Goal: Task Accomplishment & Management: Complete application form

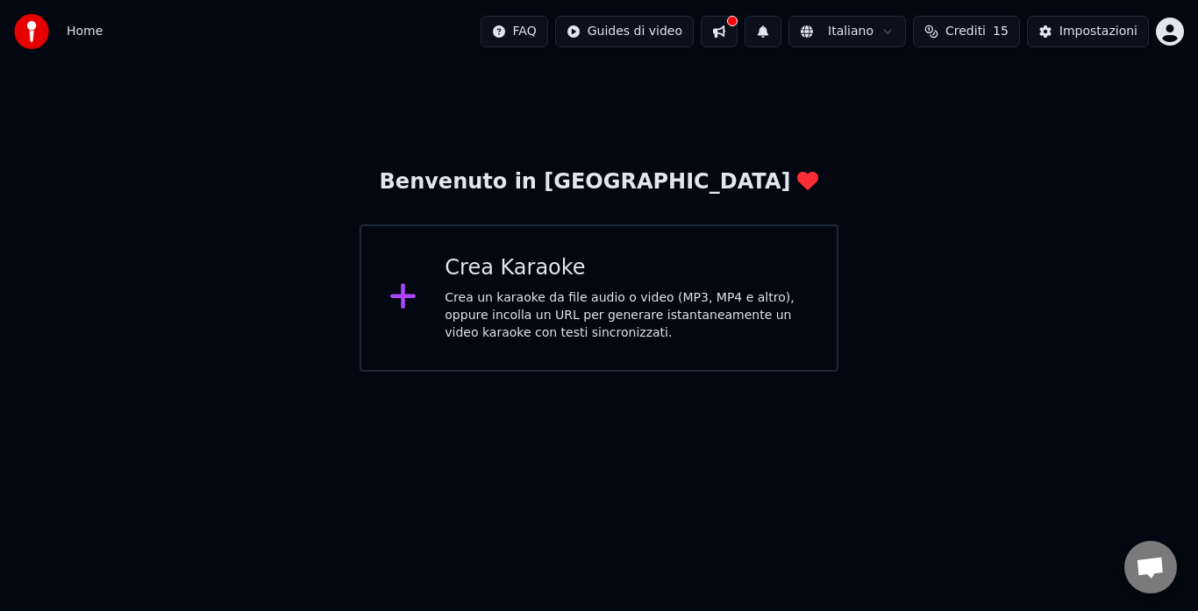
click at [564, 265] on div "Crea Karaoke" at bounding box center [627, 268] width 364 height 28
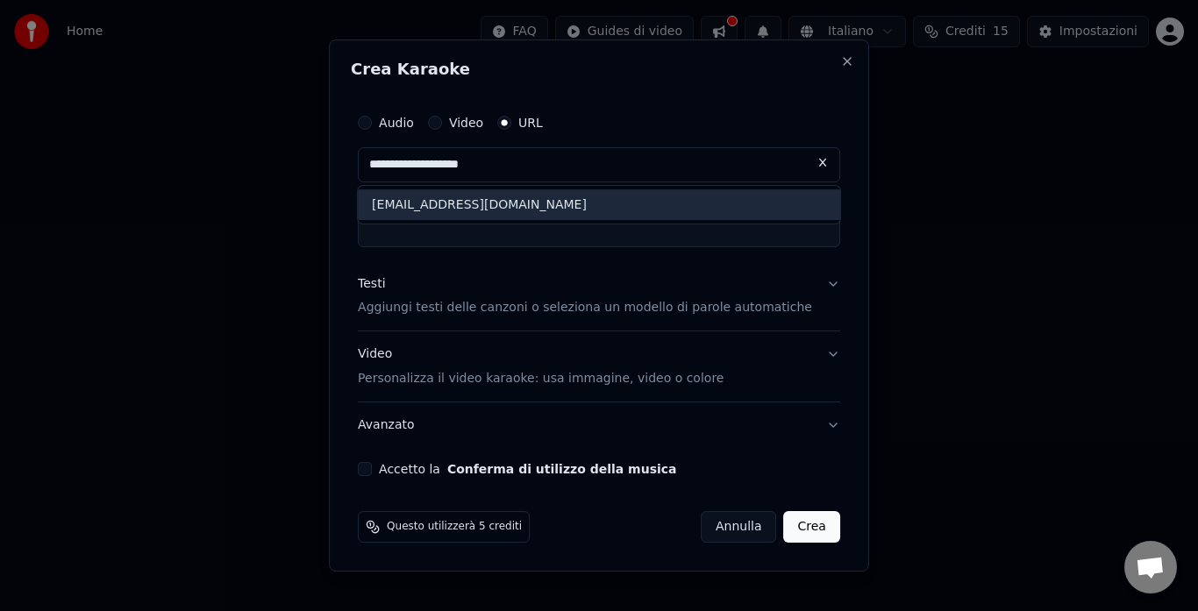
type input "**********"
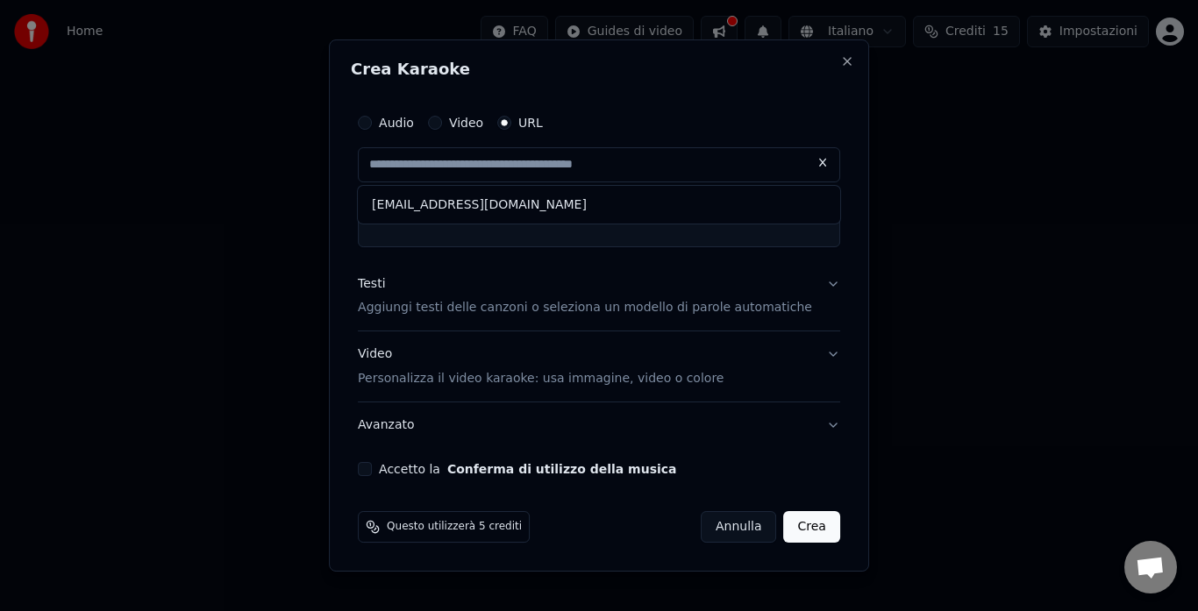
click at [814, 163] on button at bounding box center [822, 163] width 35 height 32
drag, startPoint x: 483, startPoint y: 261, endPoint x: 460, endPoint y: 245, distance: 29.0
click at [481, 261] on button "Testi Aggiungi testi delle canzoni o seleziona un modello di parole automatiche" at bounding box center [599, 296] width 482 height 70
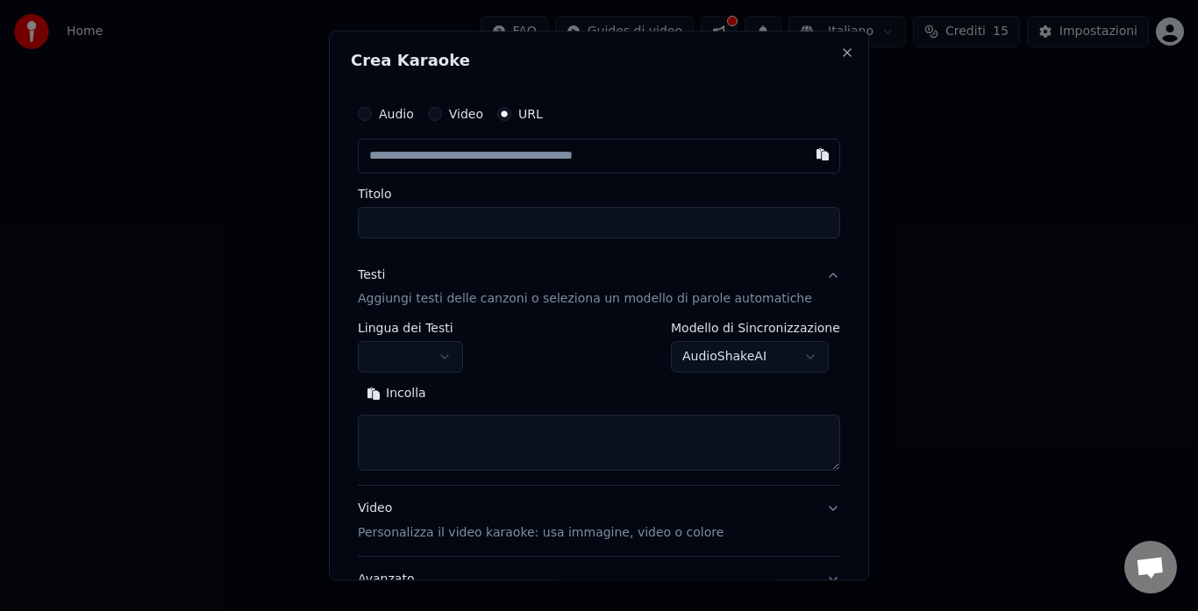
click at [460, 245] on div "**********" at bounding box center [599, 363] width 496 height 549
click at [503, 161] on input "text" at bounding box center [599, 156] width 482 height 35
paste input "**********"
click at [404, 352] on button "button" at bounding box center [410, 358] width 105 height 32
type input "**********"
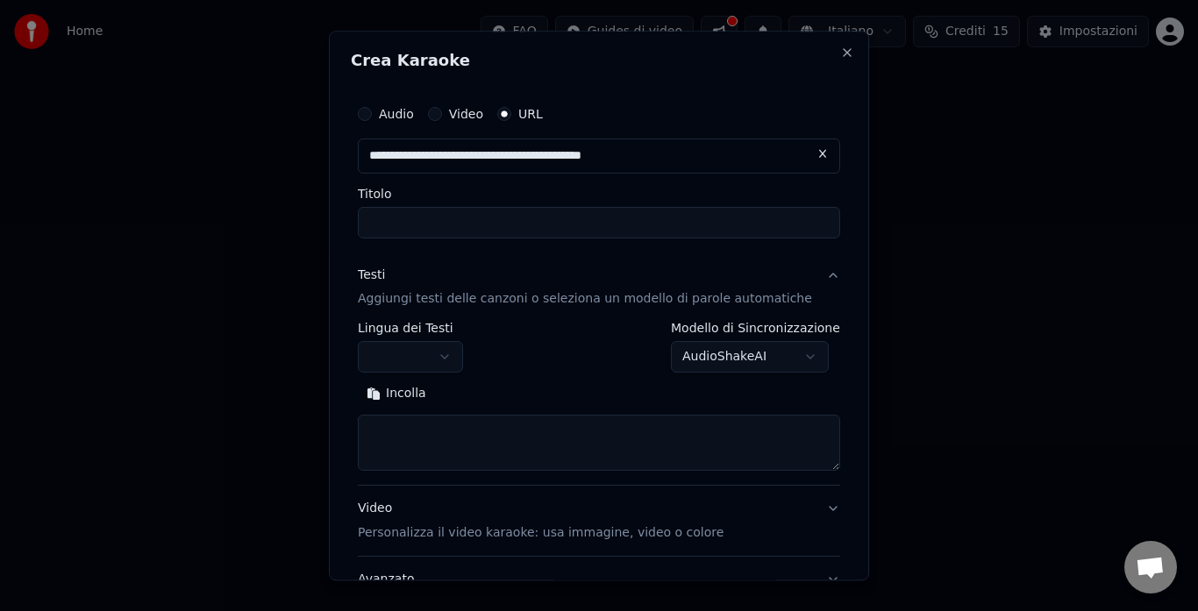
type input "**********"
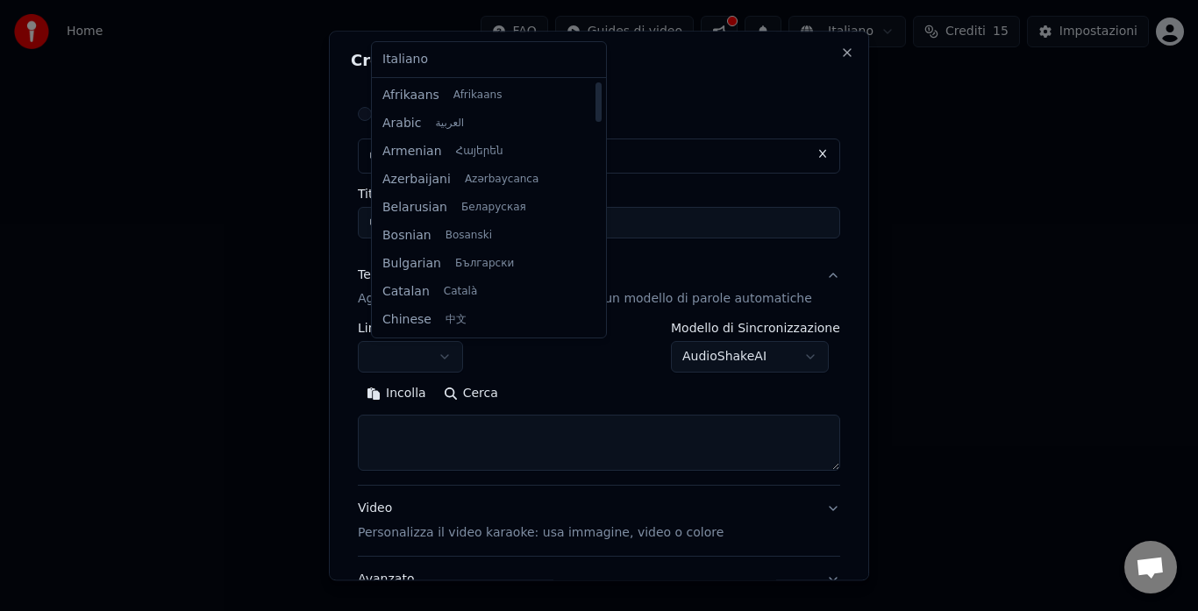
select select "**"
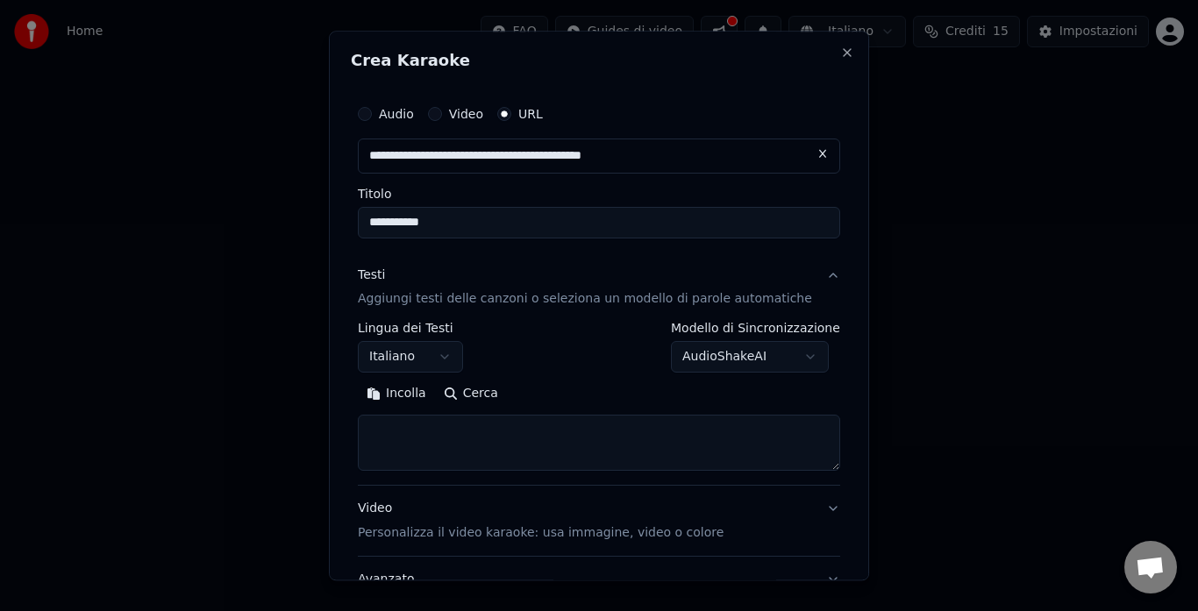
click at [744, 353] on body "**********" at bounding box center [599, 186] width 1198 height 372
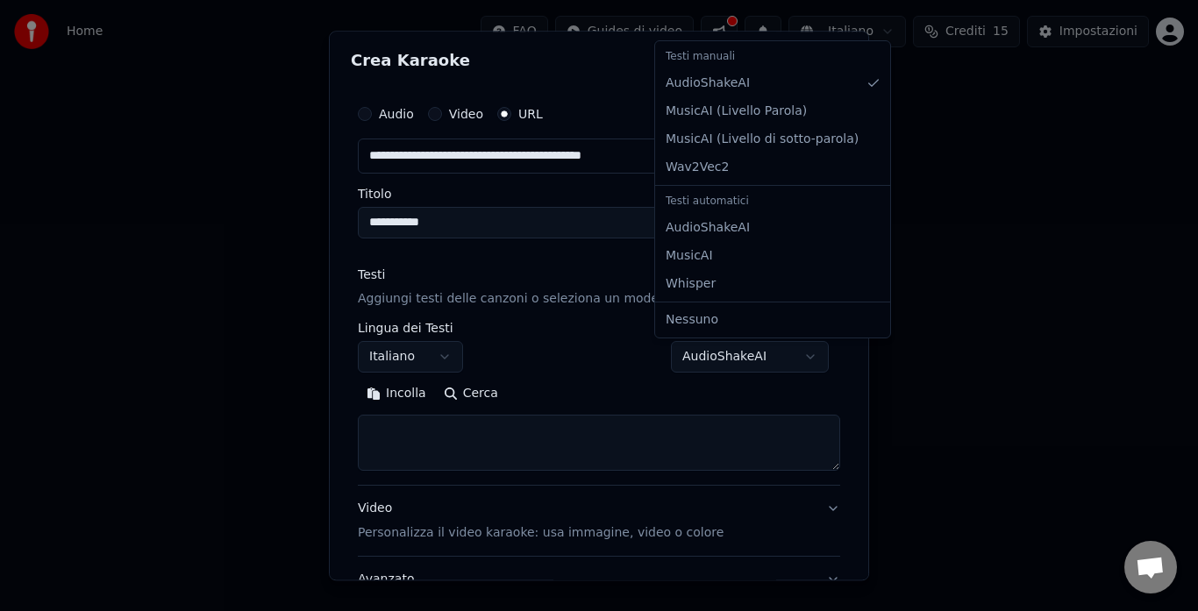
select select "**********"
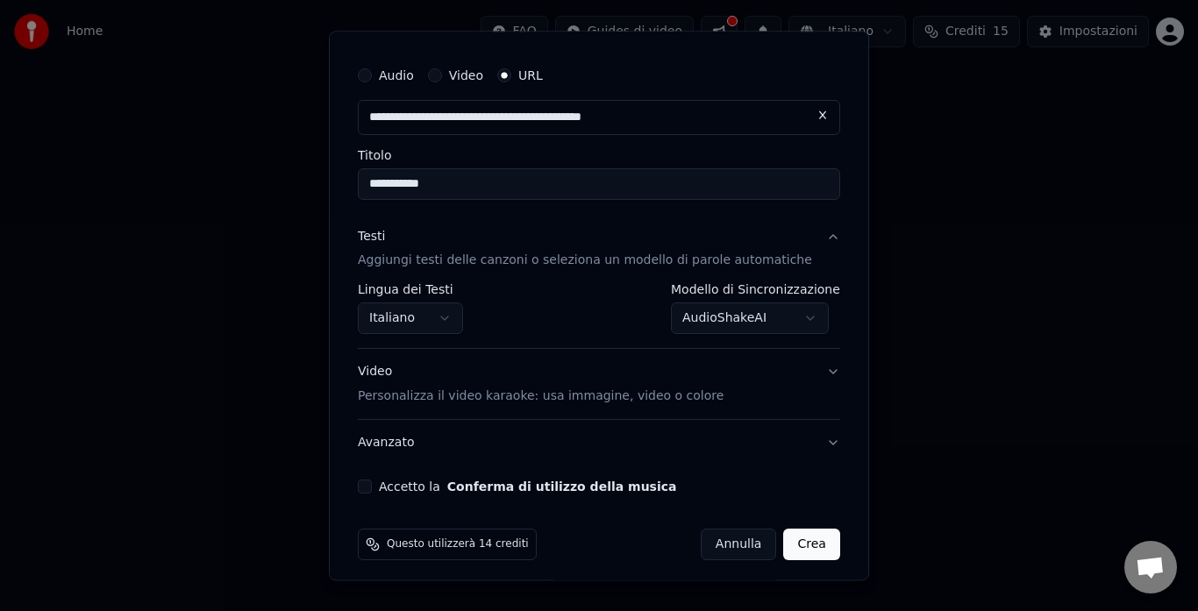
scroll to position [47, 0]
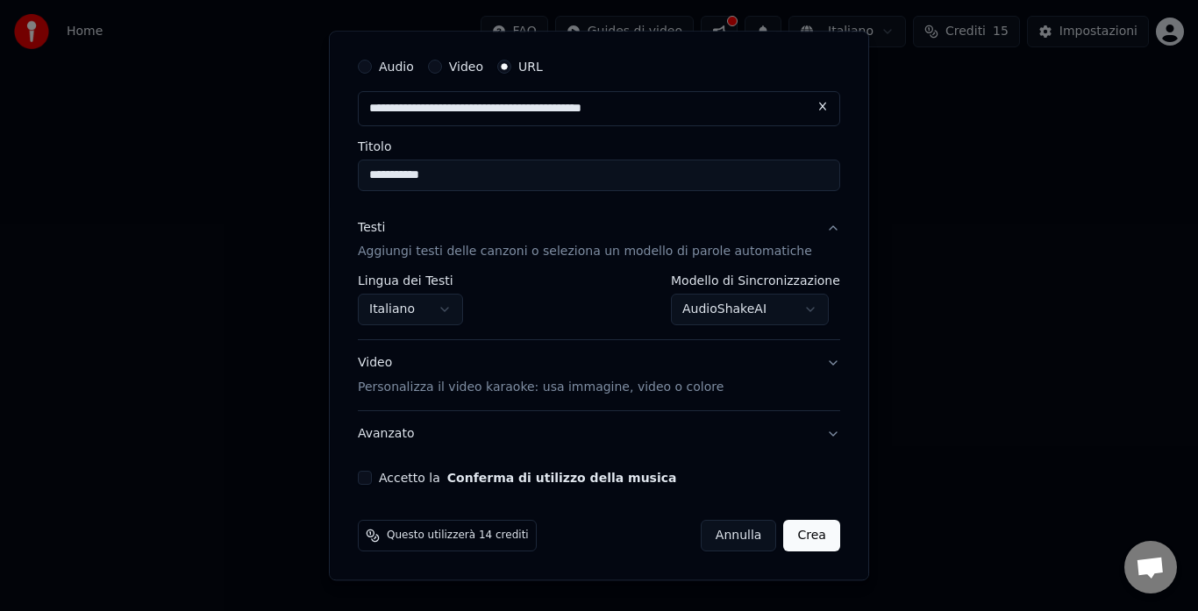
click at [738, 382] on button "Video Personalizza il video karaoke: usa immagine, video o colore" at bounding box center [599, 376] width 482 height 70
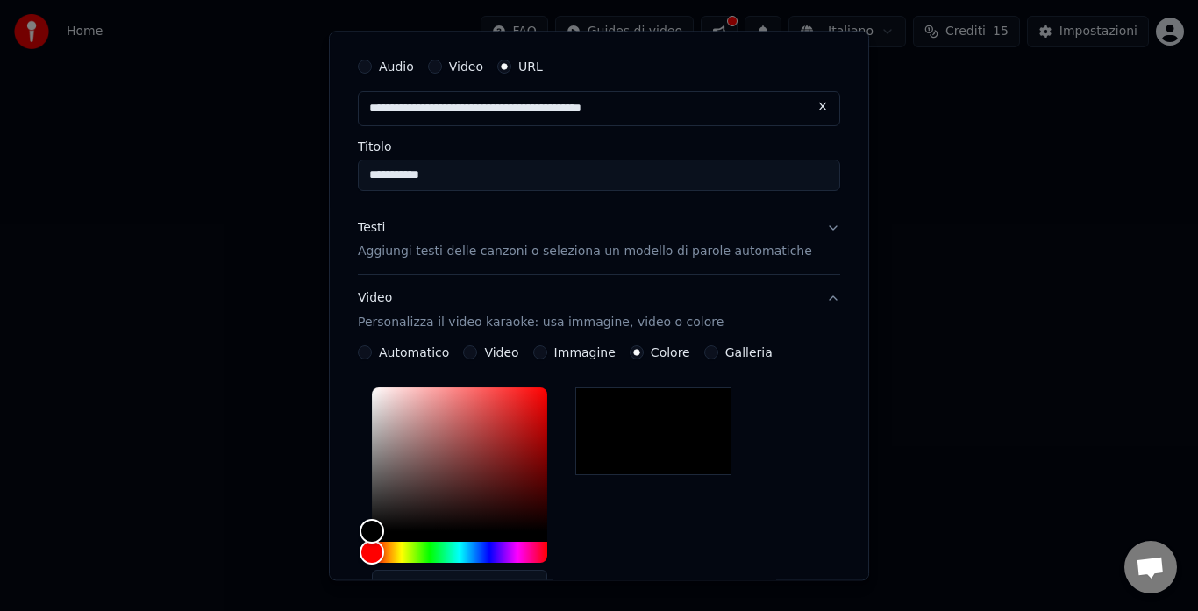
scroll to position [310, 0]
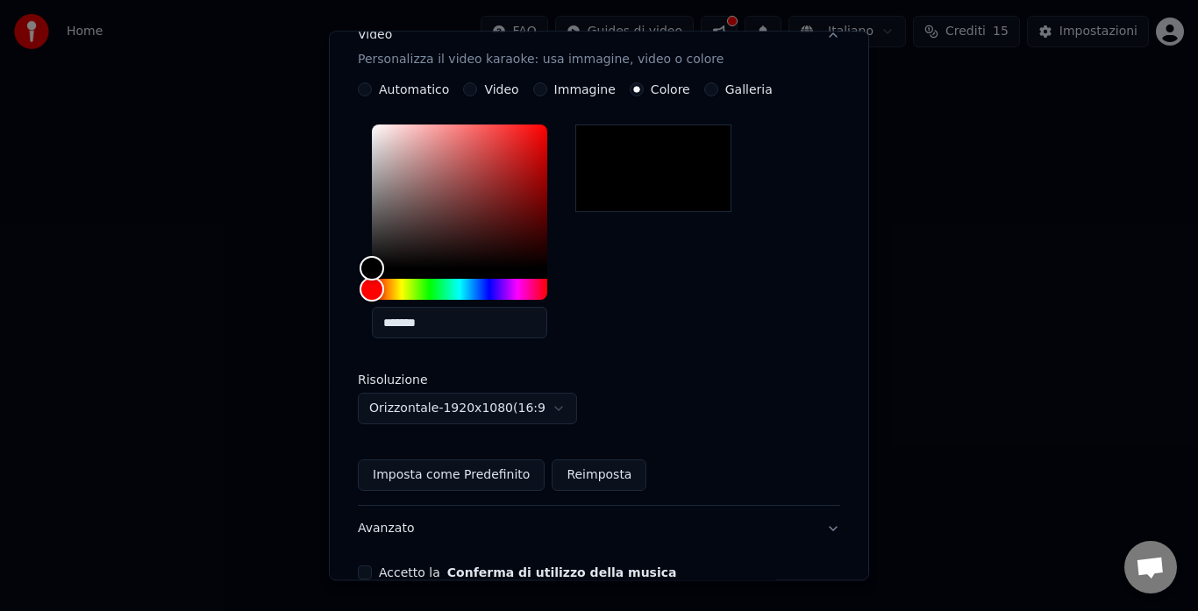
click at [485, 478] on button "Imposta come Predefinito" at bounding box center [451, 476] width 187 height 32
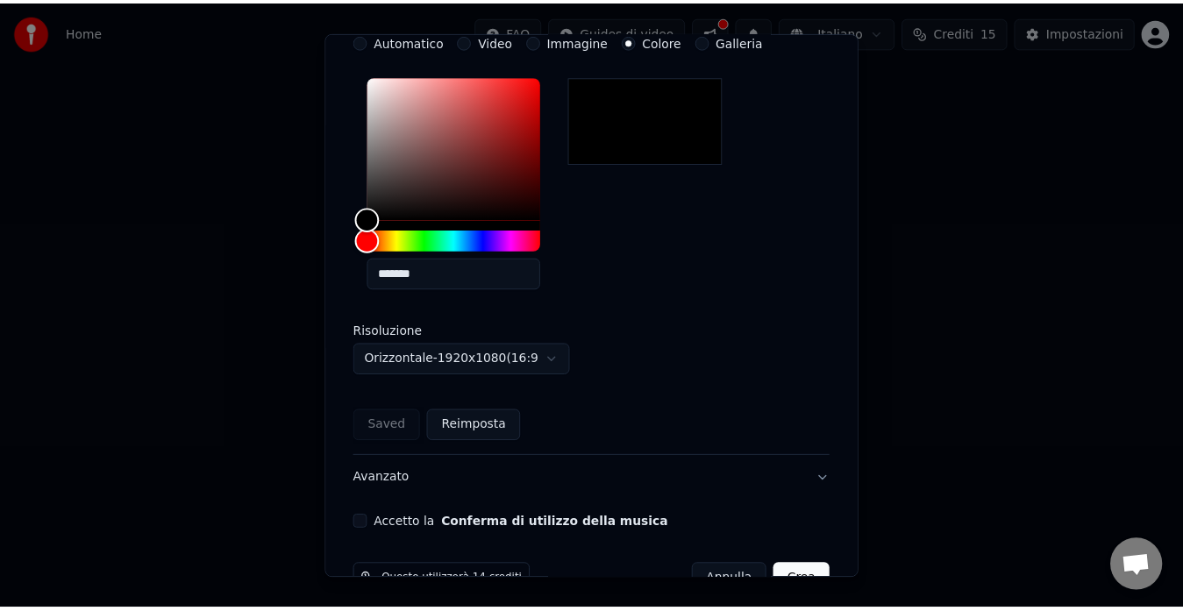
scroll to position [405, 0]
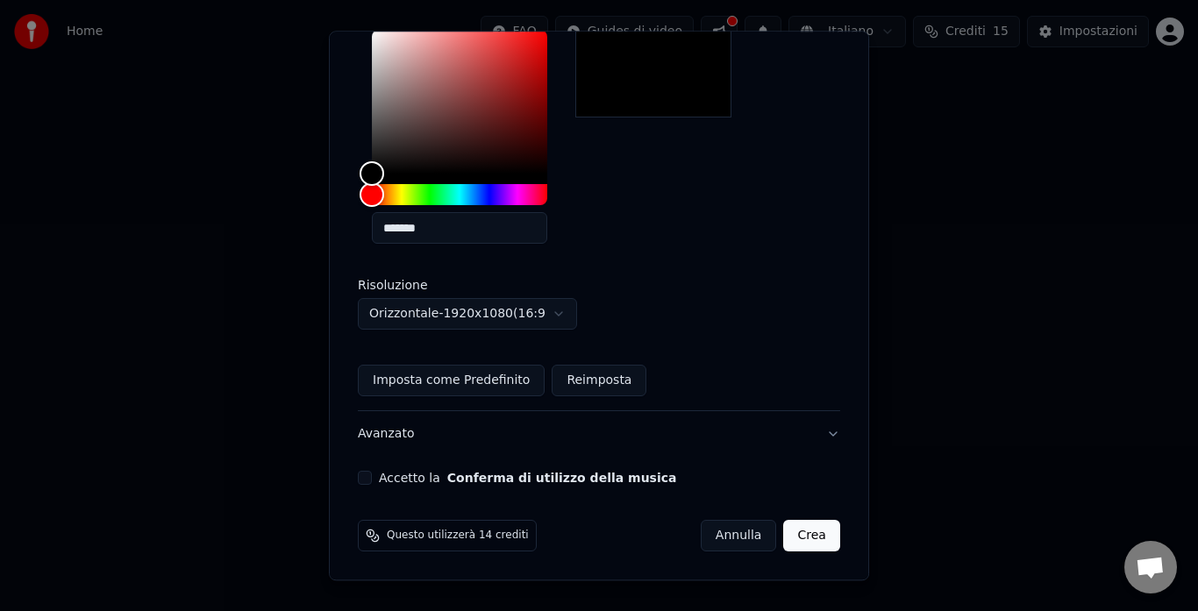
click at [386, 485] on div "Accetto la Conferma di utilizzo della musica" at bounding box center [599, 479] width 482 height 14
click at [372, 474] on button "Accetto la Conferma di utilizzo della musica" at bounding box center [365, 479] width 14 height 14
click at [784, 534] on button "Crea" at bounding box center [812, 537] width 56 height 32
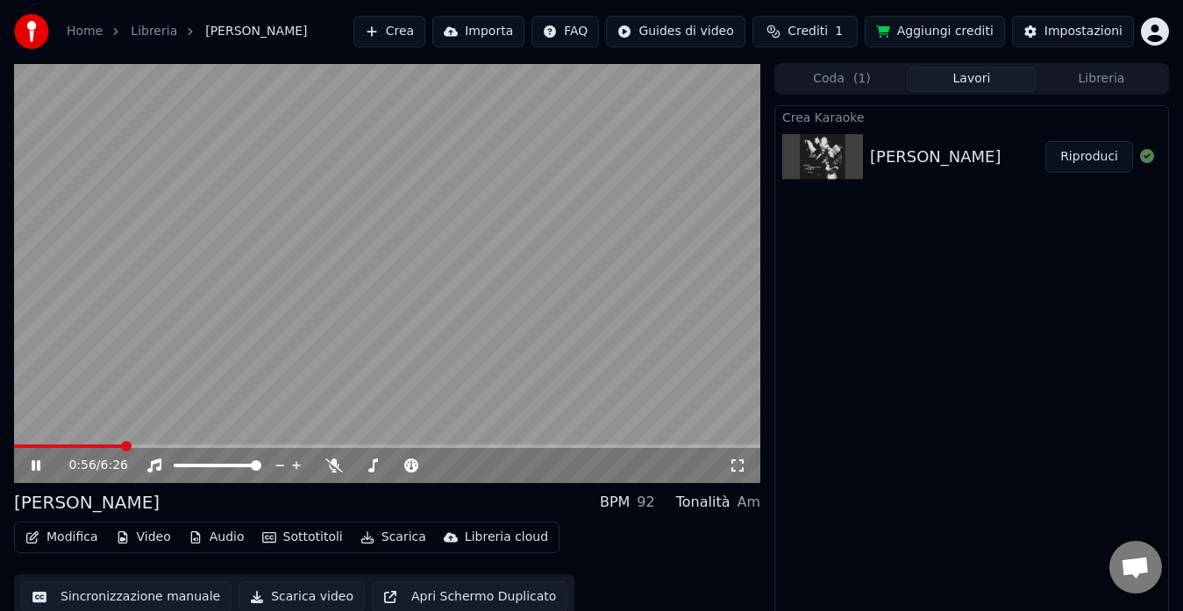
click at [134, 381] on video at bounding box center [387, 273] width 746 height 420
click at [121, 443] on span at bounding box center [126, 446] width 11 height 11
click at [39, 467] on icon at bounding box center [36, 466] width 11 height 12
click at [510, 293] on video at bounding box center [387, 273] width 746 height 420
click at [384, 332] on video at bounding box center [387, 273] width 746 height 420
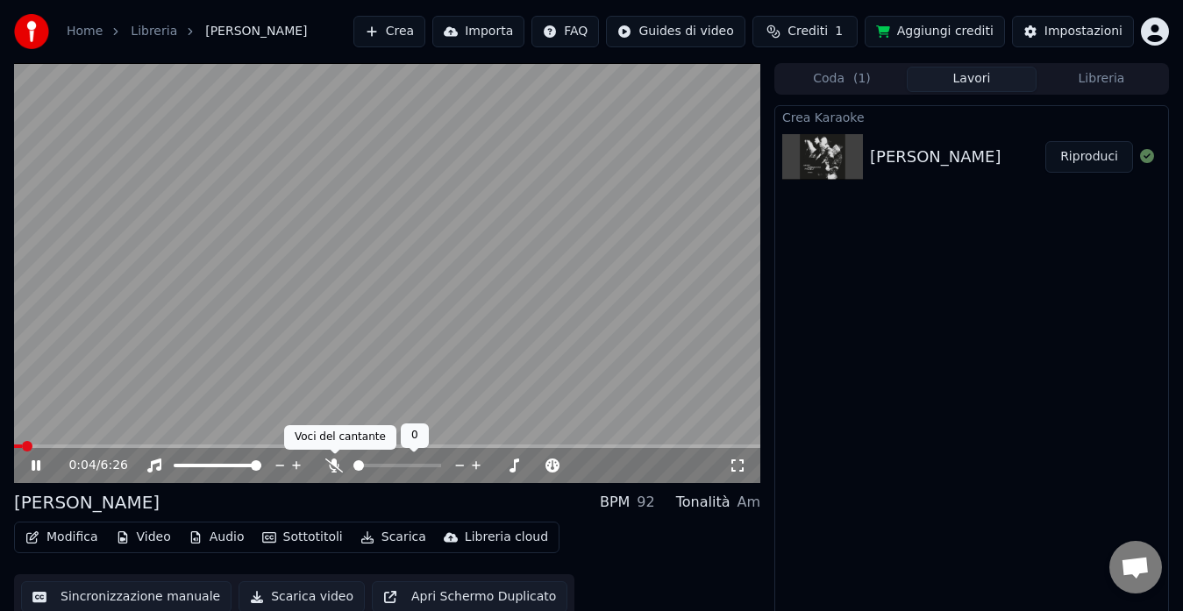
click at [338, 464] on icon at bounding box center [334, 466] width 18 height 14
click at [337, 472] on icon at bounding box center [335, 466] width 10 height 14
click at [337, 472] on icon at bounding box center [334, 466] width 18 height 14
click at [337, 472] on icon at bounding box center [335, 466] width 10 height 14
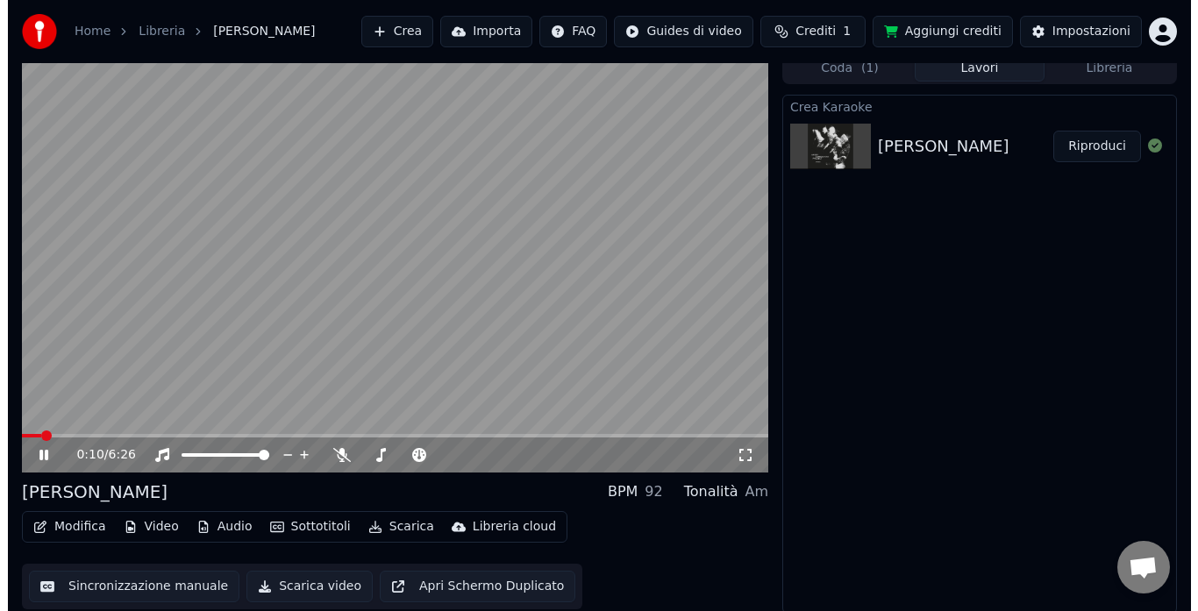
scroll to position [13, 0]
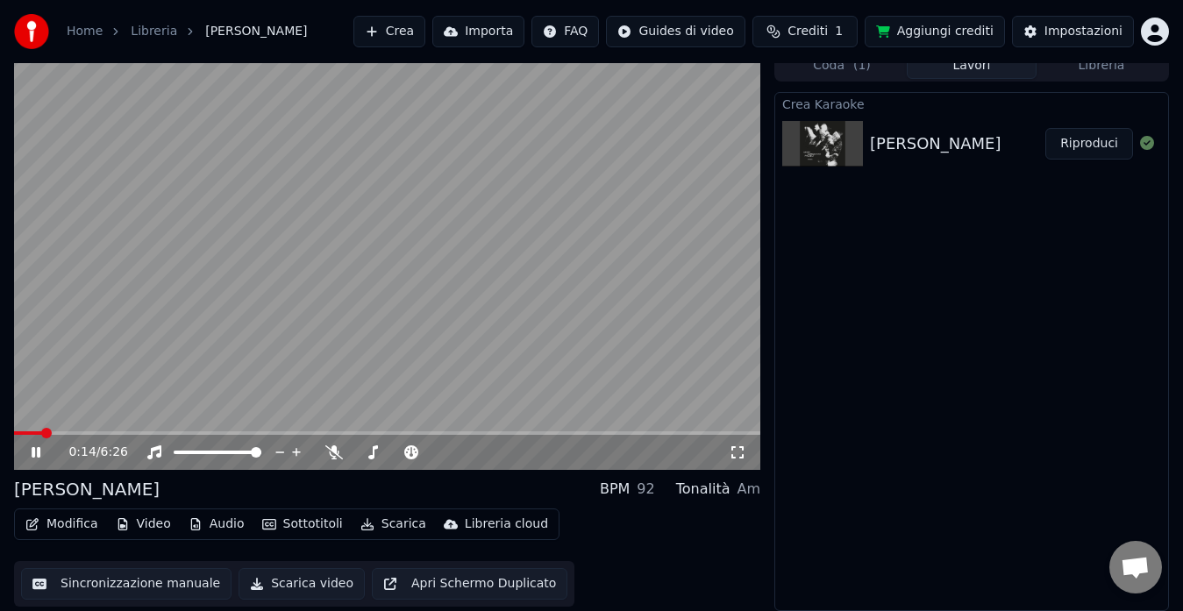
click at [201, 370] on video at bounding box center [387, 260] width 746 height 420
click at [23, 524] on button "Modifica" at bounding box center [61, 524] width 87 height 25
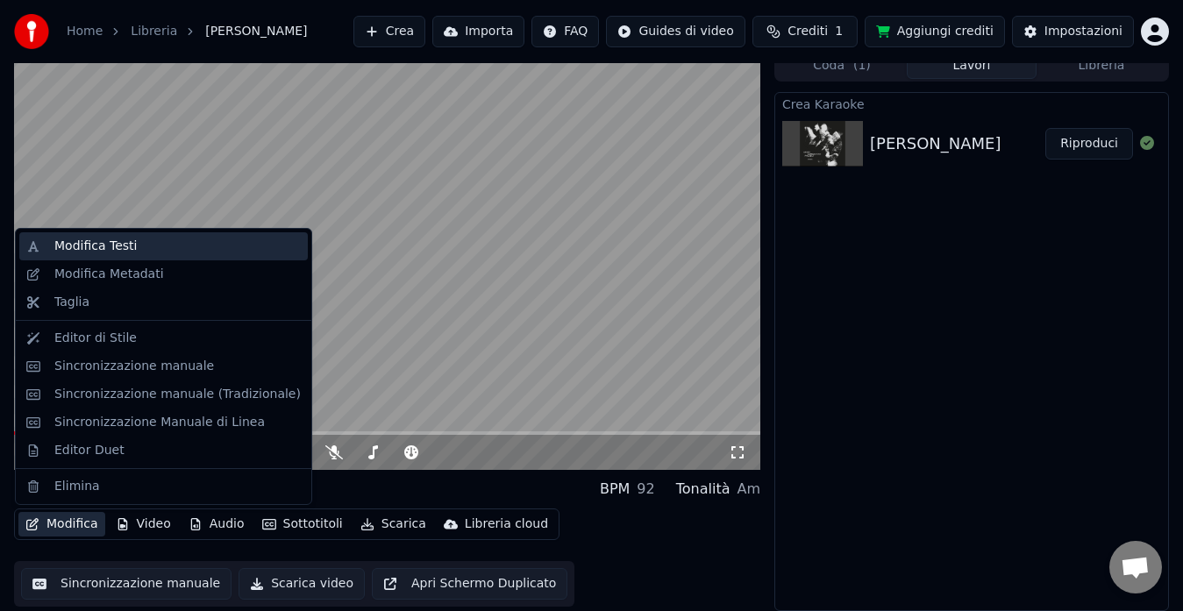
click at [95, 248] on div "Modifica Testi" at bounding box center [95, 247] width 82 height 18
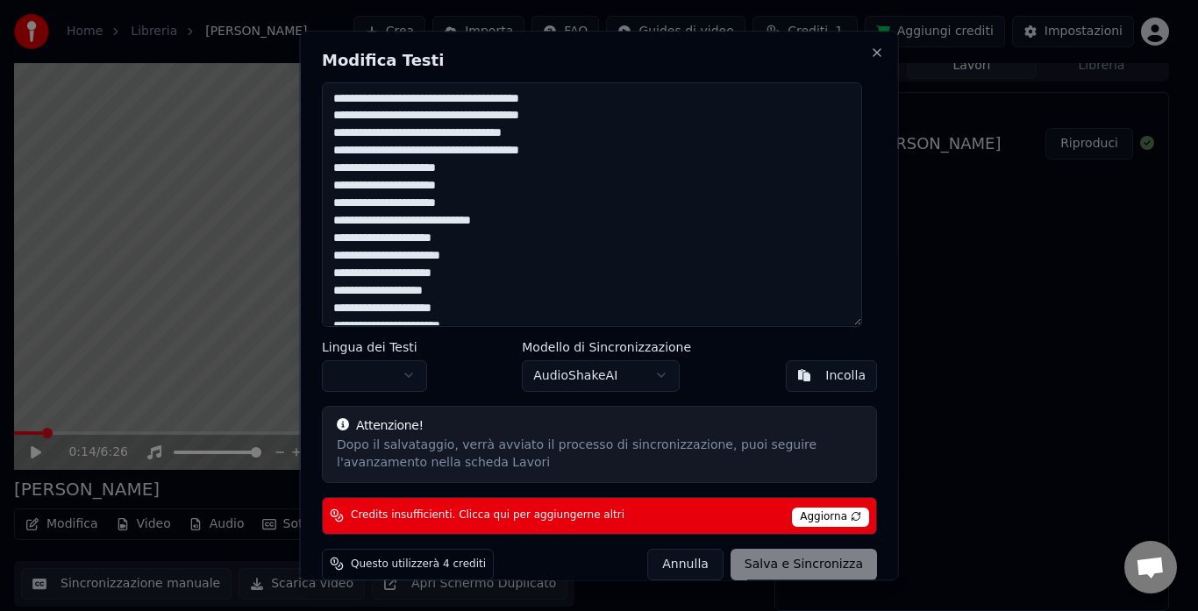
click at [483, 100] on textarea at bounding box center [592, 204] width 540 height 245
click at [488, 102] on textarea at bounding box center [592, 204] width 540 height 245
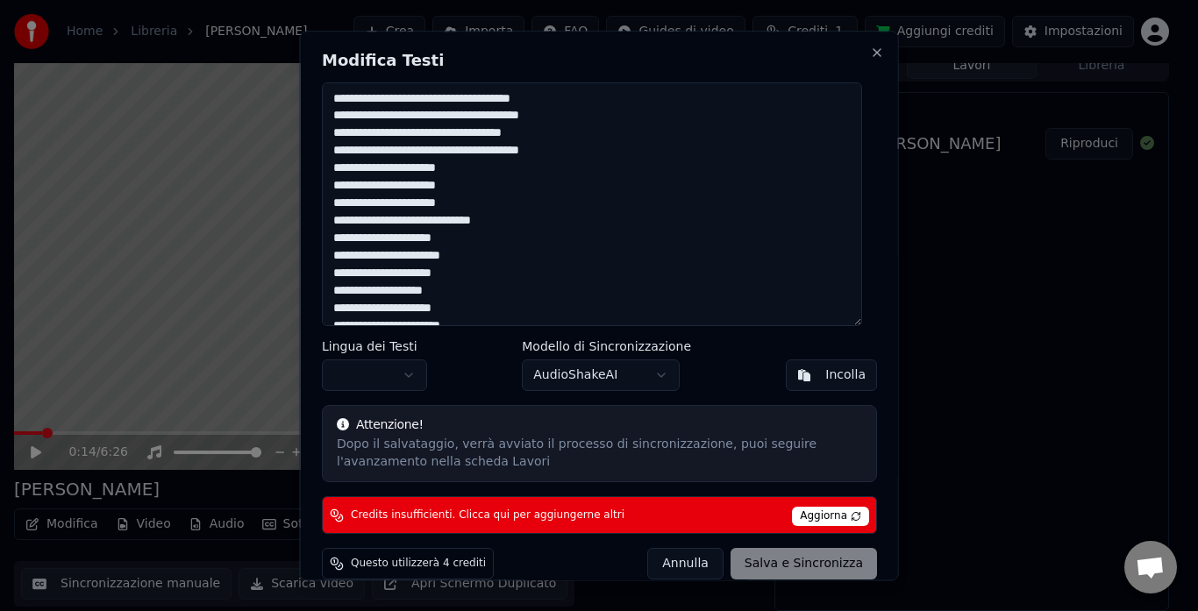
click at [852, 42] on div "Modifica Testi Lingua dei Testi Modello di Sincronizzazione AudioShakeAI Incoll…" at bounding box center [599, 306] width 599 height 550
click at [870, 54] on button "Close" at bounding box center [877, 53] width 14 height 14
type textarea "**********"
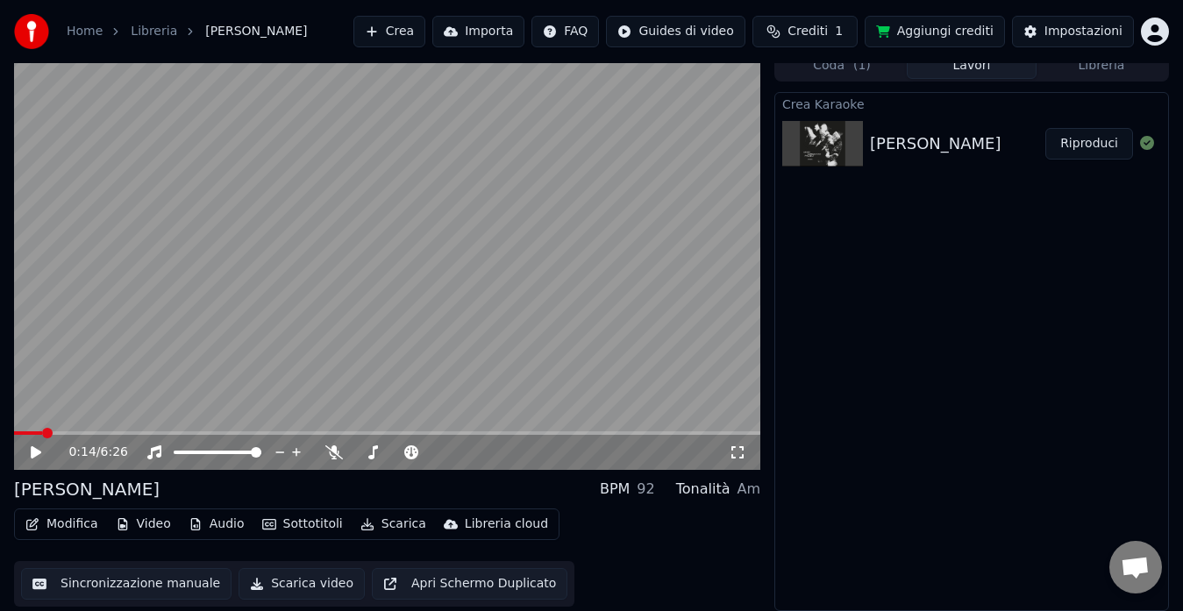
click at [828, 23] on span "Crediti" at bounding box center [808, 32] width 40 height 18
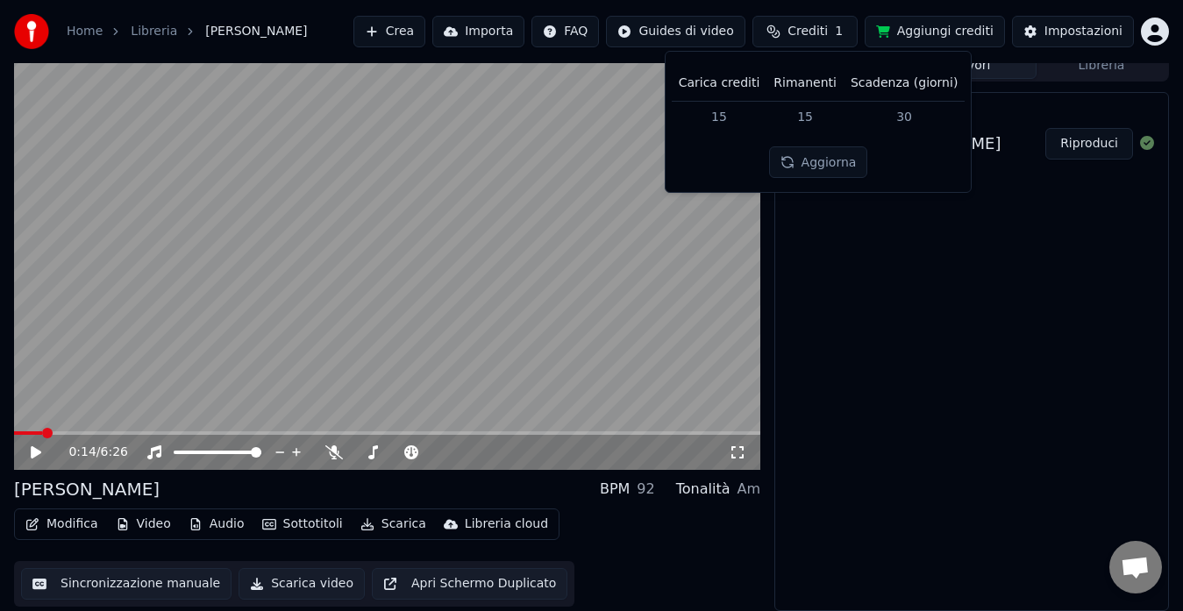
click at [728, 117] on td "15" at bounding box center [720, 117] width 96 height 32
click at [817, 163] on button "Aggiorna" at bounding box center [818, 162] width 99 height 32
click at [809, 149] on button "Aggiorna" at bounding box center [818, 162] width 99 height 32
click at [907, 31] on button "Aggiungi crediti" at bounding box center [935, 32] width 140 height 32
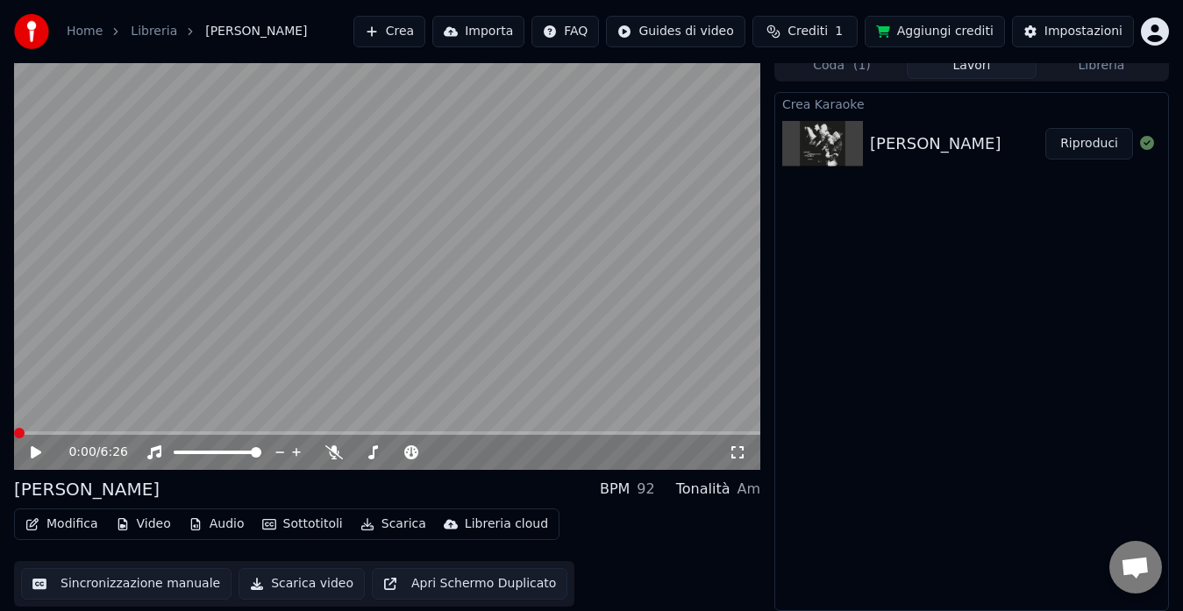
click at [14, 438] on span at bounding box center [19, 433] width 11 height 11
click at [92, 402] on video at bounding box center [387, 260] width 746 height 420
click at [327, 447] on icon at bounding box center [334, 452] width 18 height 14
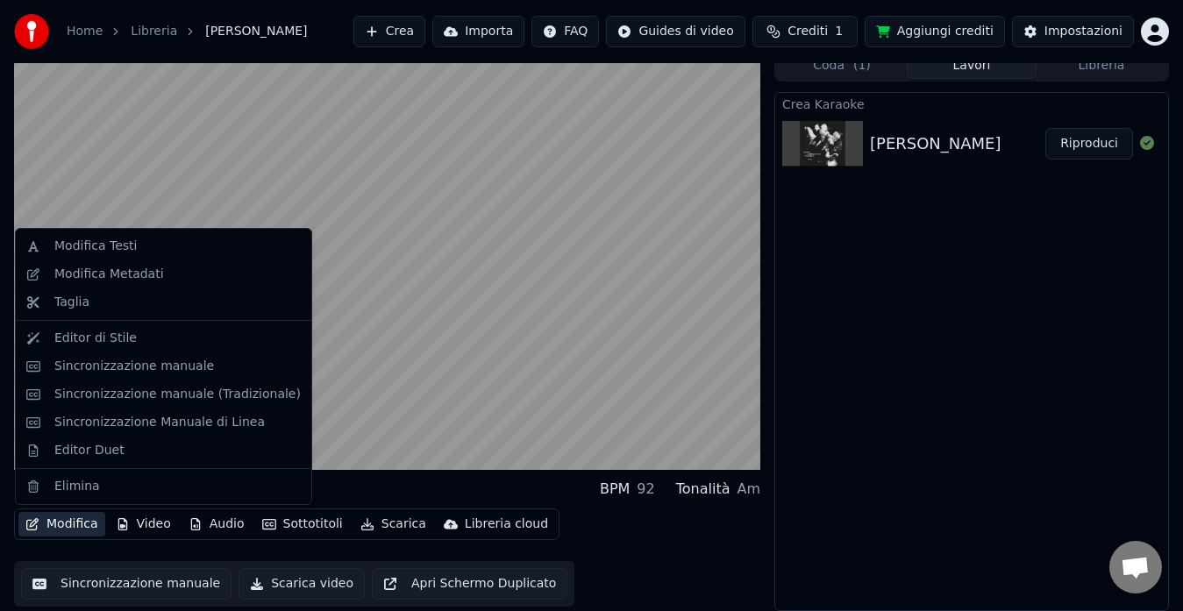
click at [82, 531] on button "Modifica" at bounding box center [61, 524] width 87 height 25
click at [363, 315] on video at bounding box center [387, 260] width 746 height 420
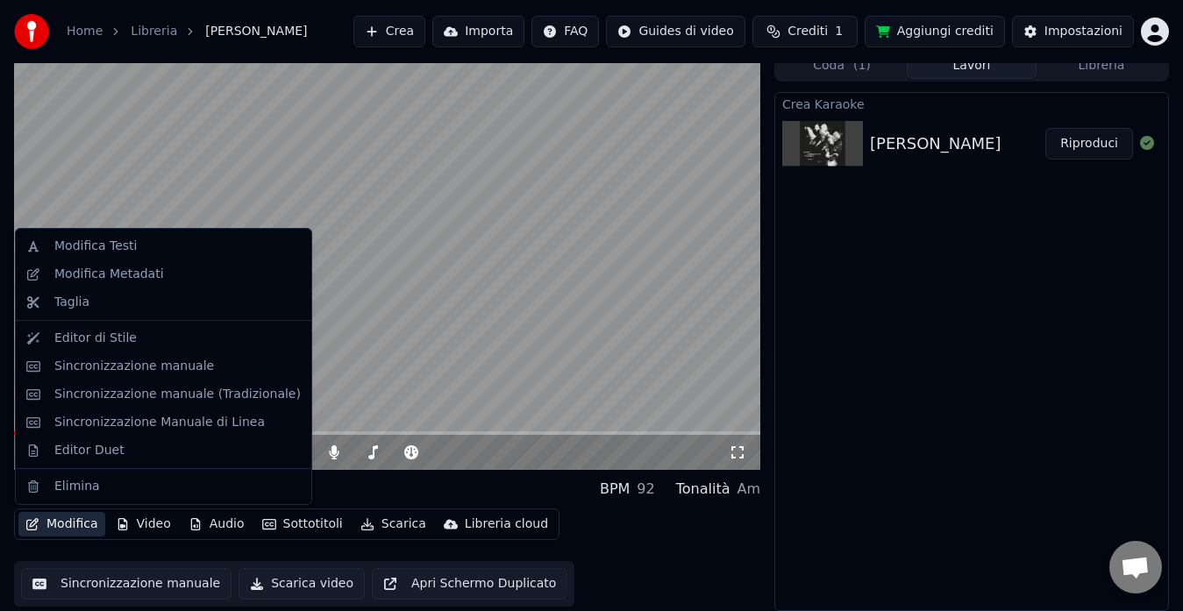
click at [99, 522] on button "Modifica" at bounding box center [61, 524] width 87 height 25
click at [117, 246] on div "Modifica Testi" at bounding box center [95, 247] width 82 height 18
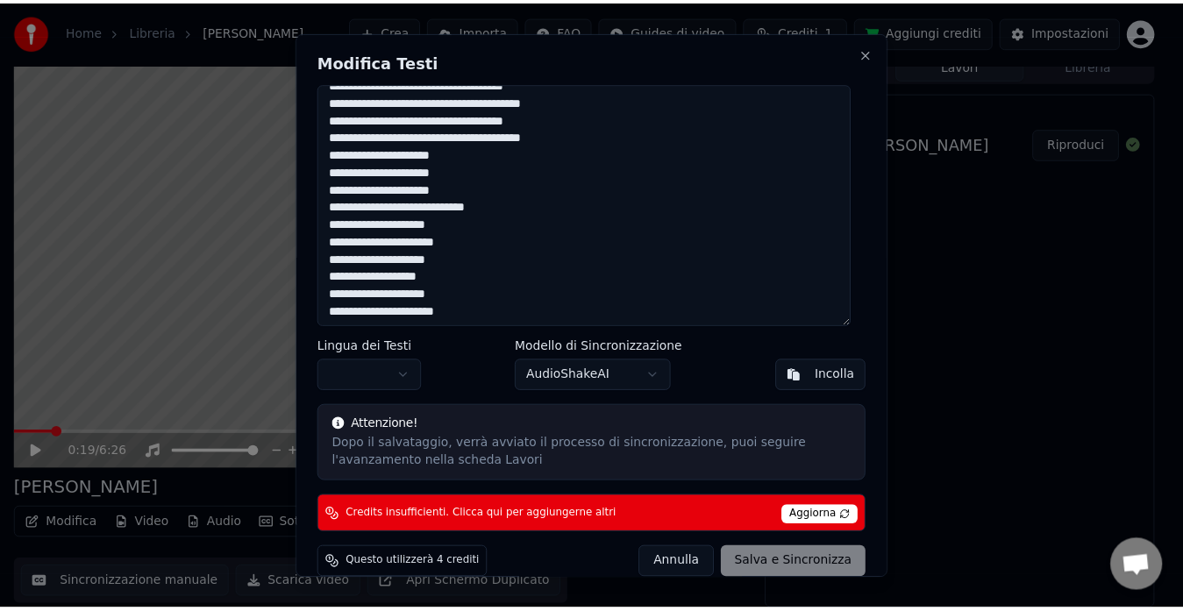
scroll to position [1491, 0]
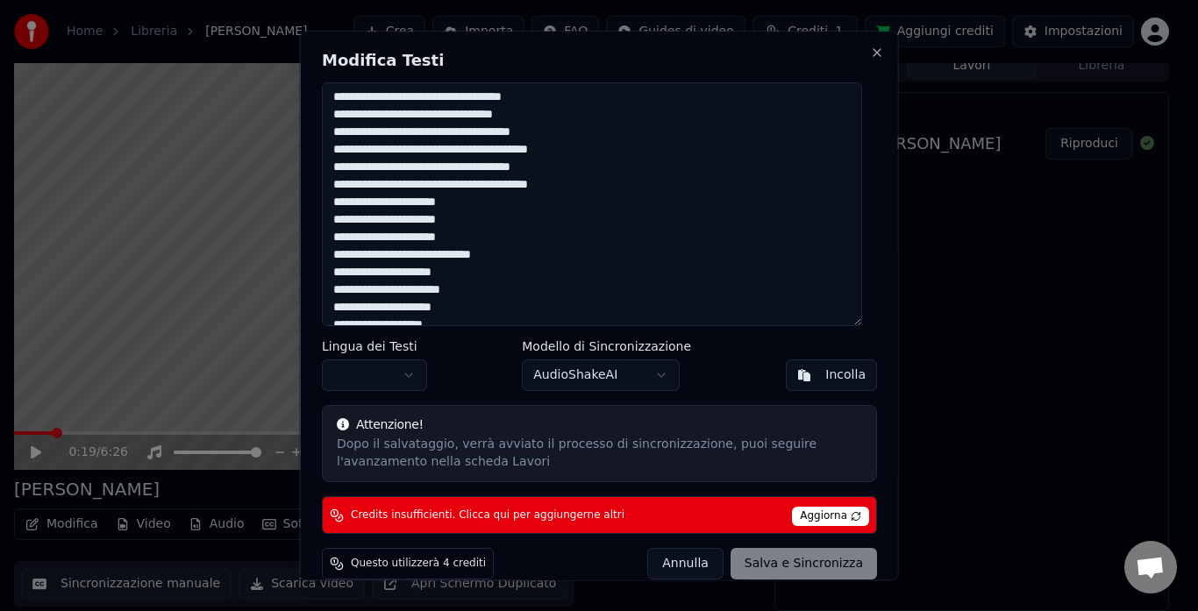
click at [696, 563] on button "Annulla" at bounding box center [685, 565] width 76 height 32
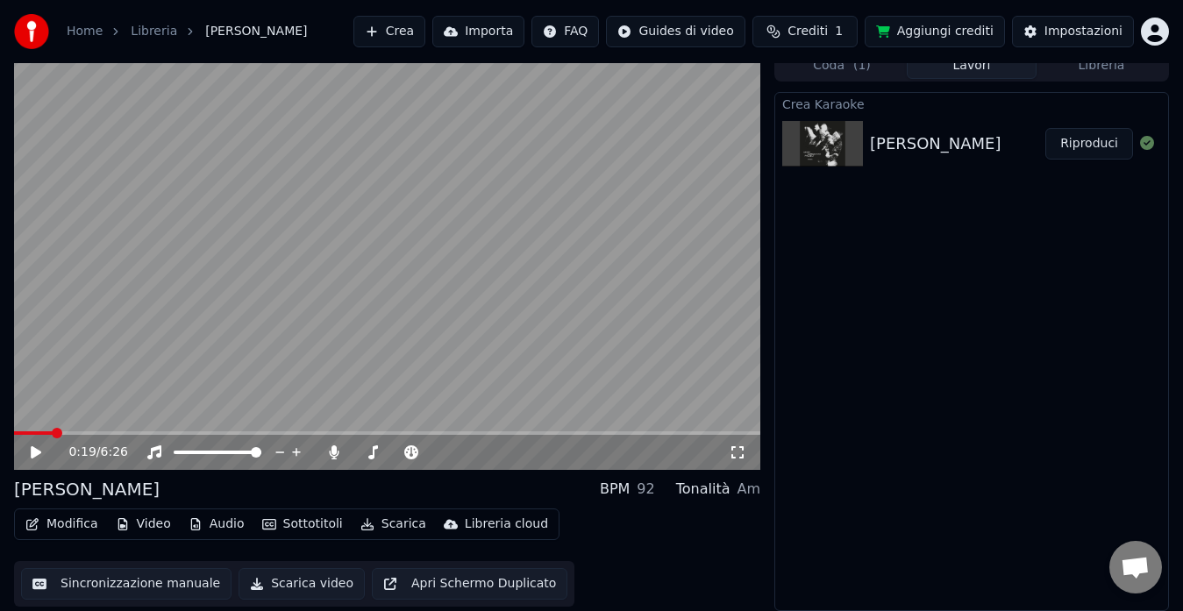
click at [139, 588] on button "Sincronizzazione manuale" at bounding box center [126, 584] width 210 height 32
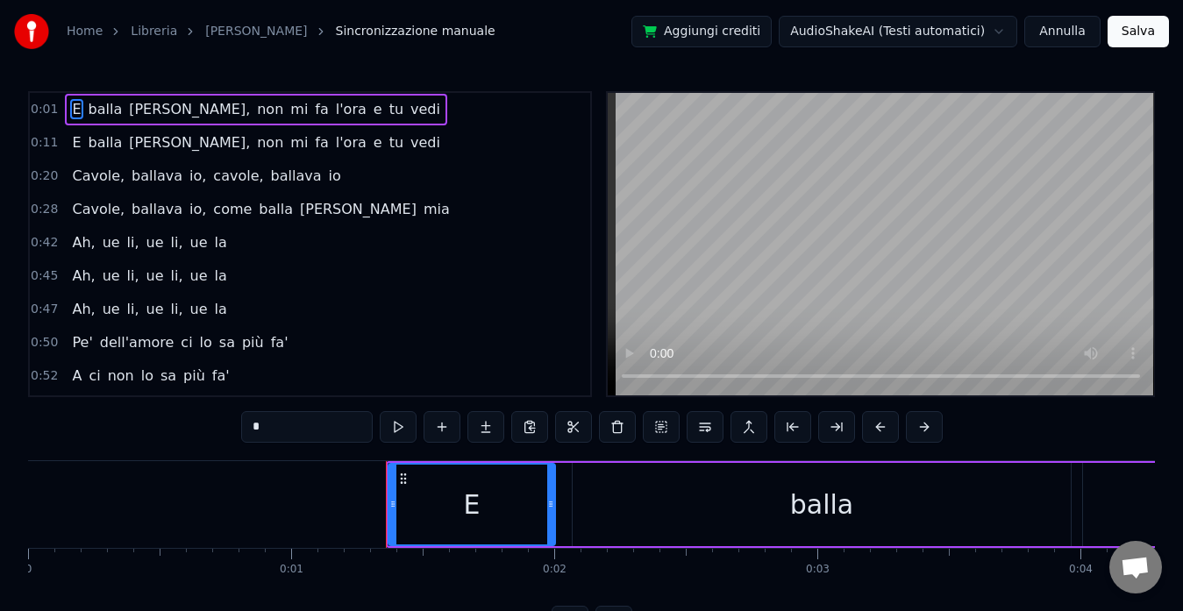
click at [100, 104] on span "balla" at bounding box center [106, 109] width 38 height 20
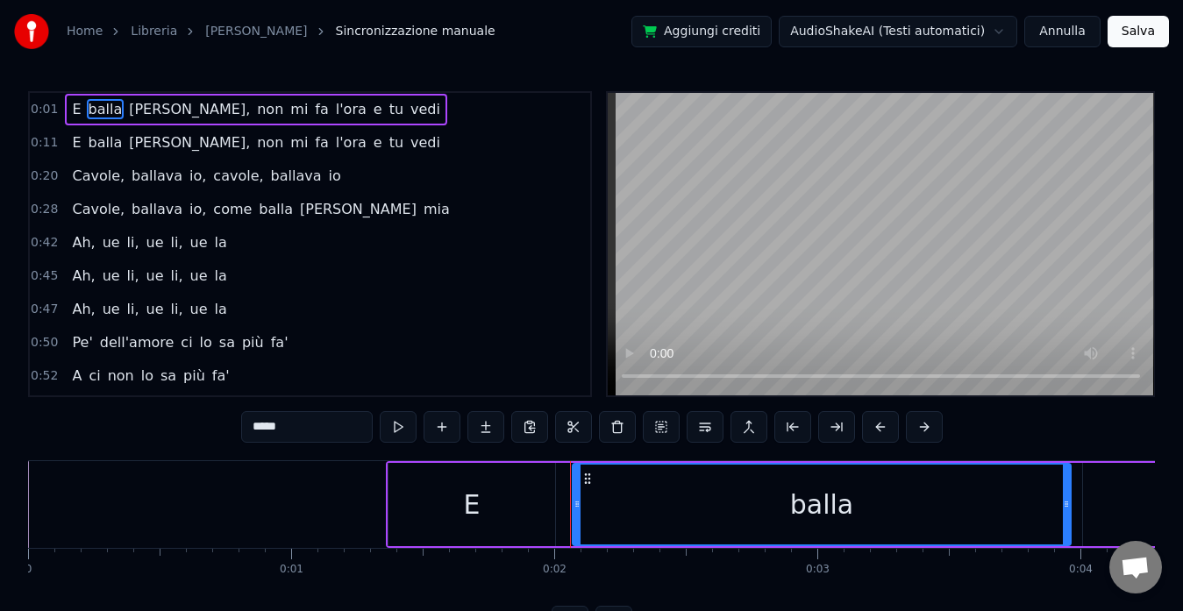
click at [501, 510] on div "E" at bounding box center [471, 504] width 167 height 83
type input "*"
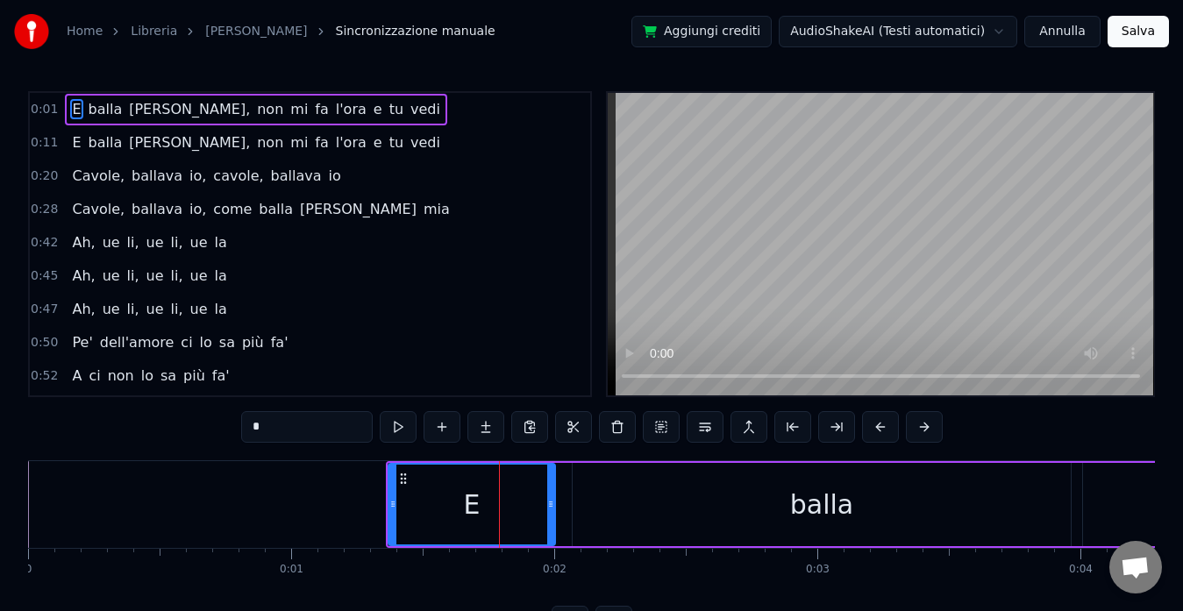
click at [1067, 33] on button "Annulla" at bounding box center [1062, 32] width 76 height 32
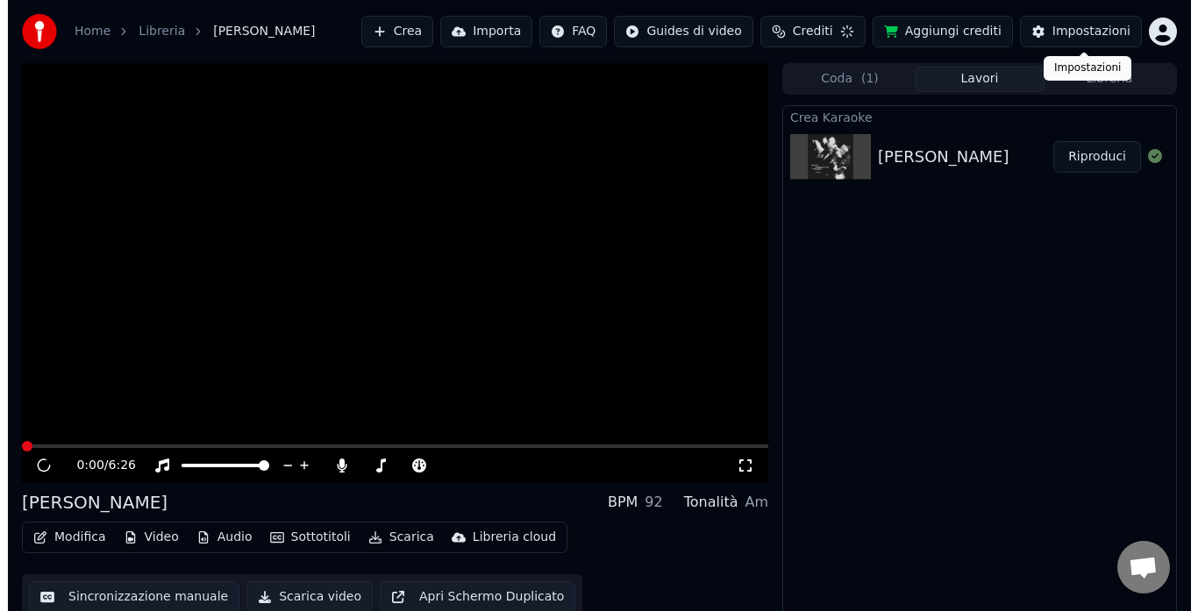
scroll to position [13, 0]
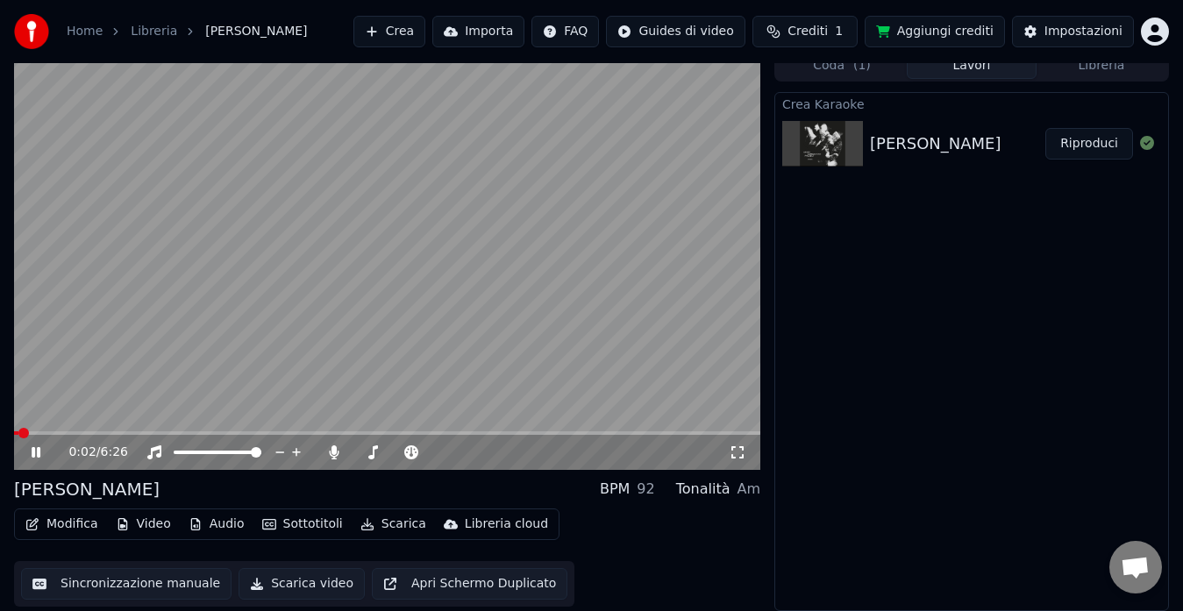
click at [303, 379] on video at bounding box center [387, 260] width 746 height 420
click at [34, 522] on icon "button" at bounding box center [32, 524] width 14 height 12
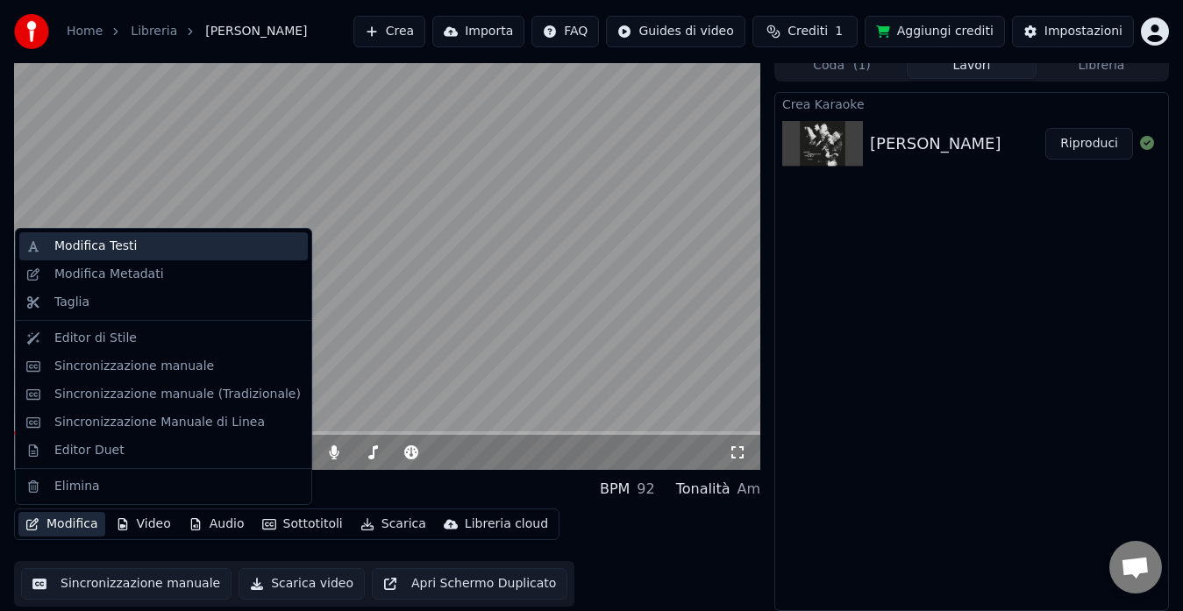
click at [125, 258] on div "Modifica Testi" at bounding box center [163, 246] width 289 height 28
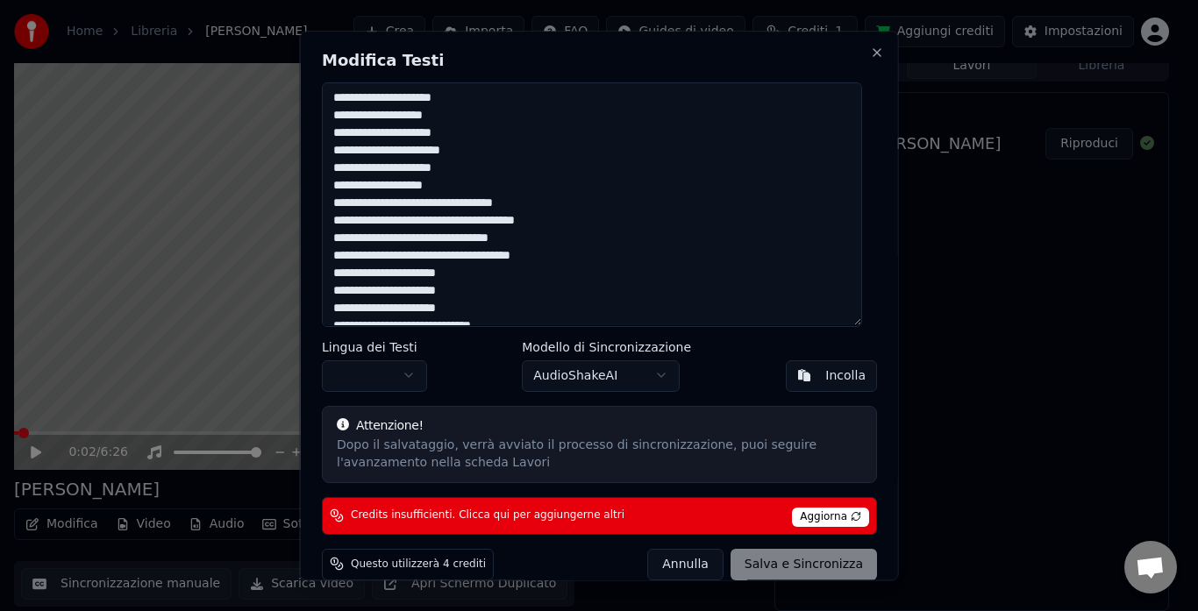
scroll to position [1734, 0]
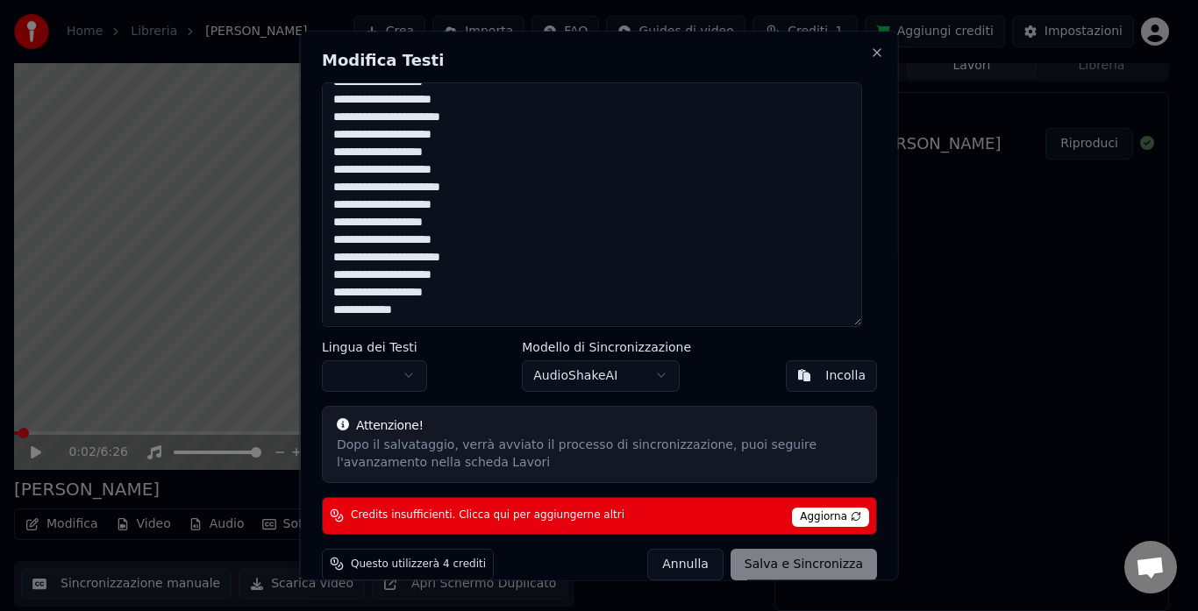
drag, startPoint x: 329, startPoint y: 101, endPoint x: 627, endPoint y: 431, distance: 445.2
click at [627, 431] on div "Modifica Testi Lingua dei Testi Modello di Sincronizzazione AudioShakeAI Incoll…" at bounding box center [599, 306] width 599 height 550
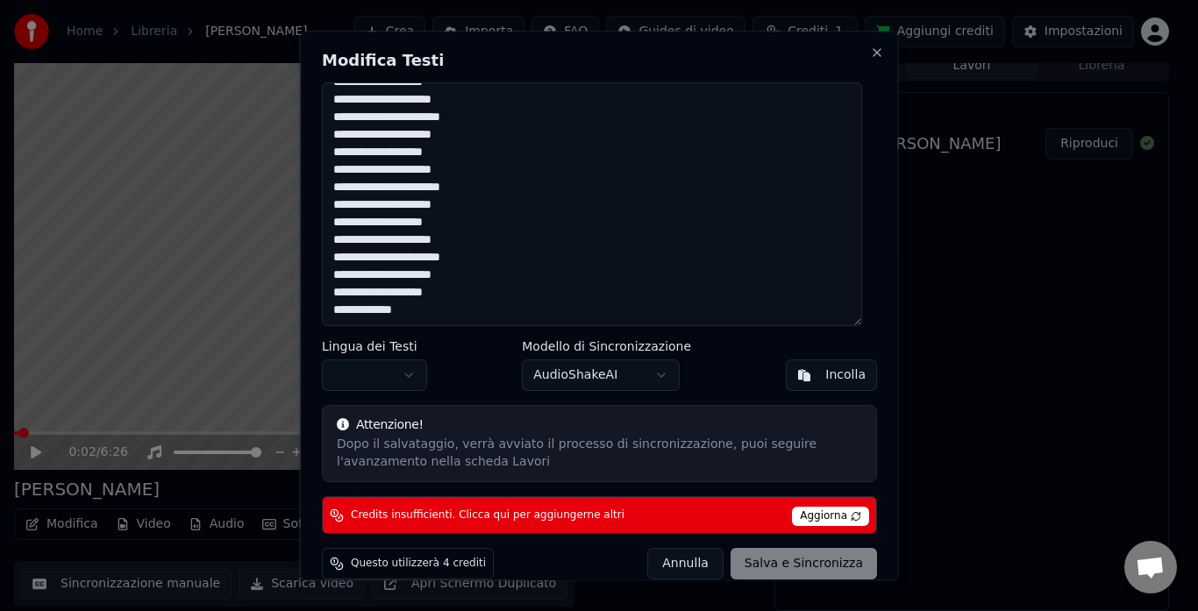
click at [337, 293] on textarea at bounding box center [592, 204] width 540 height 245
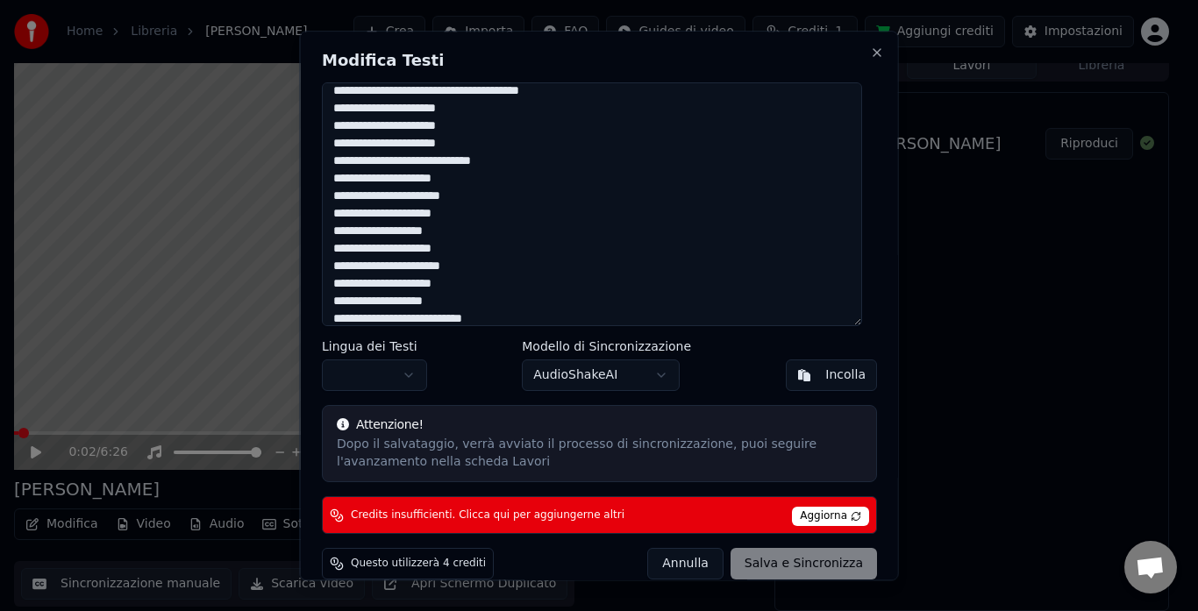
scroll to position [0, 0]
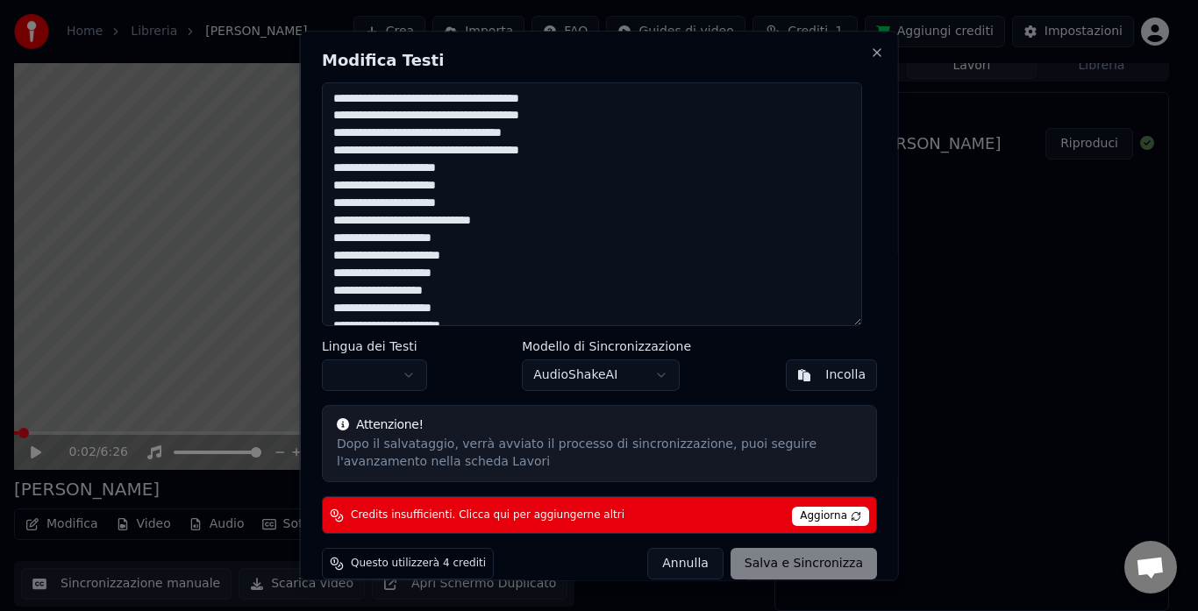
drag, startPoint x: 553, startPoint y: 98, endPoint x: 474, endPoint y: 99, distance: 78.9
click at [474, 99] on textarea at bounding box center [592, 204] width 540 height 245
drag, startPoint x: 553, startPoint y: 100, endPoint x: 315, endPoint y: 97, distance: 238.5
click at [315, 97] on div "Modifica Testi Lingua dei Testi Modello di Sincronizzazione AudioShakeAI Incoll…" at bounding box center [599, 306] width 599 height 550
drag, startPoint x: 527, startPoint y: 108, endPoint x: 255, endPoint y: 110, distance: 271.9
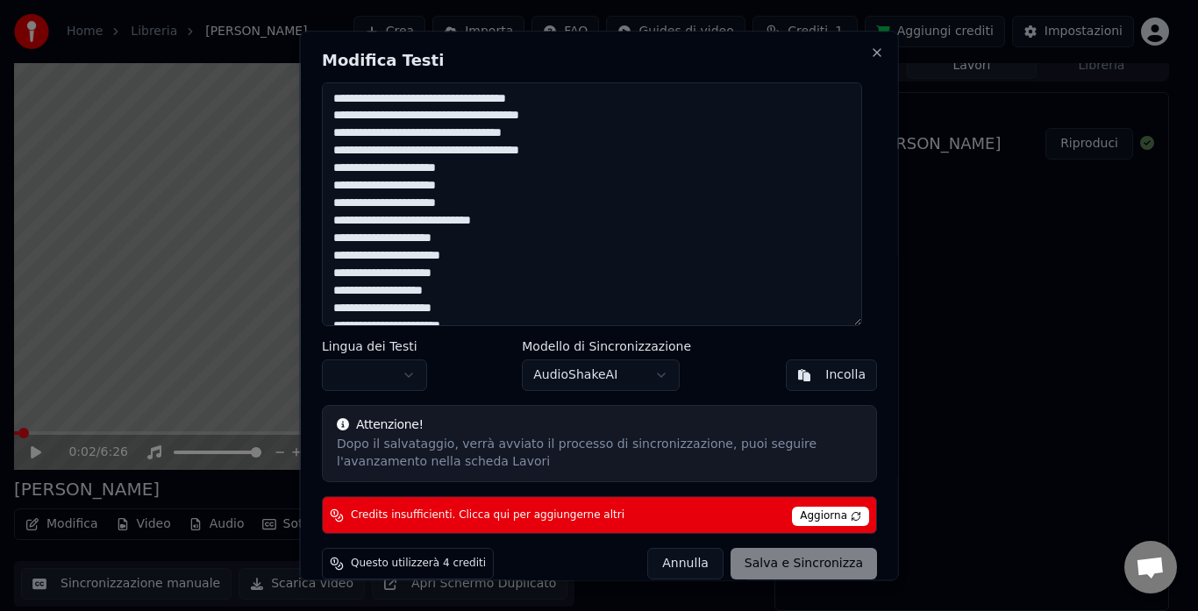
click at [255, 110] on body "Home Libreria [PERSON_NAME] Crea Importa FAQ Guides di video Crediti 1 Aggiungi…" at bounding box center [591, 292] width 1183 height 611
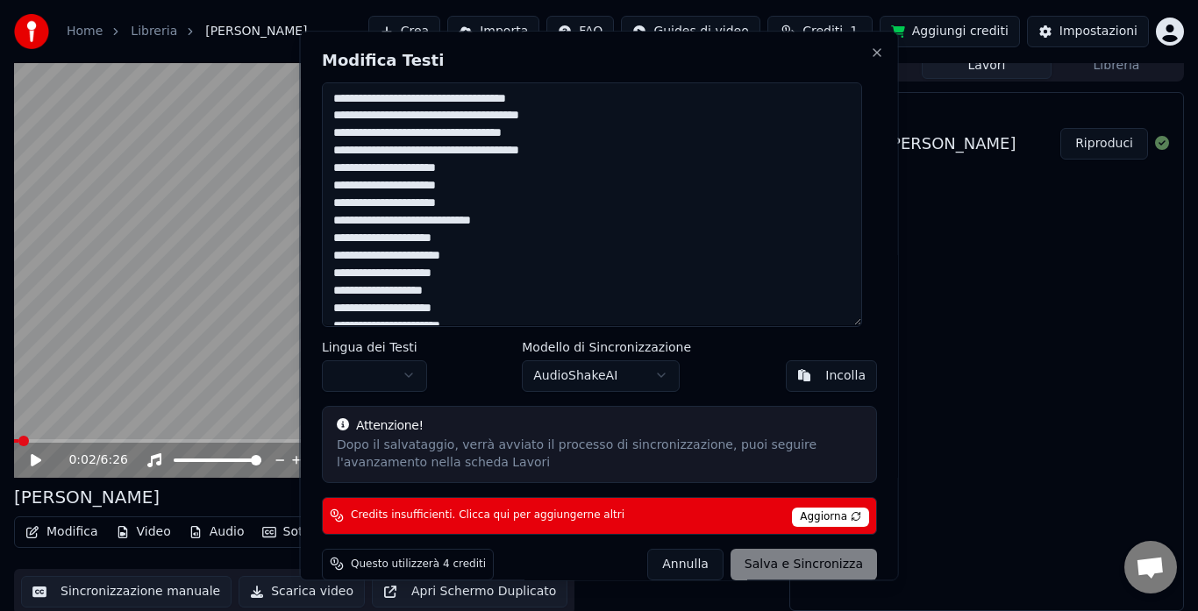
type textarea "**********"
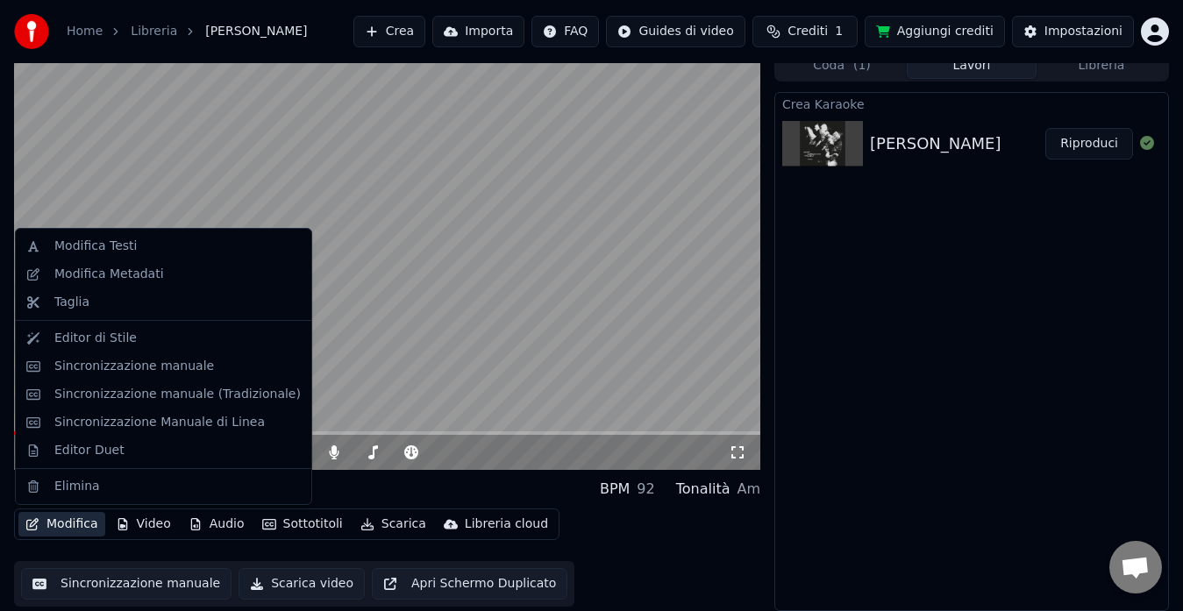
click at [51, 517] on button "Modifica" at bounding box center [61, 524] width 87 height 25
click at [72, 232] on div "Modifica Testi" at bounding box center [163, 246] width 289 height 28
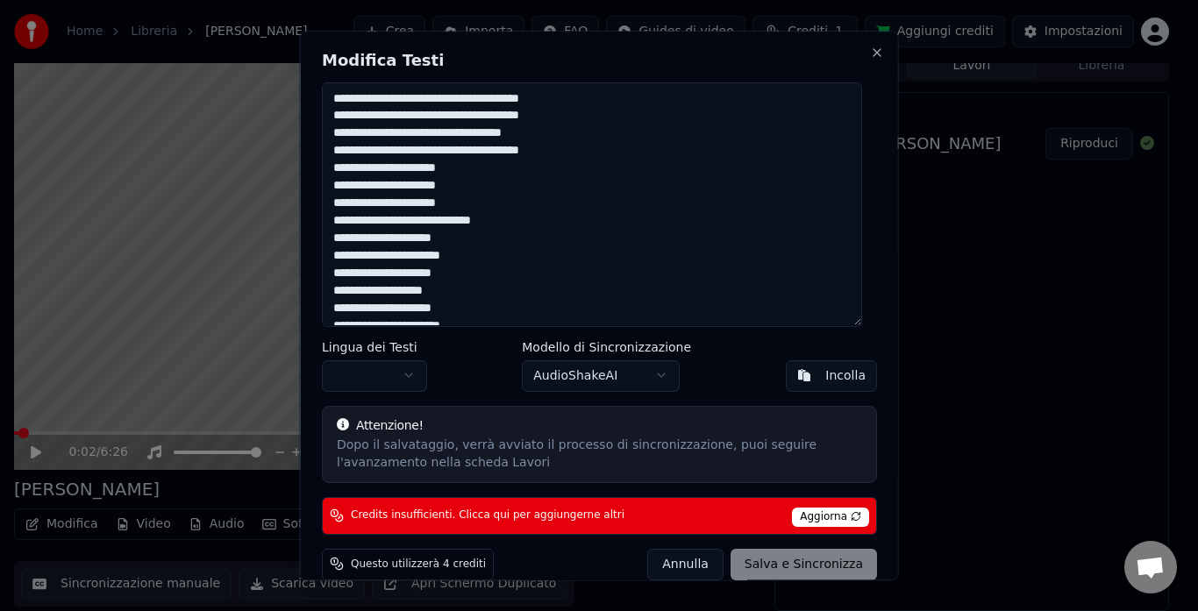
drag, startPoint x: 556, startPoint y: 99, endPoint x: 137, endPoint y: 114, distance: 419.5
click at [137, 114] on body "Home Libreria [PERSON_NAME] Crea Importa FAQ Guides di video Crediti 1 Aggiungi…" at bounding box center [591, 292] width 1183 height 611
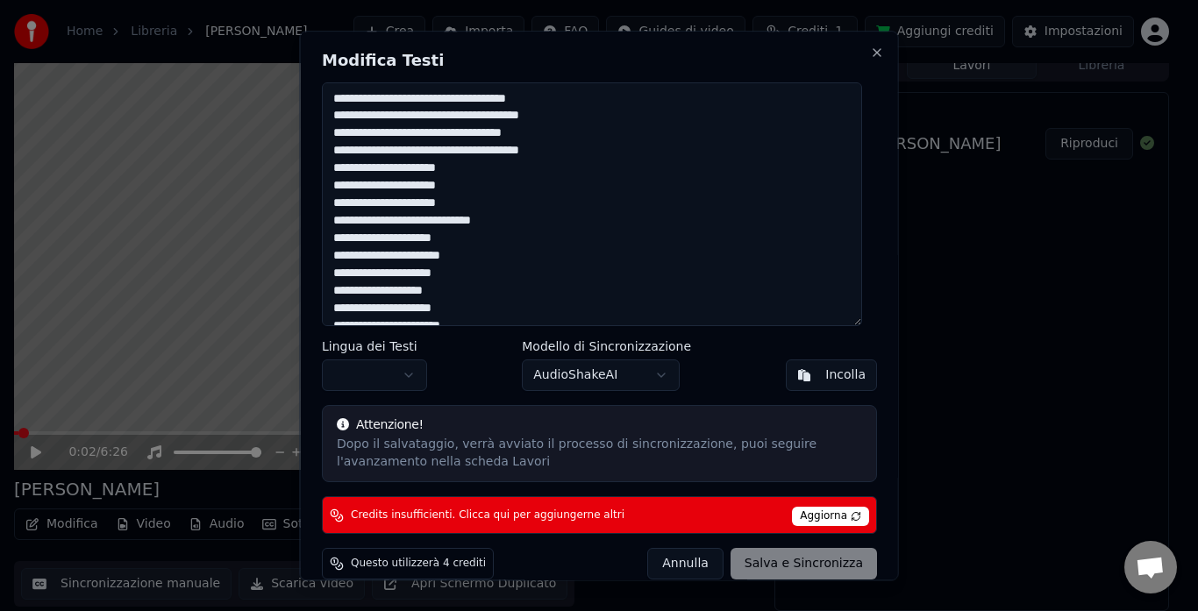
drag, startPoint x: 554, startPoint y: 115, endPoint x: 312, endPoint y: 110, distance: 242.1
click at [312, 110] on div "Modifica Testi Lingua dei Testi Modello di Sincronizzazione AudioShakeAI Incoll…" at bounding box center [599, 306] width 599 height 550
click at [368, 137] on textarea at bounding box center [592, 204] width 540 height 245
click at [450, 136] on textarea at bounding box center [592, 204] width 540 height 245
click at [462, 137] on textarea at bounding box center [592, 204] width 540 height 245
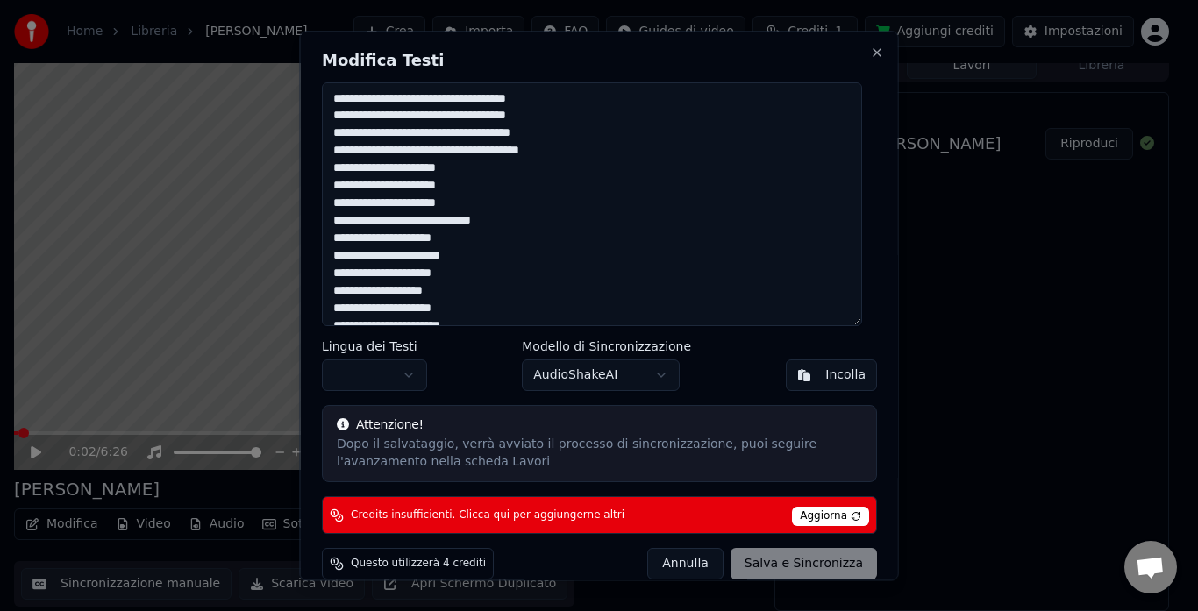
click at [348, 153] on textarea at bounding box center [592, 204] width 540 height 245
click at [360, 153] on textarea at bounding box center [592, 204] width 540 height 245
drag, startPoint x: 490, startPoint y: 223, endPoint x: 332, endPoint y: 218, distance: 157.9
click at [332, 218] on textarea at bounding box center [592, 204] width 540 height 245
click at [444, 239] on textarea at bounding box center [592, 204] width 540 height 245
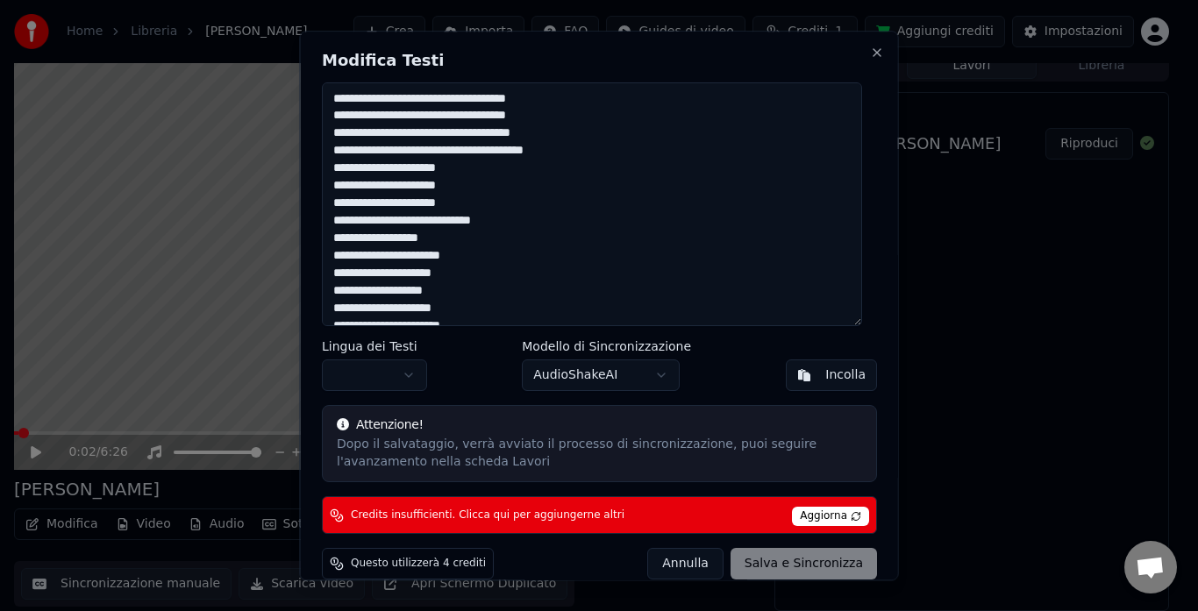
drag, startPoint x: 440, startPoint y: 240, endPoint x: 318, endPoint y: 238, distance: 121.9
click at [318, 238] on div "Modifica Testi Lingua dei Testi Modello di Sincronizzazione AudioShakeAI Incoll…" at bounding box center [599, 306] width 599 height 550
drag, startPoint x: 461, startPoint y: 258, endPoint x: 341, endPoint y: 258, distance: 120.1
click at [341, 258] on textarea at bounding box center [592, 204] width 540 height 245
click at [350, 258] on textarea at bounding box center [592, 204] width 540 height 245
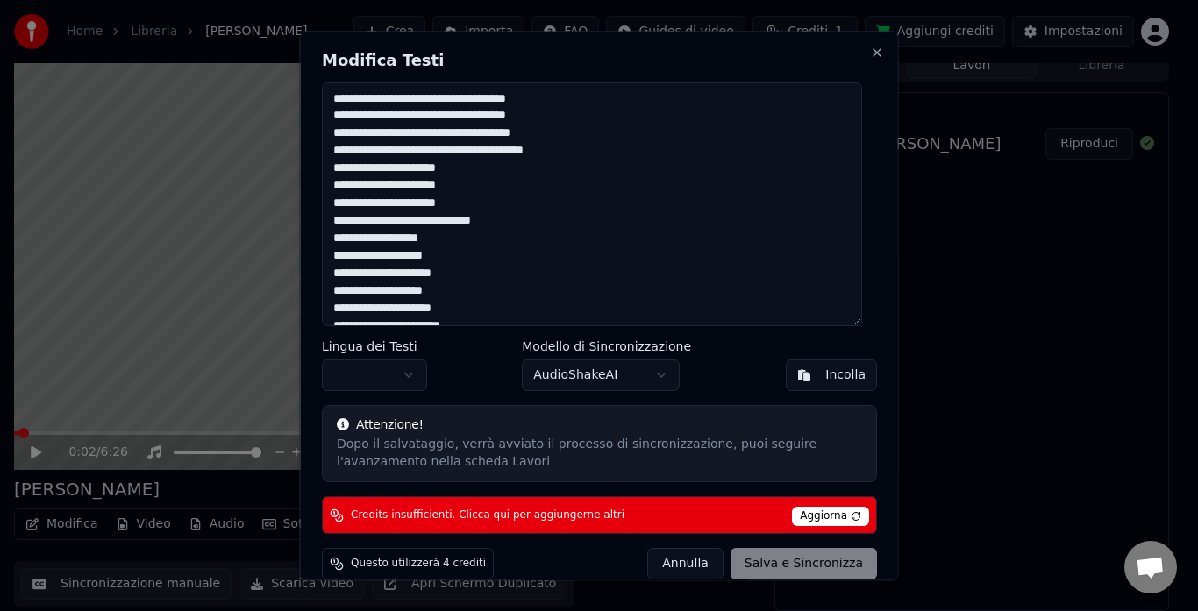
drag, startPoint x: 424, startPoint y: 272, endPoint x: 332, endPoint y: 275, distance: 92.1
click at [332, 275] on textarea at bounding box center [592, 204] width 540 height 245
click at [453, 296] on textarea at bounding box center [592, 204] width 540 height 245
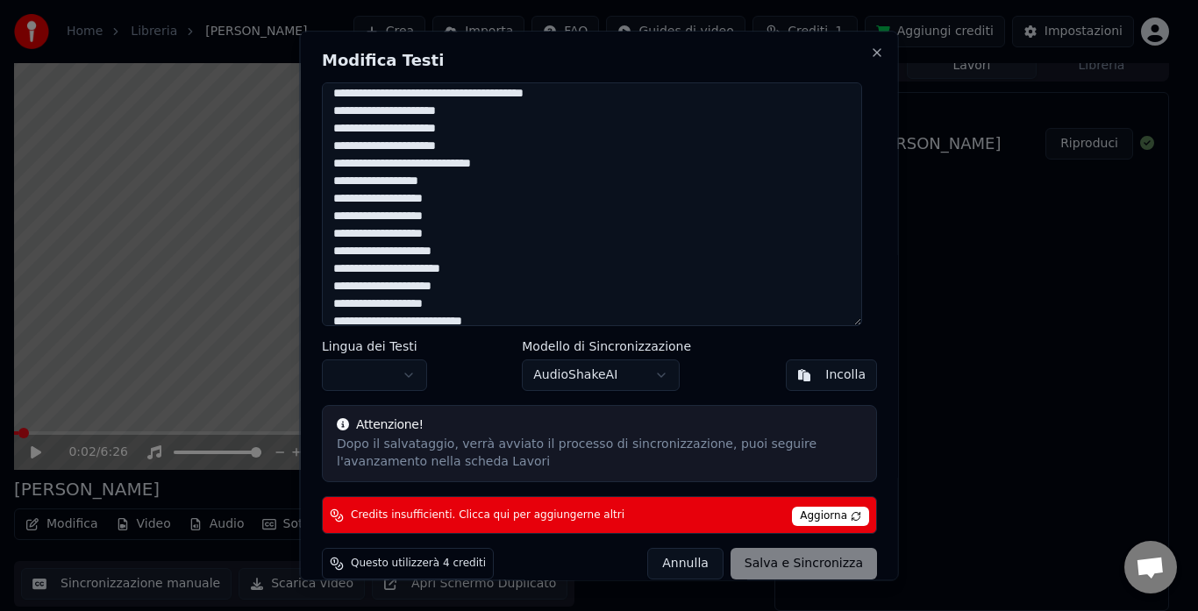
scroll to position [88, 0]
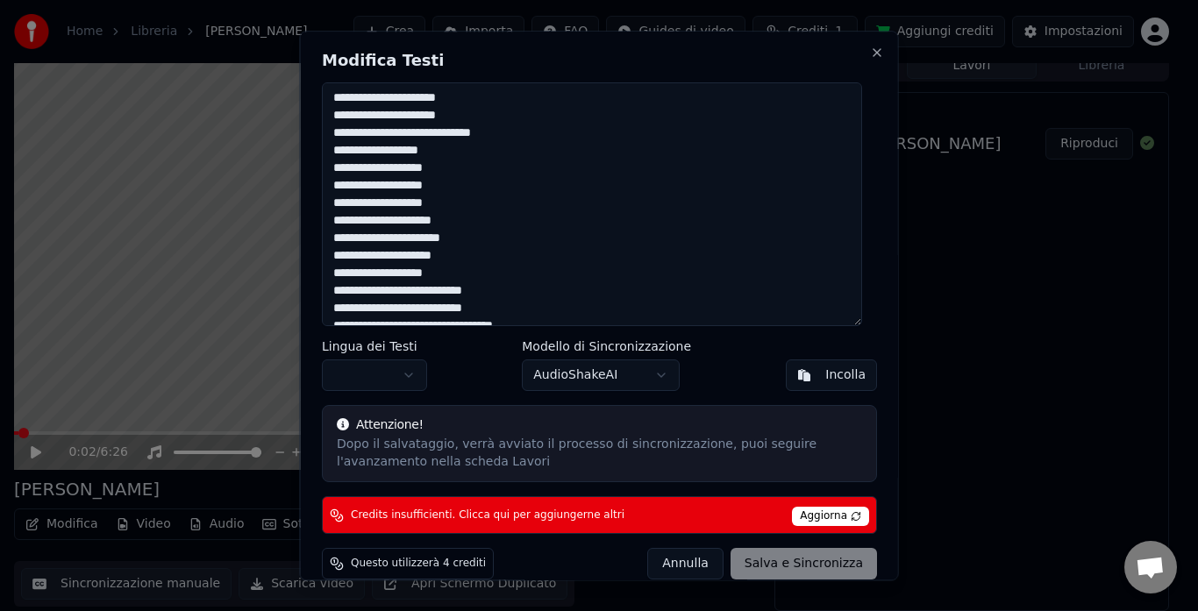
drag, startPoint x: 445, startPoint y: 223, endPoint x: 324, endPoint y: 220, distance: 120.2
click at [324, 220] on textarea at bounding box center [592, 204] width 540 height 245
click at [377, 224] on textarea at bounding box center [592, 204] width 540 height 245
click at [384, 222] on textarea at bounding box center [592, 204] width 540 height 245
drag, startPoint x: 430, startPoint y: 221, endPoint x: 331, endPoint y: 219, distance: 99.1
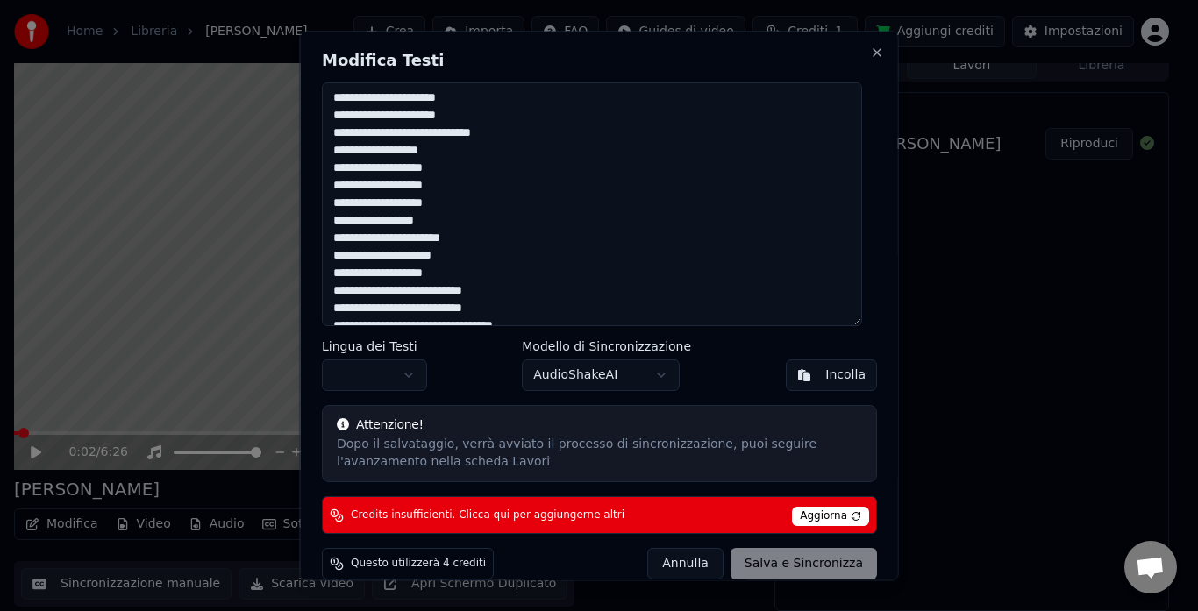
click at [331, 219] on textarea at bounding box center [592, 204] width 540 height 245
drag, startPoint x: 438, startPoint y: 151, endPoint x: 310, endPoint y: 151, distance: 128.0
click at [310, 151] on div "Modifica Testi Lingua dei Testi Modello di Sincronizzazione AudioShakeAI Incoll…" at bounding box center [599, 306] width 599 height 550
drag, startPoint x: 442, startPoint y: 173, endPoint x: 339, endPoint y: 166, distance: 102.8
click at [339, 166] on textarea at bounding box center [592, 204] width 540 height 245
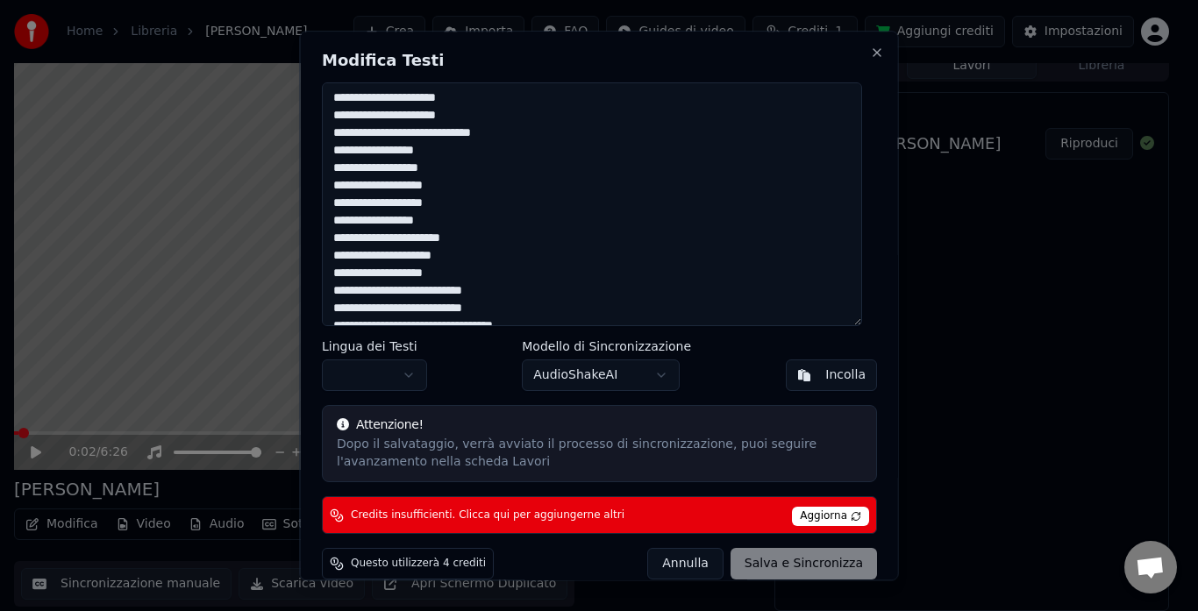
click at [347, 167] on textarea at bounding box center [592, 204] width 540 height 245
drag, startPoint x: 444, startPoint y: 188, endPoint x: 318, endPoint y: 181, distance: 125.6
click at [318, 181] on div "Modifica Testi Lingua dei Testi Modello di Sincronizzazione AudioShakeAI Incoll…" at bounding box center [599, 306] width 599 height 550
drag, startPoint x: 457, startPoint y: 240, endPoint x: 339, endPoint y: 239, distance: 117.5
click at [339, 239] on textarea at bounding box center [592, 204] width 540 height 245
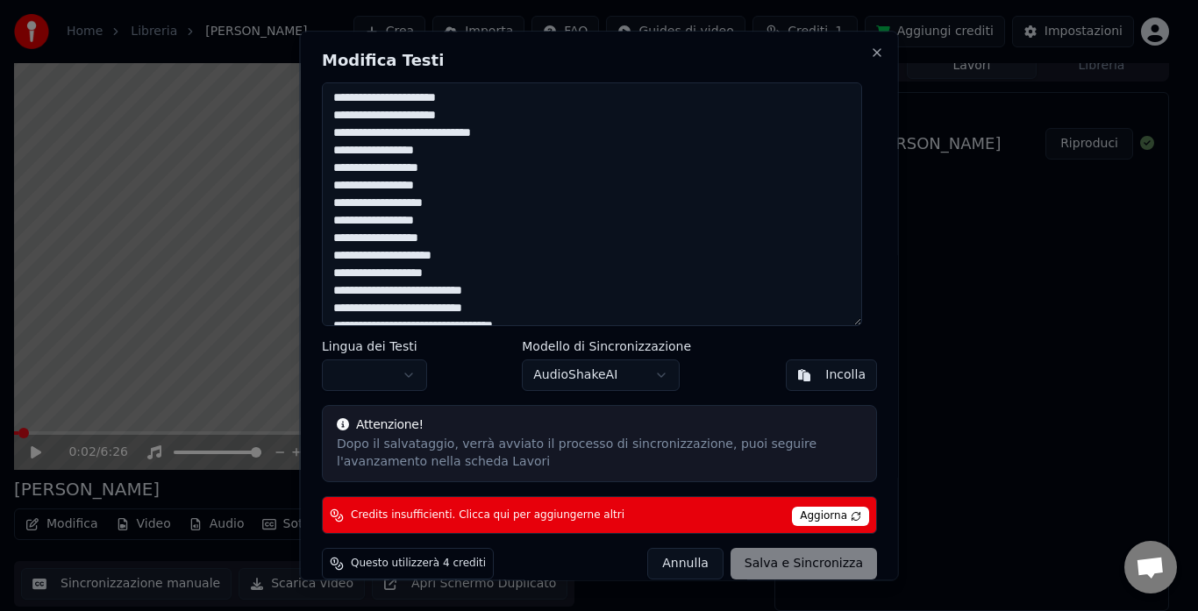
click at [344, 240] on textarea at bounding box center [592, 204] width 540 height 245
click at [445, 260] on textarea at bounding box center [592, 204] width 540 height 245
drag, startPoint x: 445, startPoint y: 259, endPoint x: 331, endPoint y: 258, distance: 114.0
click at [331, 258] on textarea at bounding box center [592, 204] width 540 height 245
drag, startPoint x: 458, startPoint y: 275, endPoint x: 413, endPoint y: 275, distance: 44.7
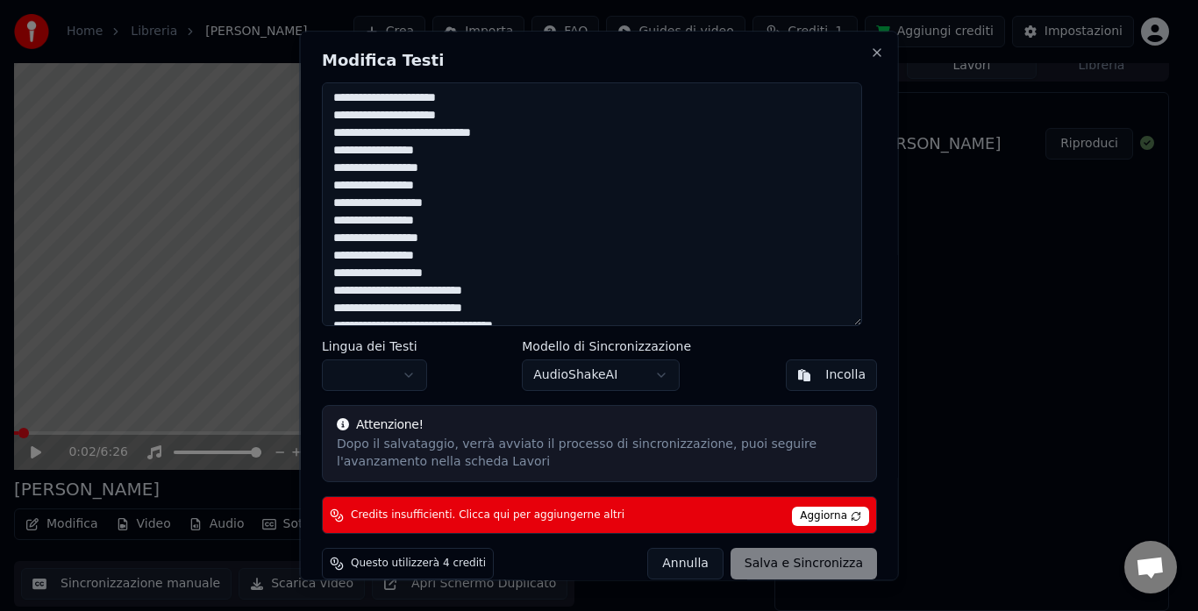
click at [413, 275] on textarea at bounding box center [592, 204] width 540 height 245
click at [420, 209] on textarea at bounding box center [592, 204] width 540 height 245
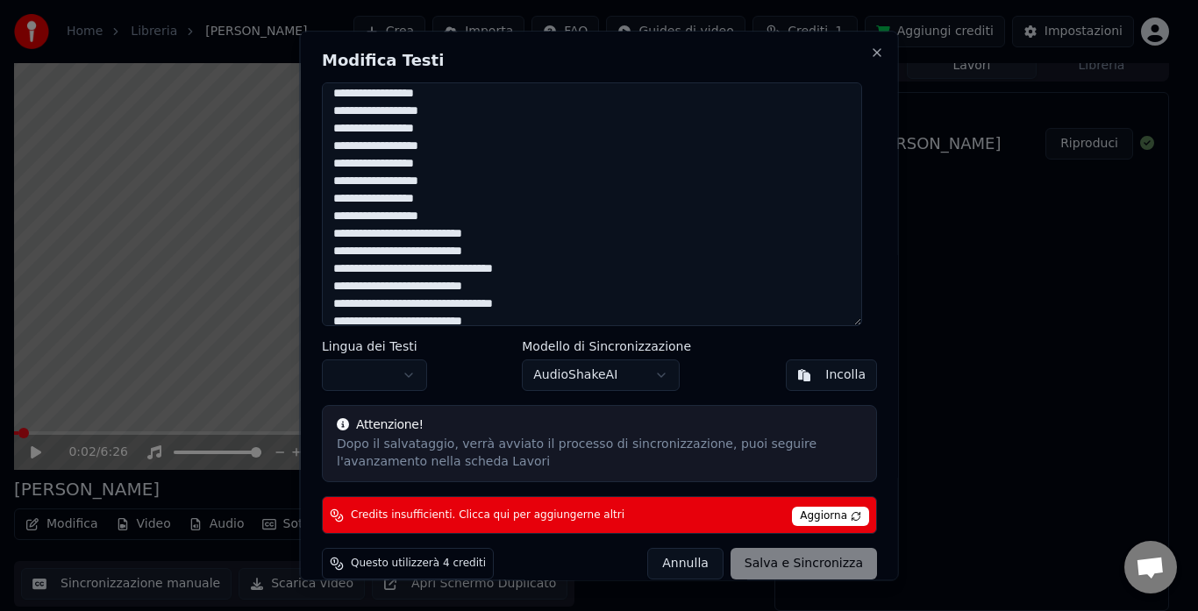
scroll to position [175, 0]
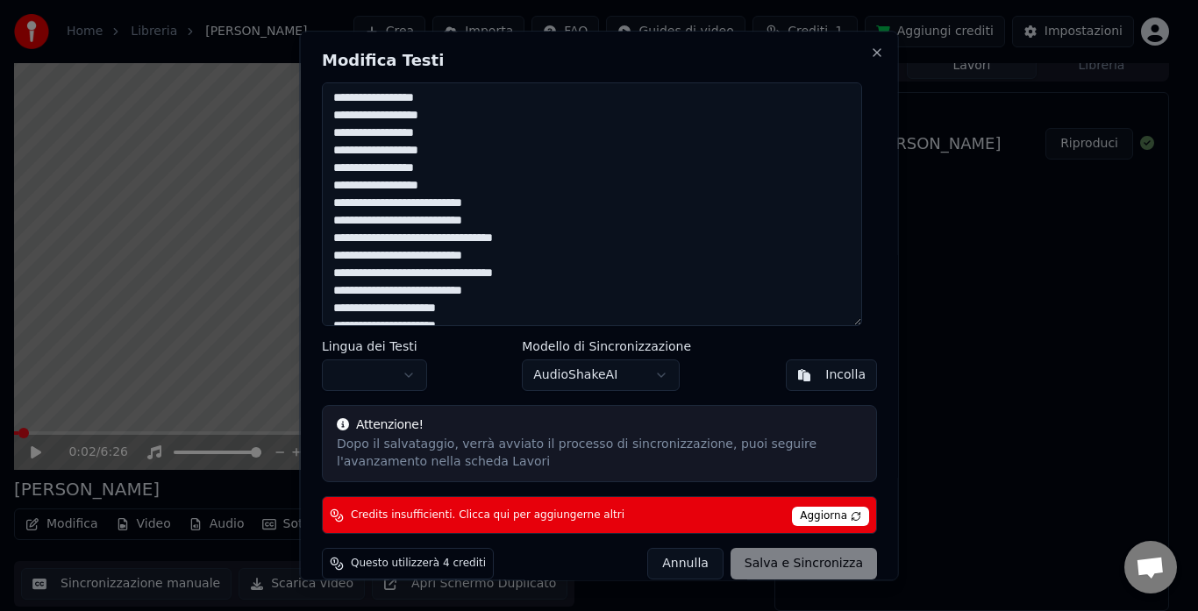
click at [345, 207] on textarea at bounding box center [592, 204] width 540 height 245
click at [356, 206] on textarea at bounding box center [592, 204] width 540 height 245
click at [415, 206] on textarea at bounding box center [592, 204] width 540 height 245
drag, startPoint x: 488, startPoint y: 202, endPoint x: 332, endPoint y: 209, distance: 155.4
click at [332, 209] on textarea at bounding box center [592, 204] width 540 height 245
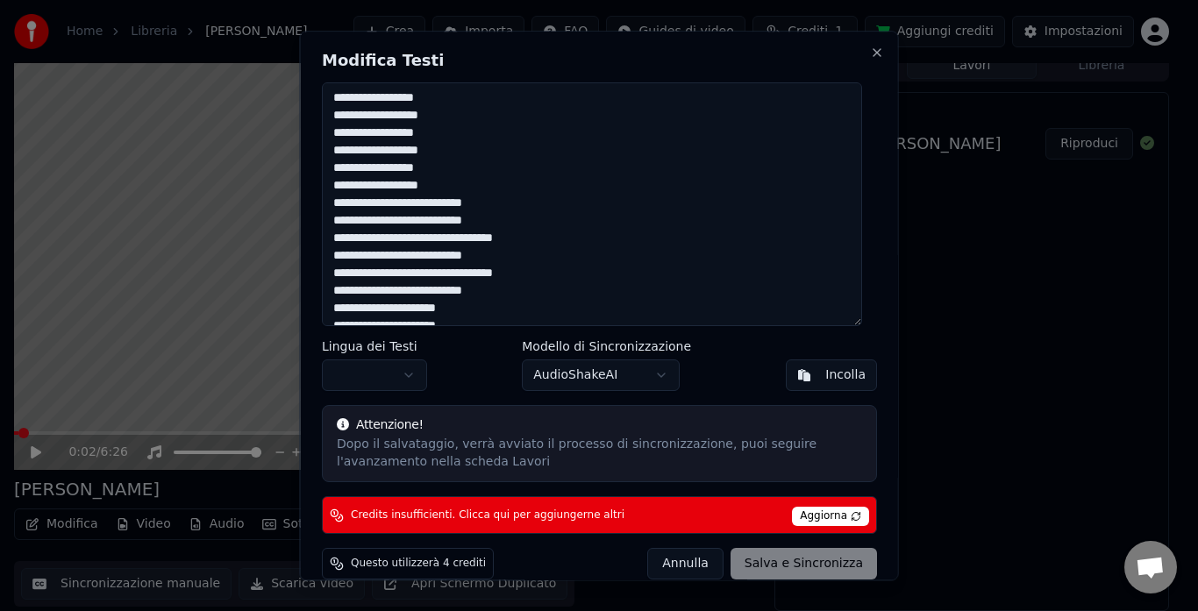
drag, startPoint x: 433, startPoint y: 224, endPoint x: 330, endPoint y: 221, distance: 103.5
click at [330, 221] on textarea at bounding box center [592, 204] width 540 height 245
drag, startPoint x: 519, startPoint y: 241, endPoint x: 333, endPoint y: 243, distance: 185.9
click at [333, 243] on textarea at bounding box center [592, 204] width 540 height 245
click at [345, 258] on textarea at bounding box center [592, 204] width 540 height 245
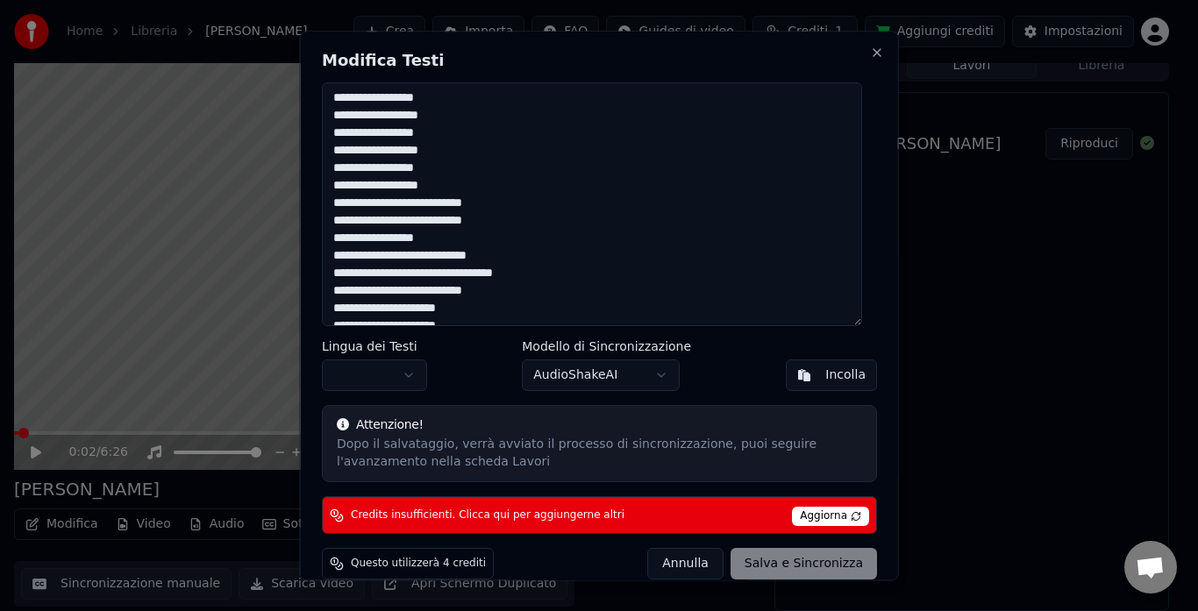
drag, startPoint x: 426, startPoint y: 243, endPoint x: 329, endPoint y: 240, distance: 97.4
click at [329, 240] on textarea at bounding box center [592, 204] width 540 height 245
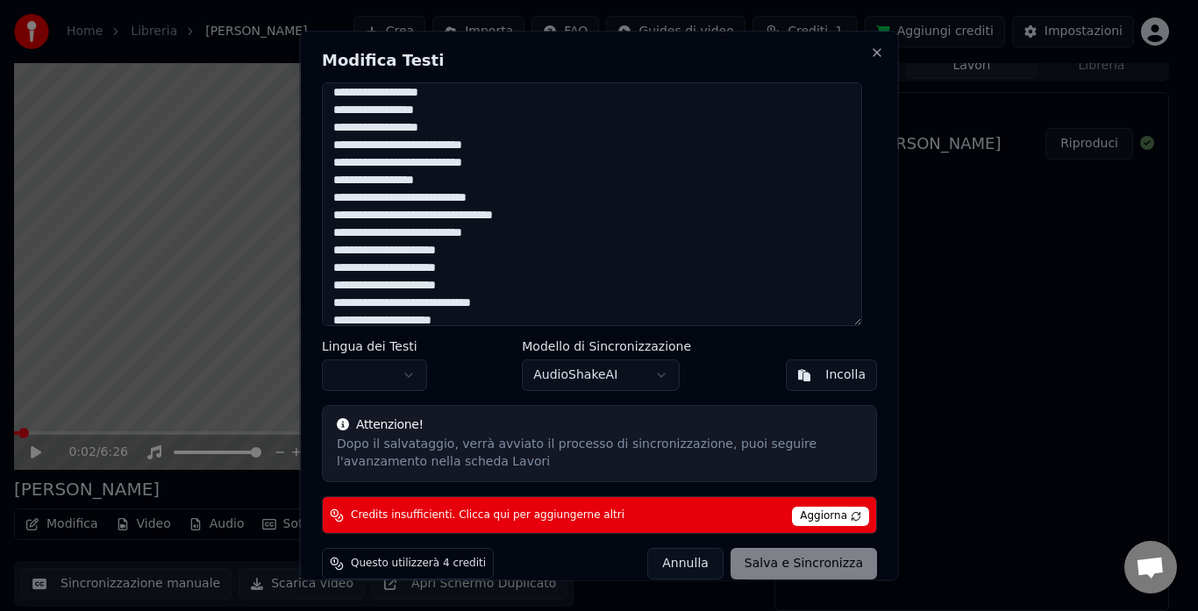
scroll to position [263, 0]
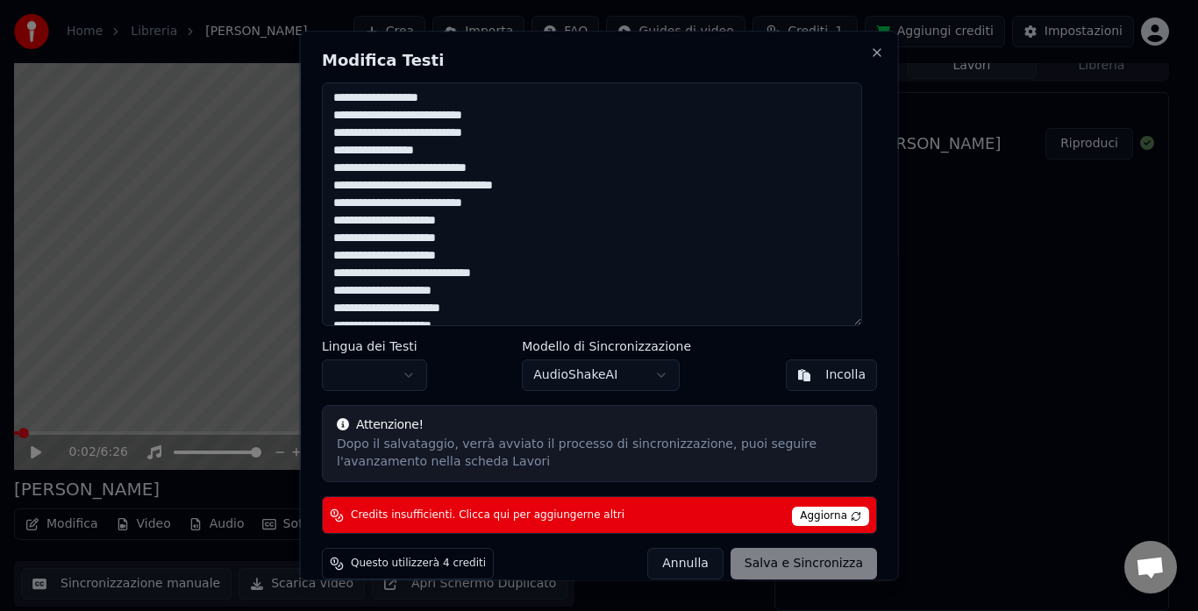
drag, startPoint x: 484, startPoint y: 166, endPoint x: 351, endPoint y: 175, distance: 133.6
click at [351, 175] on textarea at bounding box center [592, 204] width 540 height 245
drag, startPoint x: 503, startPoint y: 188, endPoint x: 425, endPoint y: 179, distance: 78.5
click at [425, 179] on textarea at bounding box center [592, 204] width 540 height 245
drag, startPoint x: 512, startPoint y: 185, endPoint x: 336, endPoint y: 190, distance: 176.3
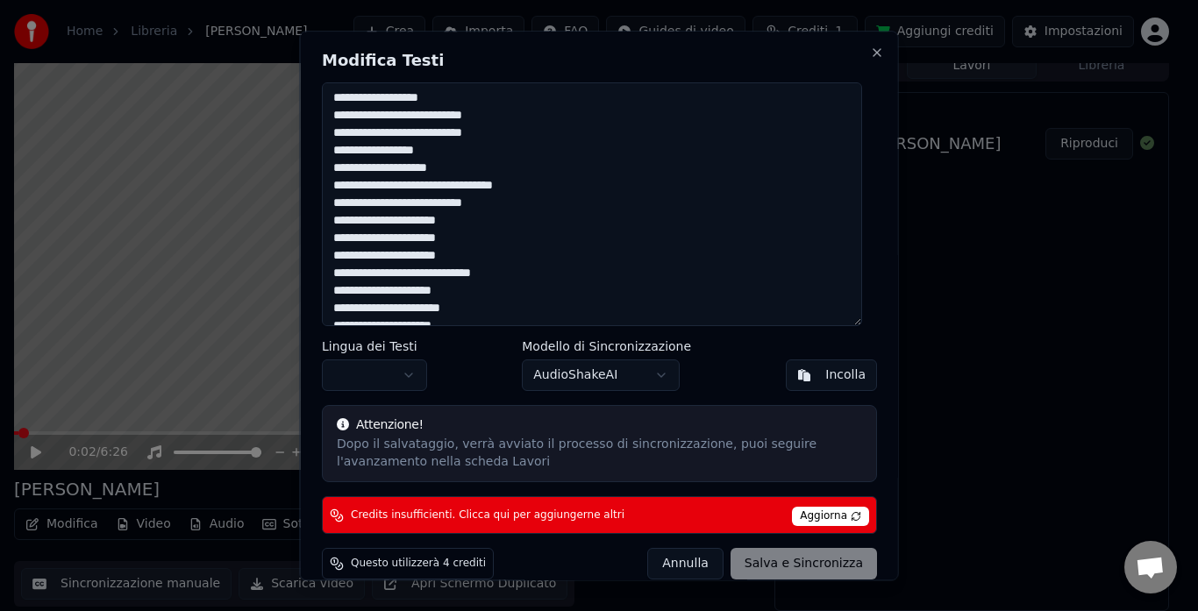
click at [336, 190] on textarea at bounding box center [592, 204] width 540 height 245
drag, startPoint x: 336, startPoint y: 235, endPoint x: 501, endPoint y: 286, distance: 172.5
click at [501, 286] on textarea at bounding box center [592, 204] width 540 height 245
click at [334, 238] on textarea at bounding box center [592, 204] width 540 height 245
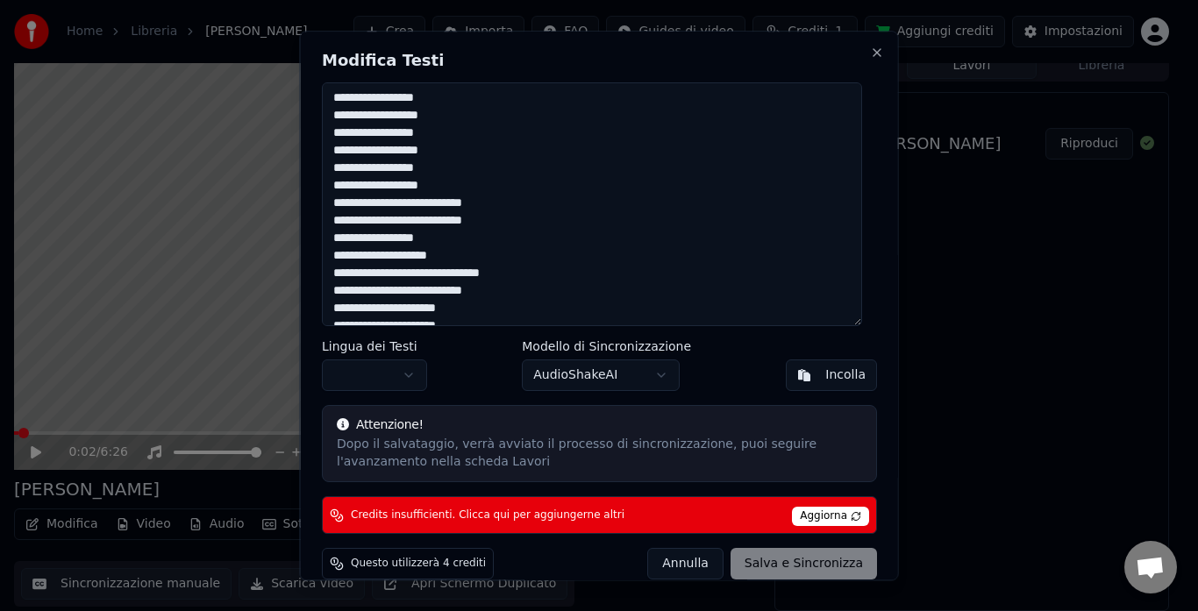
drag, startPoint x: 334, startPoint y: 238, endPoint x: 524, endPoint y: 281, distance: 195.1
click at [524, 281] on textarea at bounding box center [592, 204] width 540 height 245
drag, startPoint x: 496, startPoint y: 289, endPoint x: 333, endPoint y: 289, distance: 163.1
click at [333, 289] on textarea at bounding box center [592, 204] width 540 height 245
drag, startPoint x: 331, startPoint y: 218, endPoint x: 471, endPoint y: 184, distance: 143.6
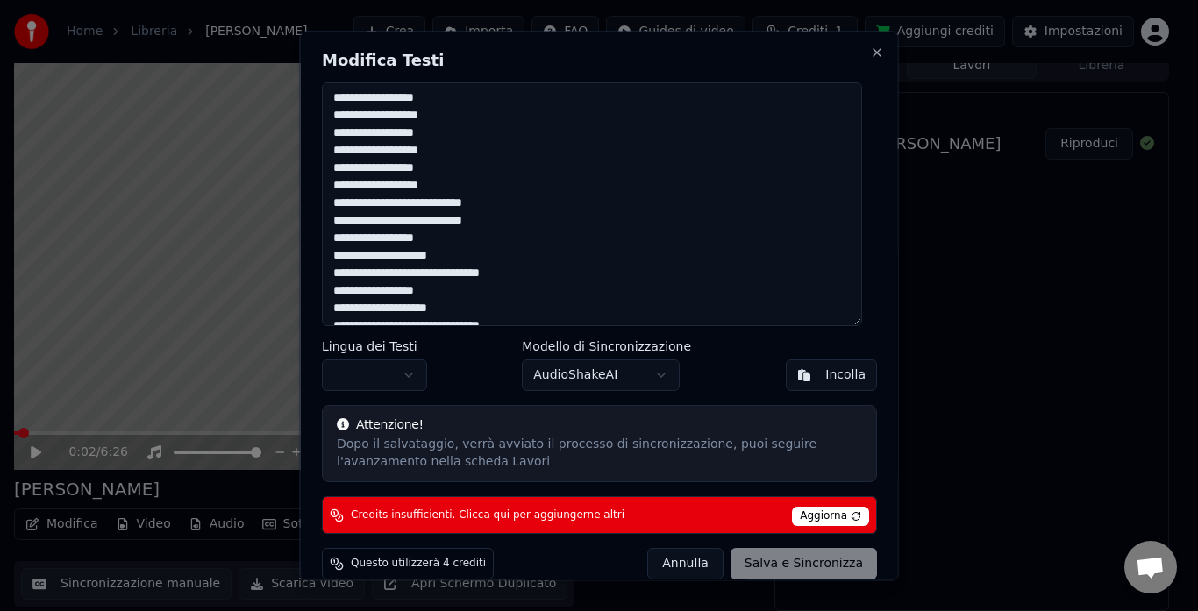
click at [471, 184] on textarea at bounding box center [592, 204] width 540 height 245
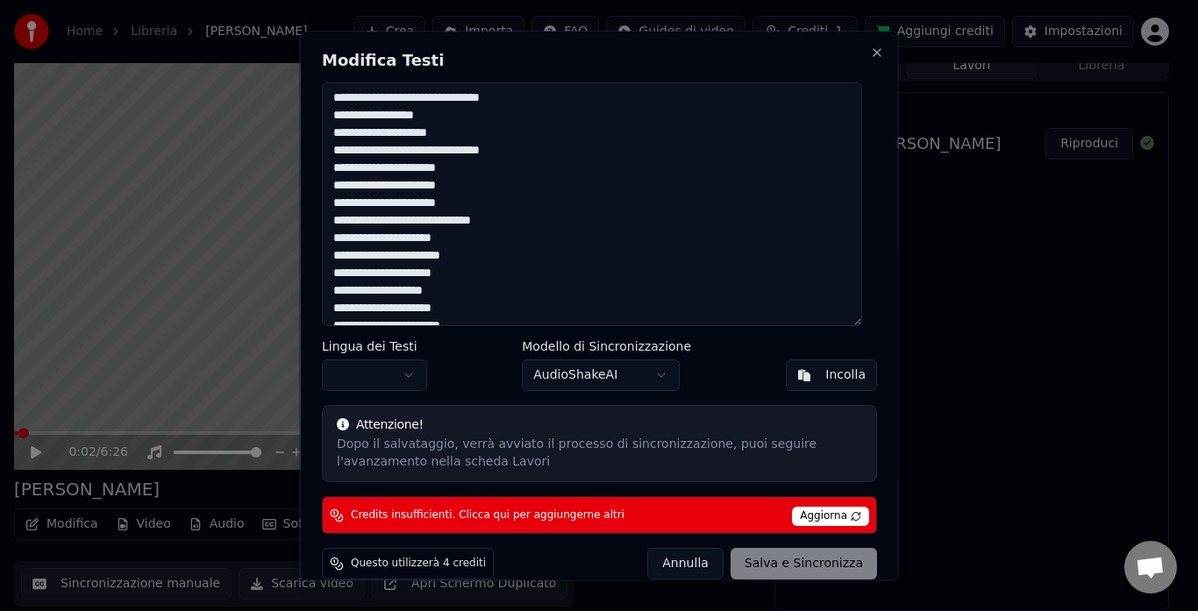
scroll to position [438, 0]
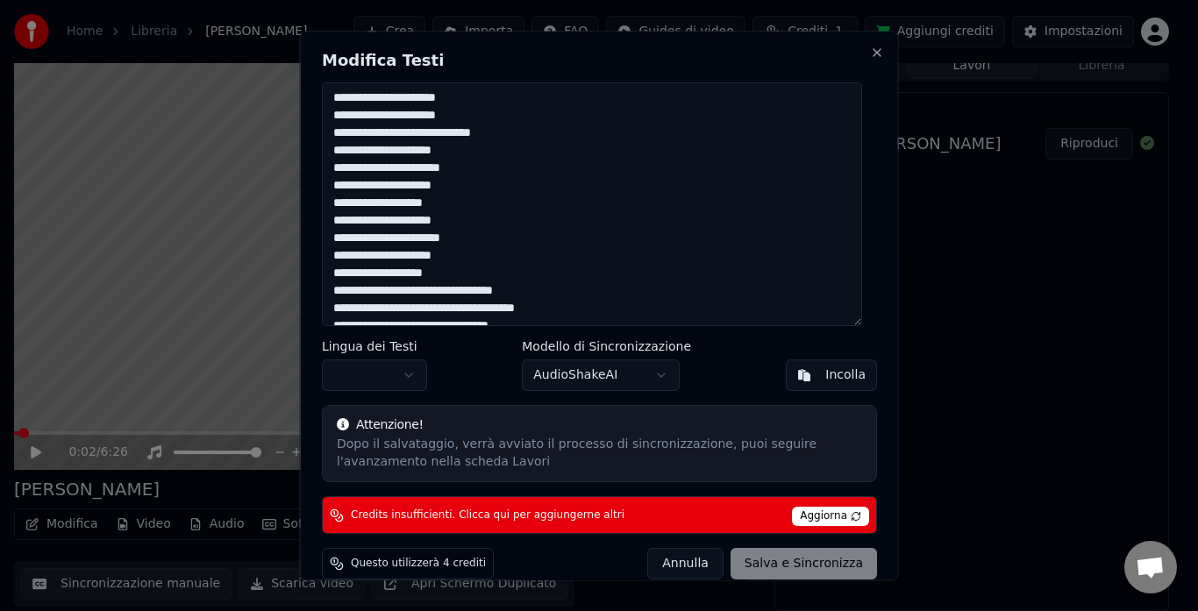
drag, startPoint x: 332, startPoint y: 227, endPoint x: 468, endPoint y: 272, distance: 143.1
click at [468, 272] on textarea at bounding box center [592, 204] width 540 height 245
drag, startPoint x: 510, startPoint y: 293, endPoint x: 331, endPoint y: 292, distance: 178.0
click at [331, 292] on textarea at bounding box center [592, 204] width 540 height 245
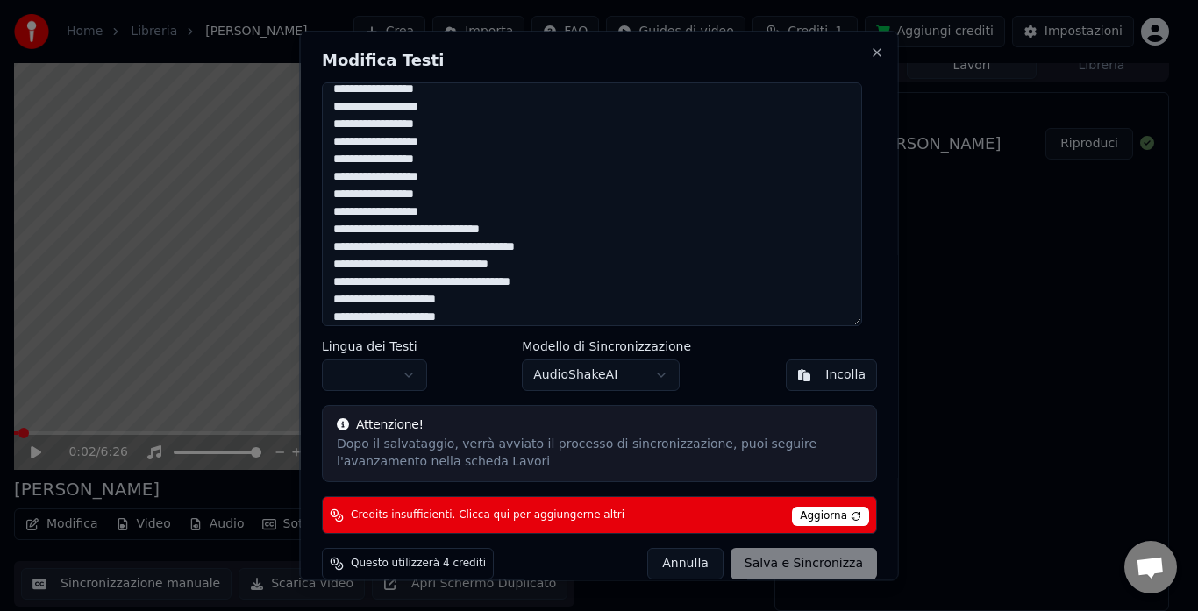
scroll to position [526, 0]
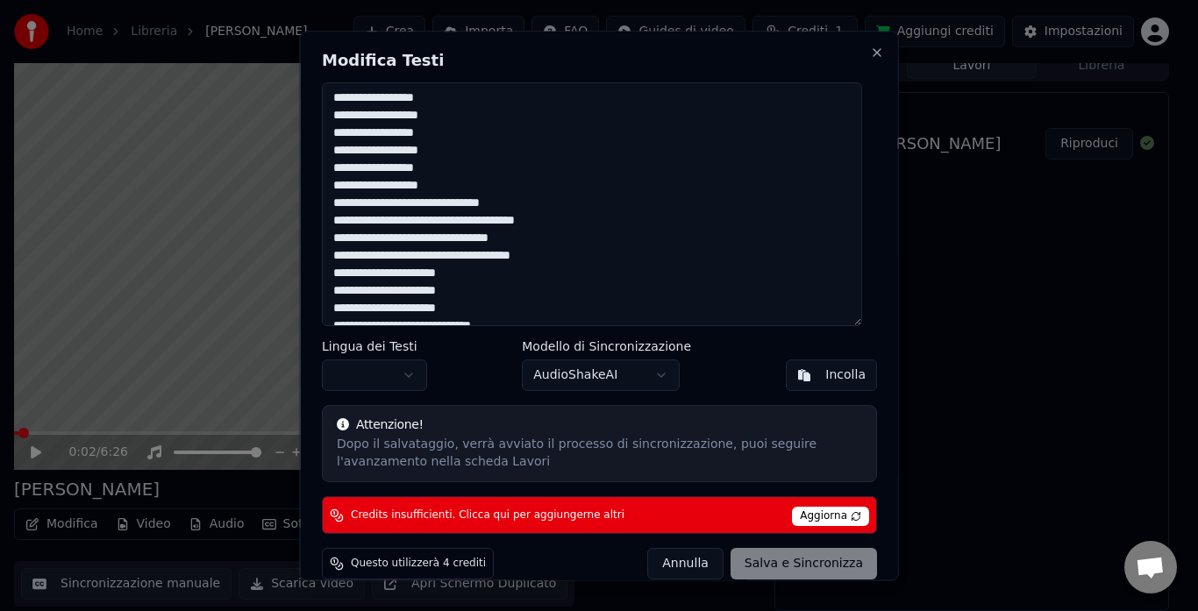
drag, startPoint x: 536, startPoint y: 219, endPoint x: 333, endPoint y: 222, distance: 202.6
click at [333, 222] on textarea at bounding box center [592, 204] width 540 height 245
drag, startPoint x: 538, startPoint y: 239, endPoint x: 329, endPoint y: 241, distance: 208.7
click at [329, 241] on textarea at bounding box center [592, 204] width 540 height 245
drag, startPoint x: 551, startPoint y: 257, endPoint x: 327, endPoint y: 255, distance: 223.6
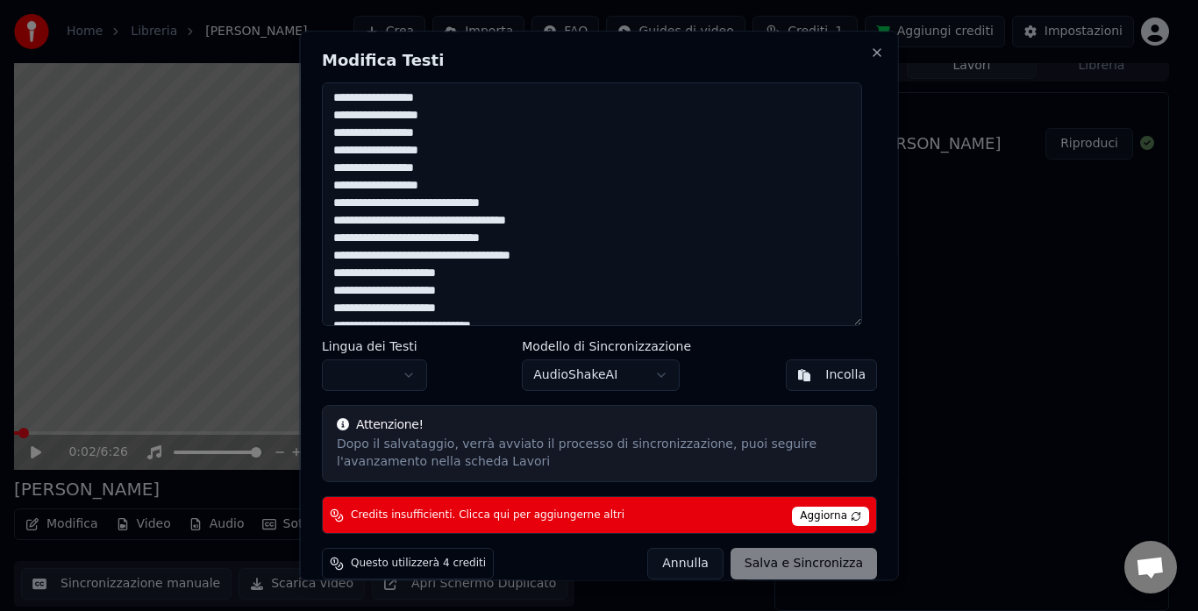
click at [327, 255] on textarea at bounding box center [592, 204] width 540 height 245
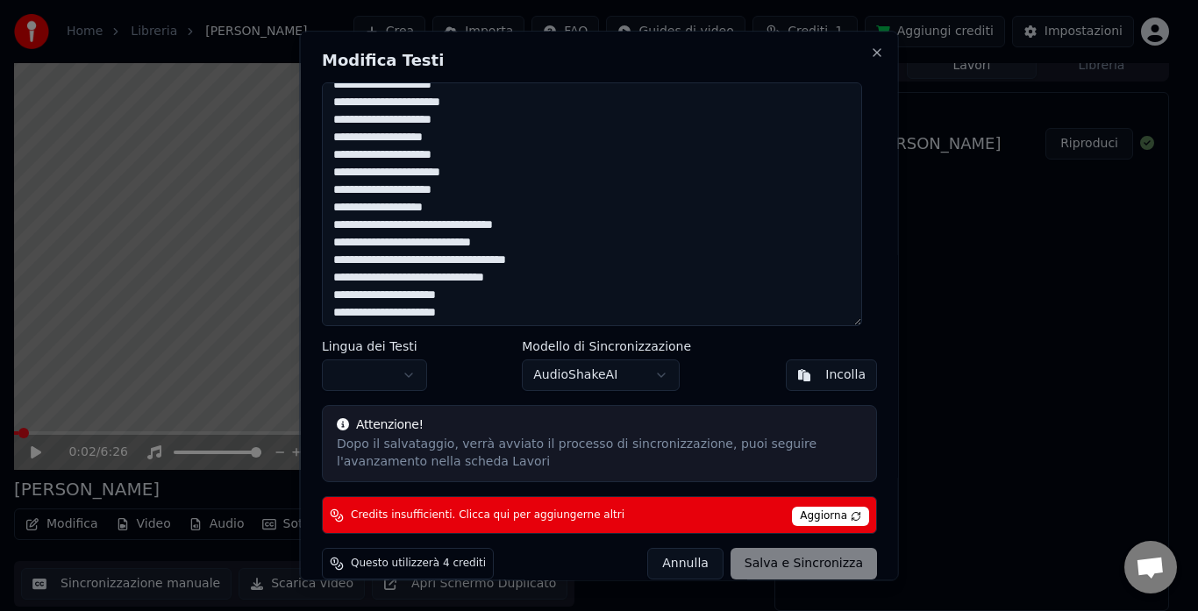
scroll to position [789, 0]
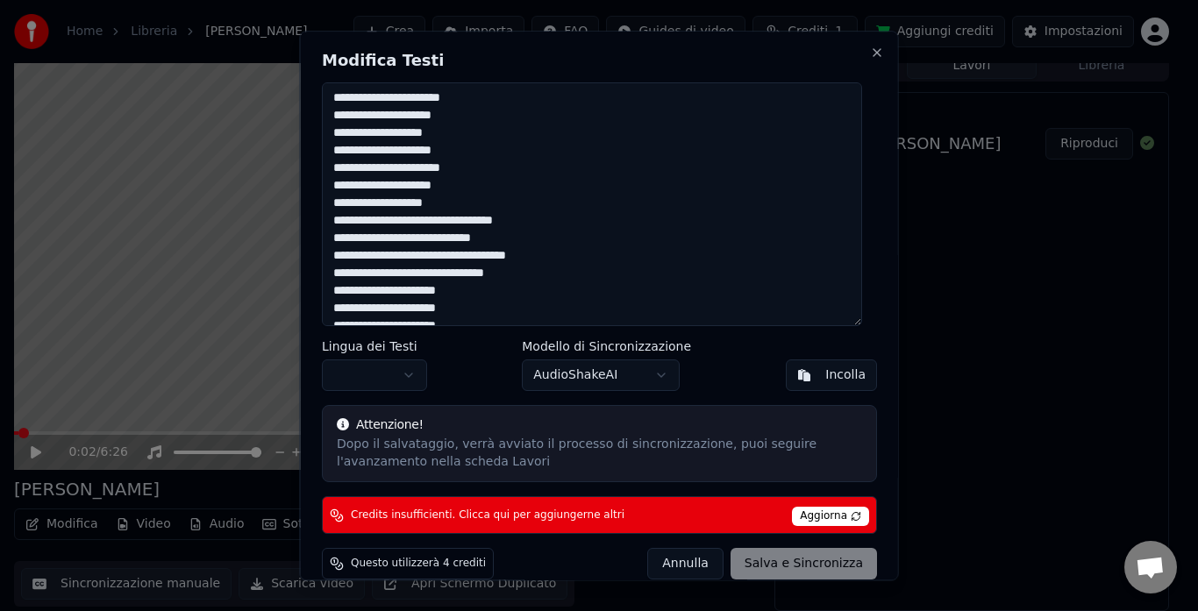
drag, startPoint x: 332, startPoint y: 237, endPoint x: 450, endPoint y: 204, distance: 121.9
click at [450, 204] on textarea at bounding box center [592, 204] width 540 height 245
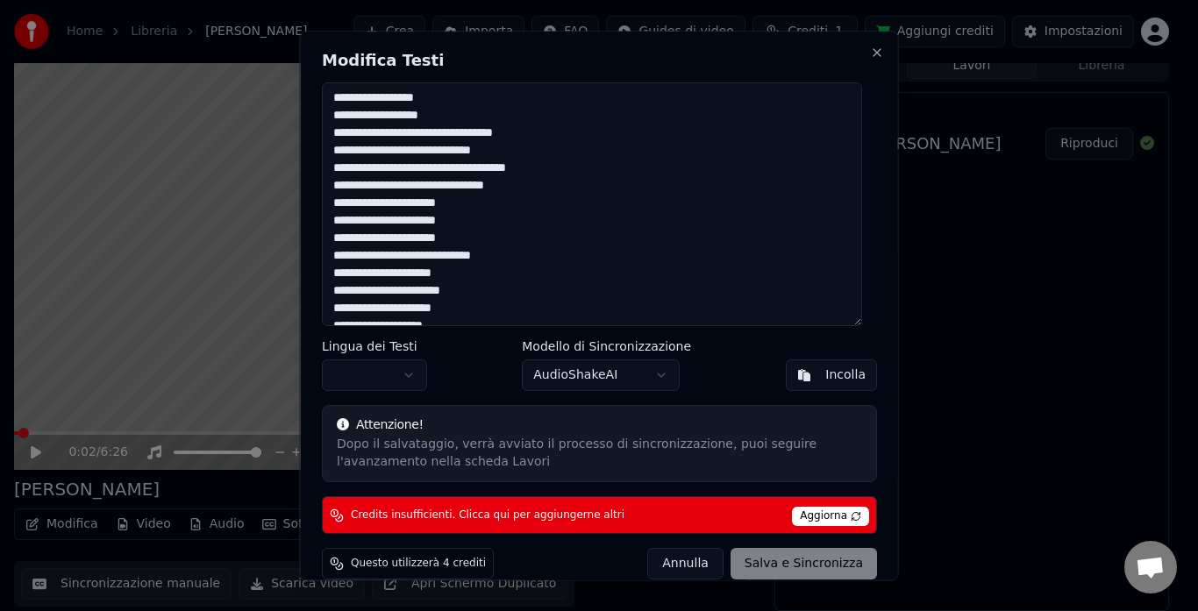
drag, startPoint x: 427, startPoint y: 136, endPoint x: 343, endPoint y: 134, distance: 84.2
click at [343, 134] on textarea at bounding box center [592, 204] width 540 height 245
click at [478, 154] on textarea at bounding box center [592, 204] width 540 height 245
click at [481, 154] on textarea at bounding box center [592, 204] width 540 height 245
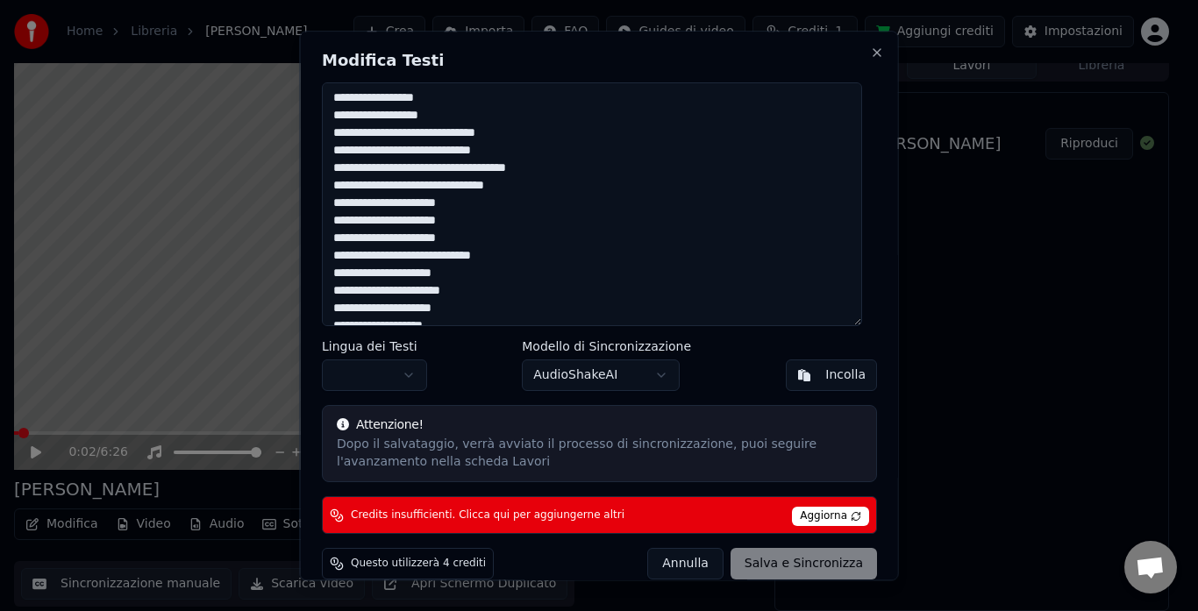
click at [481, 146] on textarea at bounding box center [592, 204] width 540 height 245
click at [477, 153] on textarea at bounding box center [592, 204] width 540 height 245
click at [480, 157] on textarea at bounding box center [592, 204] width 540 height 245
click at [359, 170] on textarea at bounding box center [592, 204] width 540 height 245
click at [450, 175] on textarea at bounding box center [592, 204] width 540 height 245
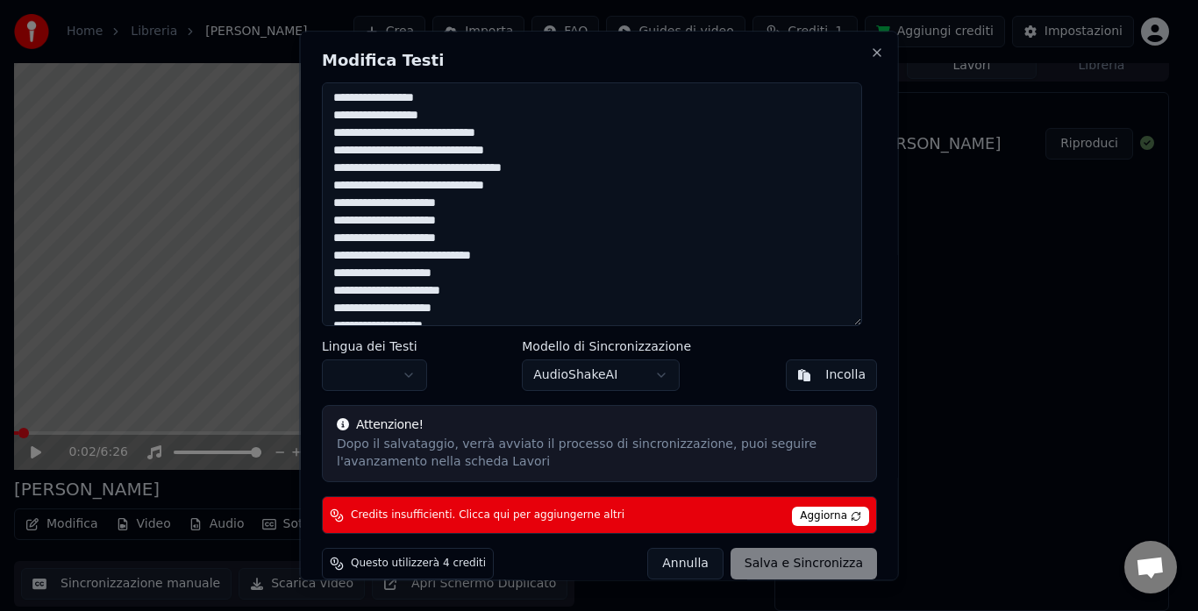
click at [477, 167] on textarea at bounding box center [592, 204] width 540 height 245
drag, startPoint x: 503, startPoint y: 165, endPoint x: 476, endPoint y: 168, distance: 27.4
click at [476, 168] on textarea at bounding box center [592, 204] width 540 height 245
drag, startPoint x: 523, startPoint y: 189, endPoint x: 331, endPoint y: 188, distance: 192.1
click at [331, 188] on textarea at bounding box center [592, 204] width 540 height 245
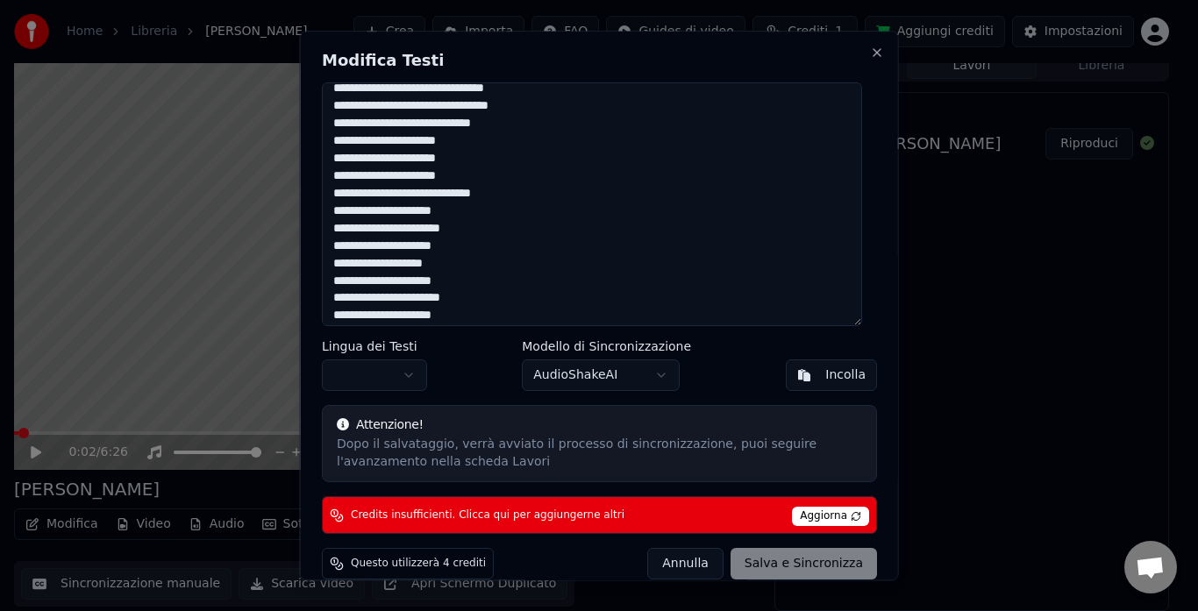
scroll to position [965, 0]
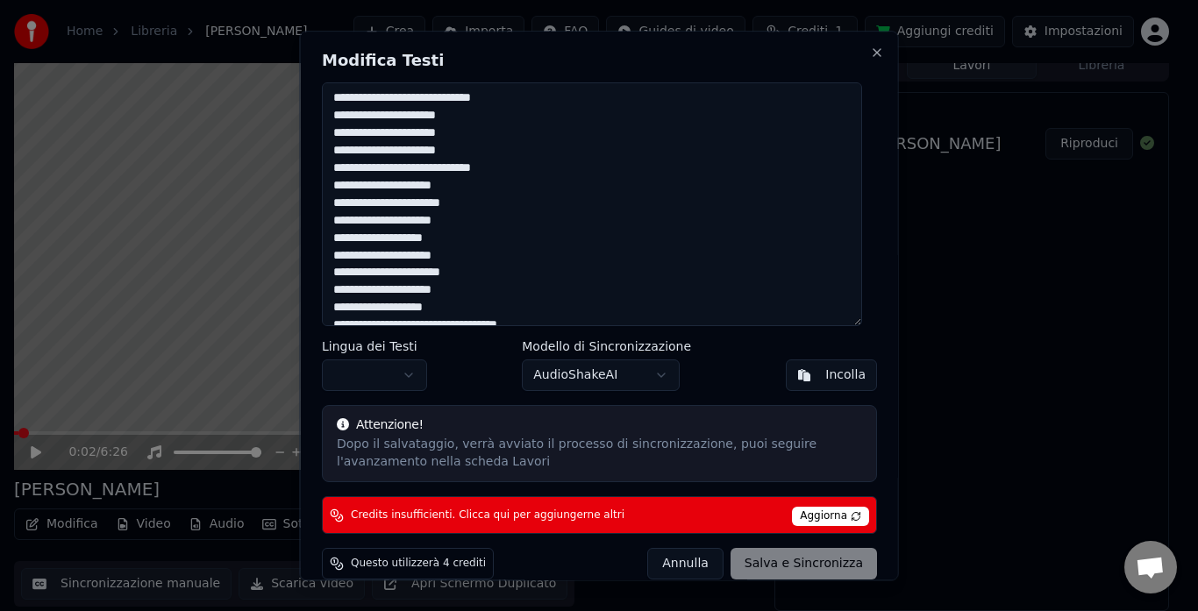
drag, startPoint x: 332, startPoint y: 170, endPoint x: 476, endPoint y: 306, distance: 197.9
click at [476, 306] on textarea at bounding box center [592, 204] width 540 height 245
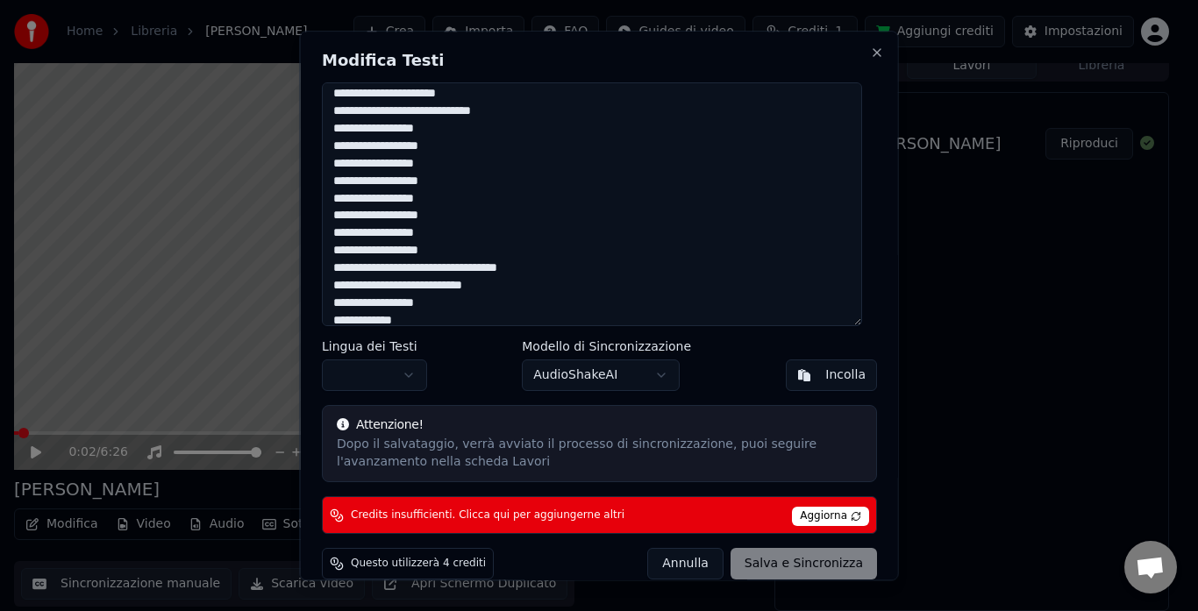
scroll to position [1052, 0]
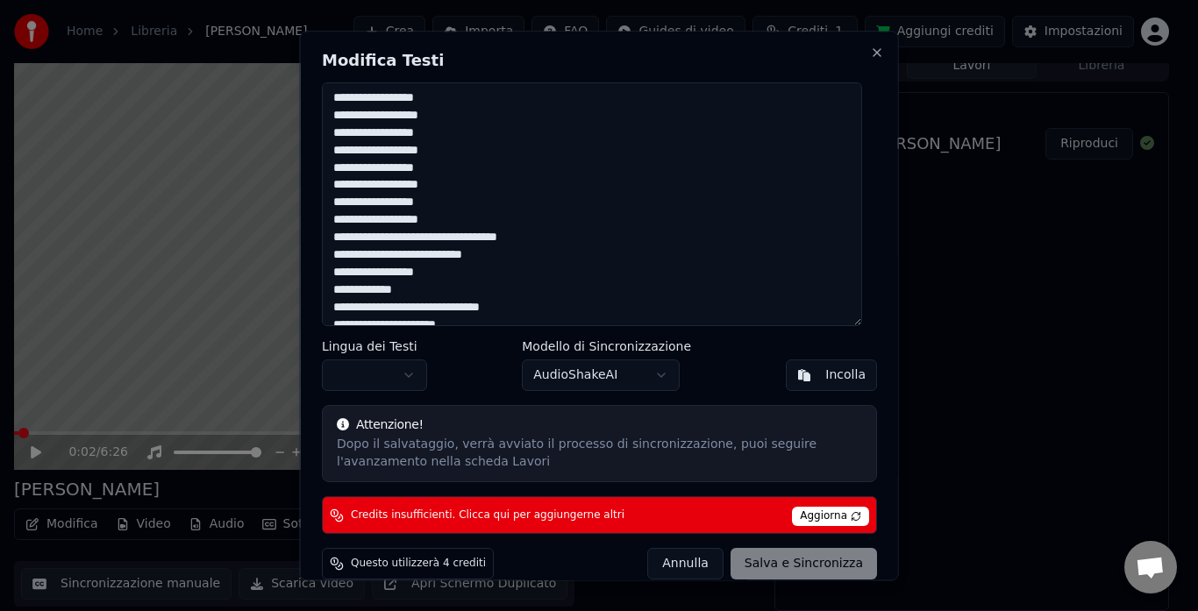
drag, startPoint x: 520, startPoint y: 241, endPoint x: 379, endPoint y: 237, distance: 141.3
click at [379, 237] on textarea at bounding box center [592, 204] width 540 height 245
click at [357, 259] on textarea at bounding box center [592, 204] width 540 height 245
click at [432, 254] on textarea at bounding box center [592, 204] width 540 height 245
click at [424, 257] on textarea at bounding box center [592, 204] width 540 height 245
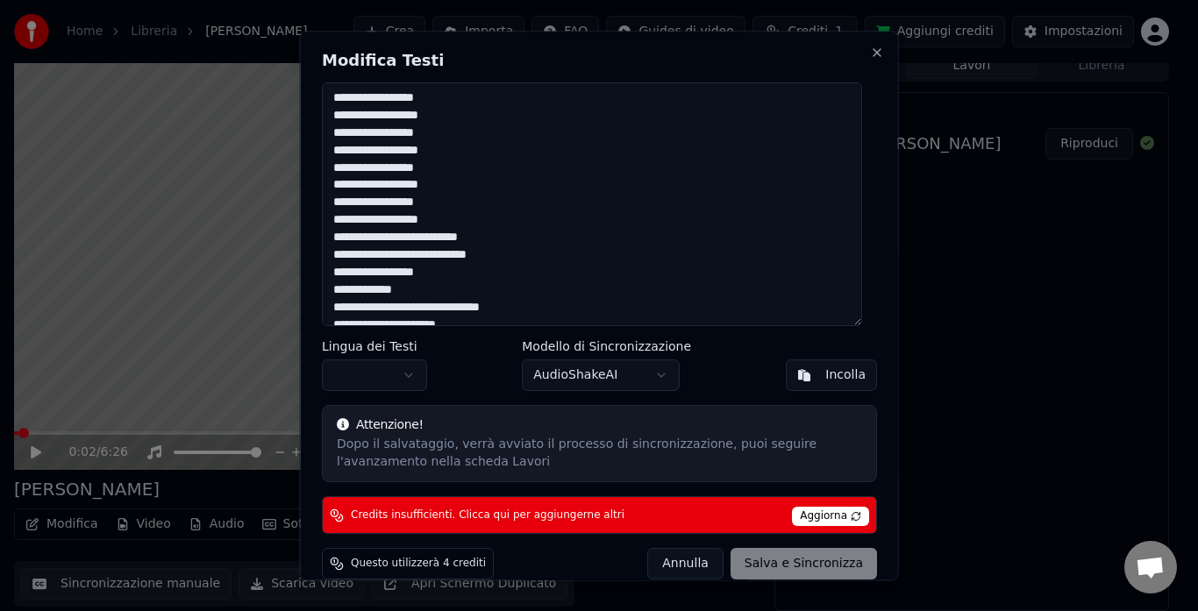
click at [392, 275] on textarea at bounding box center [592, 204] width 540 height 245
click at [413, 270] on textarea at bounding box center [592, 204] width 540 height 245
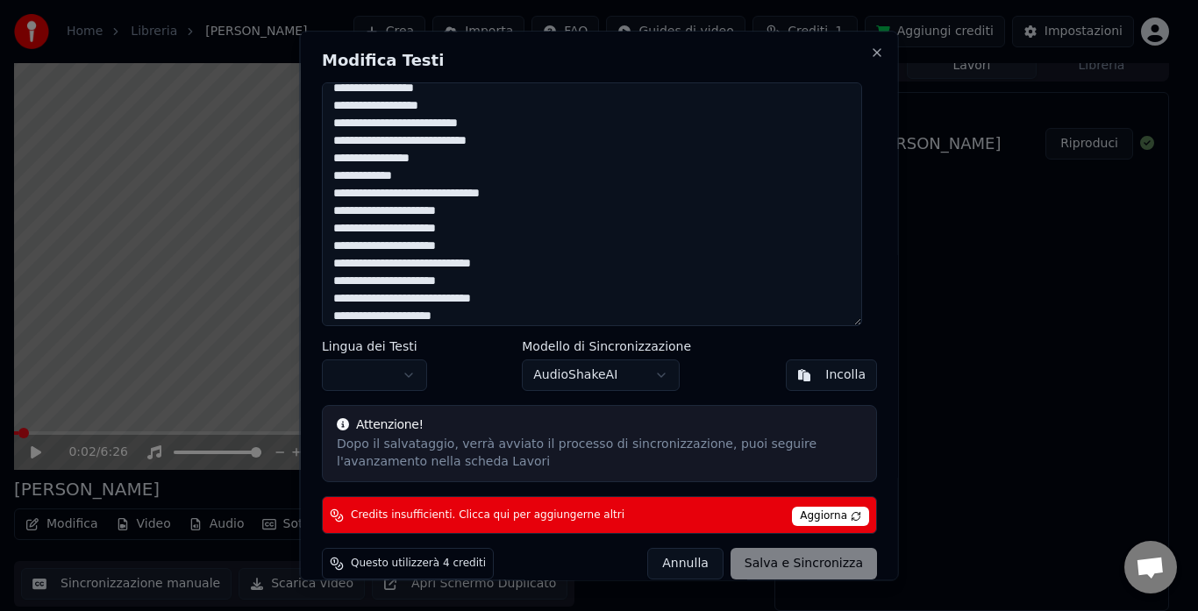
scroll to position [1140, 0]
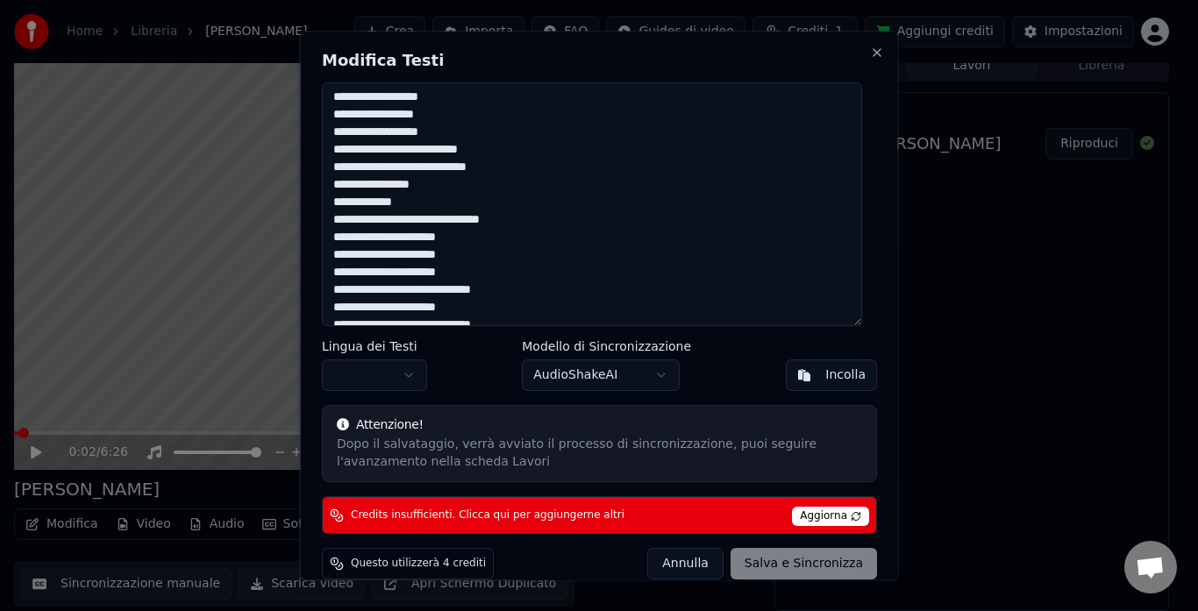
click at [413, 221] on textarea at bounding box center [592, 204] width 540 height 245
click at [482, 222] on textarea at bounding box center [592, 204] width 540 height 245
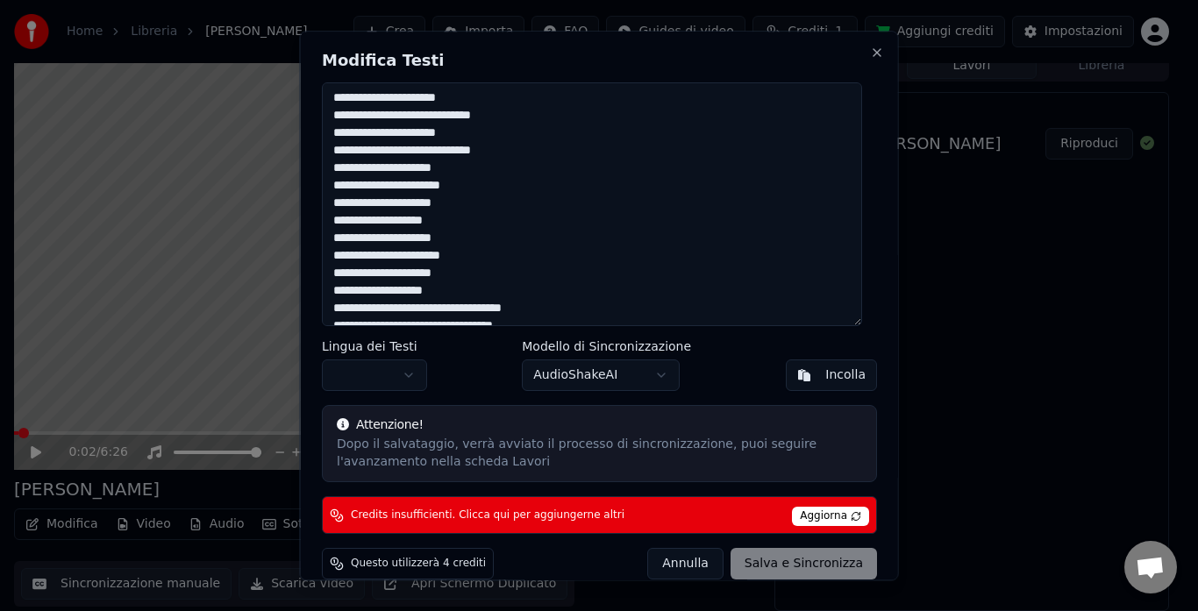
scroll to position [1315, 0]
drag, startPoint x: 330, startPoint y: 113, endPoint x: 480, endPoint y: 291, distance: 232.8
click at [480, 291] on textarea at bounding box center [592, 204] width 540 height 245
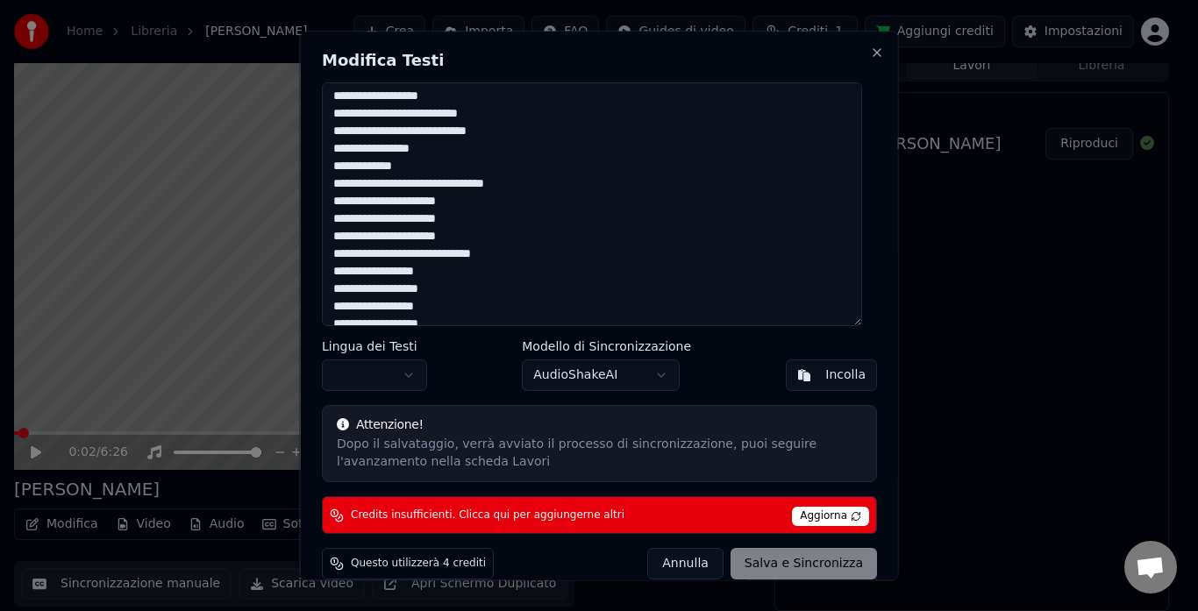
scroll to position [1145, 0]
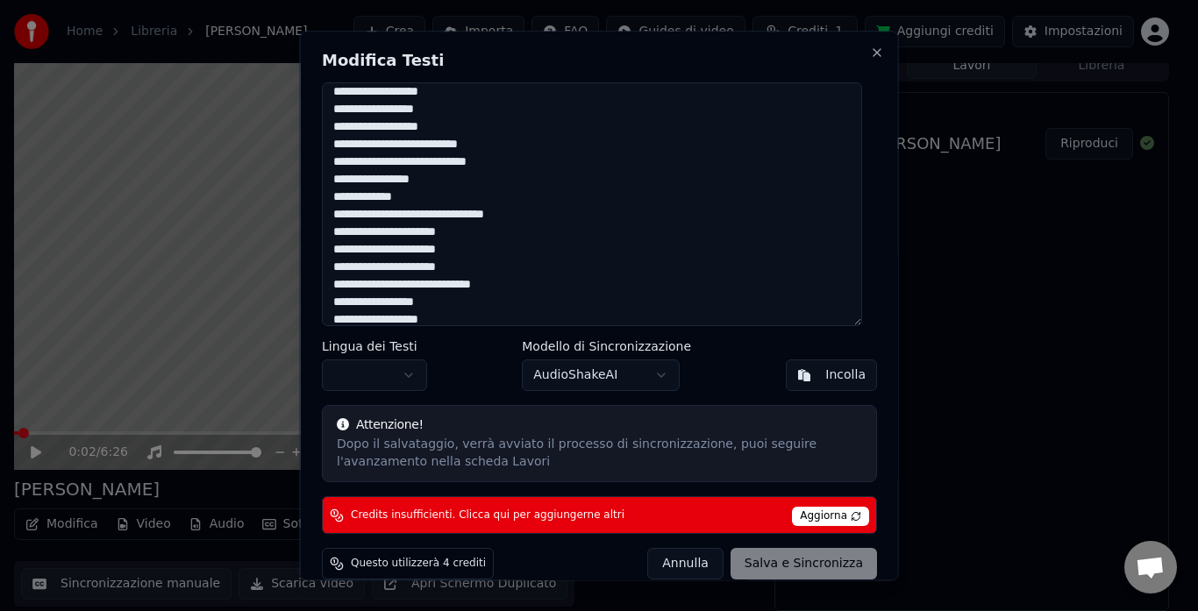
drag, startPoint x: 329, startPoint y: 235, endPoint x: 516, endPoint y: 281, distance: 192.3
click at [516, 281] on textarea at bounding box center [592, 204] width 540 height 245
click at [517, 296] on textarea at bounding box center [592, 204] width 540 height 245
click at [507, 289] on textarea at bounding box center [592, 204] width 540 height 245
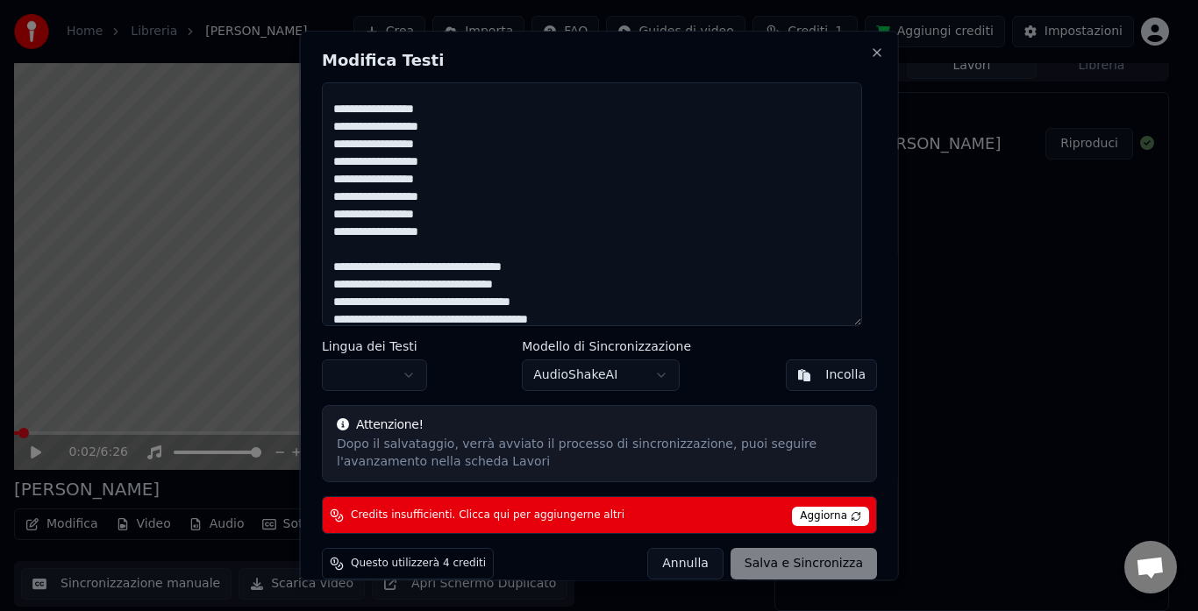
paste textarea "**********"
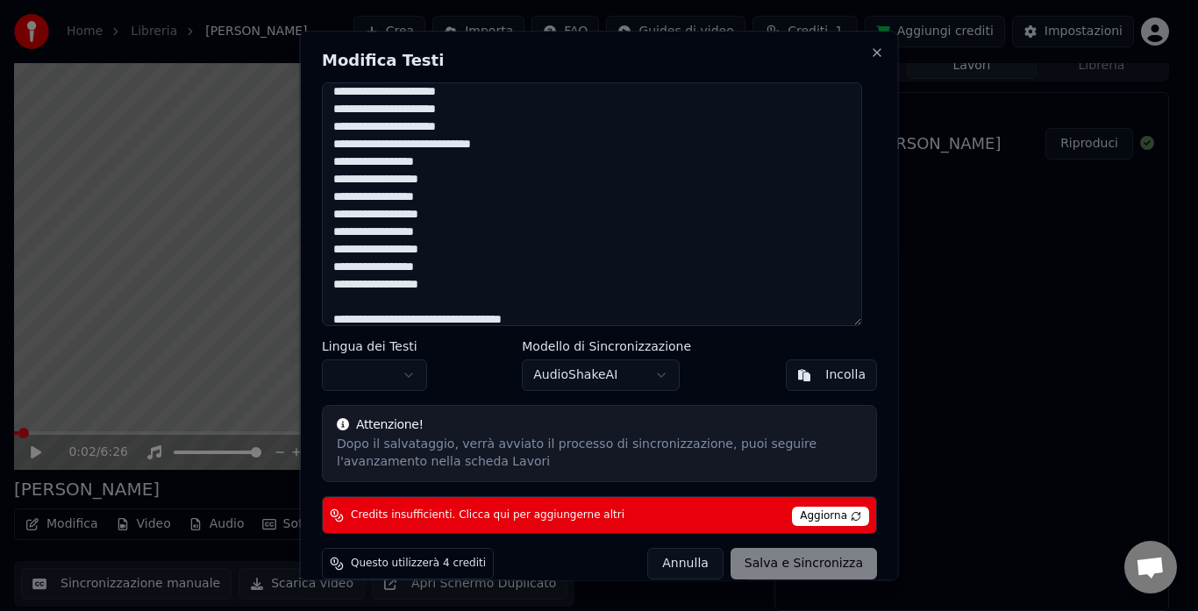
click at [346, 303] on textarea at bounding box center [592, 204] width 540 height 245
click at [430, 163] on textarea at bounding box center [592, 204] width 540 height 245
click at [427, 198] on textarea at bounding box center [592, 204] width 540 height 245
click at [437, 237] on textarea at bounding box center [592, 204] width 540 height 245
click at [435, 271] on textarea at bounding box center [592, 204] width 540 height 245
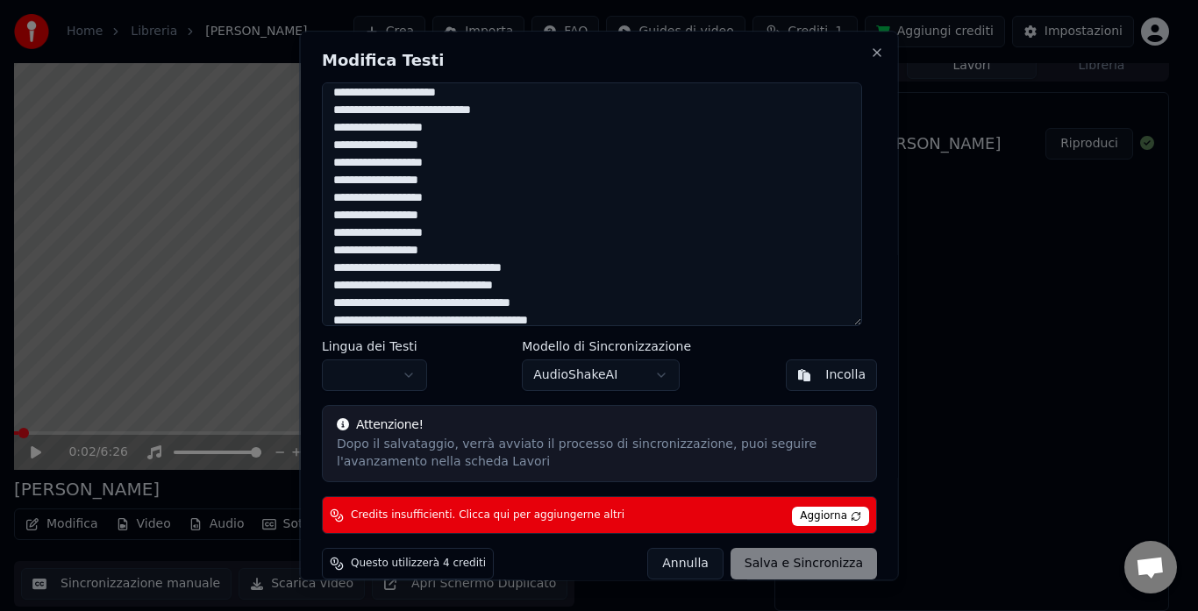
scroll to position [1491, 0]
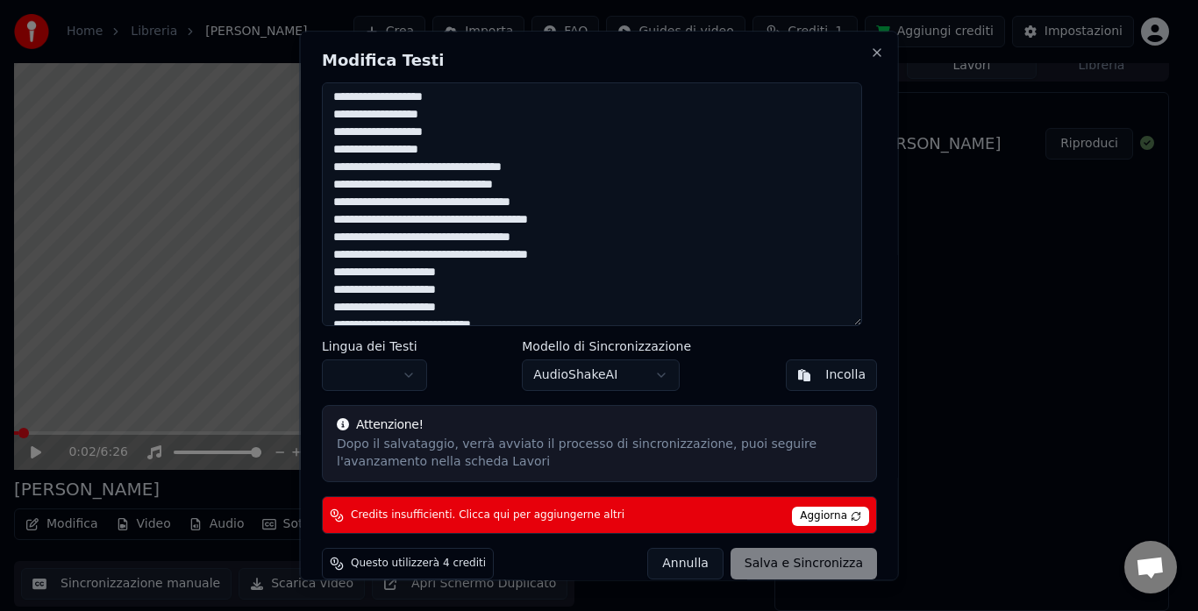
drag, startPoint x: 546, startPoint y: 168, endPoint x: 344, endPoint y: 174, distance: 202.6
click at [344, 174] on textarea at bounding box center [592, 204] width 540 height 245
drag, startPoint x: 530, startPoint y: 170, endPoint x: 333, endPoint y: 166, distance: 196.5
click at [333, 166] on textarea at bounding box center [592, 204] width 540 height 245
drag, startPoint x: 535, startPoint y: 185, endPoint x: 317, endPoint y: 186, distance: 217.5
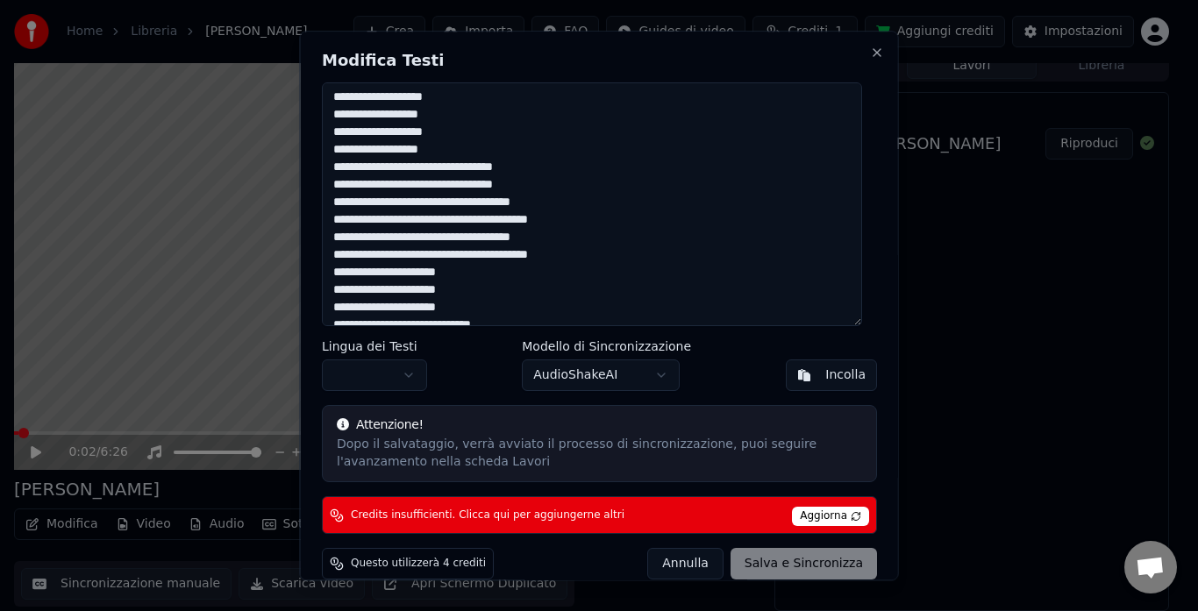
click at [317, 186] on div "Modifica Testi Lingua dei Testi Modello di Sincronizzazione AudioShakeAI Incoll…" at bounding box center [599, 306] width 599 height 550
paste textarea
drag, startPoint x: 547, startPoint y: 206, endPoint x: 354, endPoint y: 204, distance: 192.9
click at [354, 204] on textarea at bounding box center [592, 204] width 540 height 245
drag, startPoint x: 438, startPoint y: 202, endPoint x: 319, endPoint y: 195, distance: 118.6
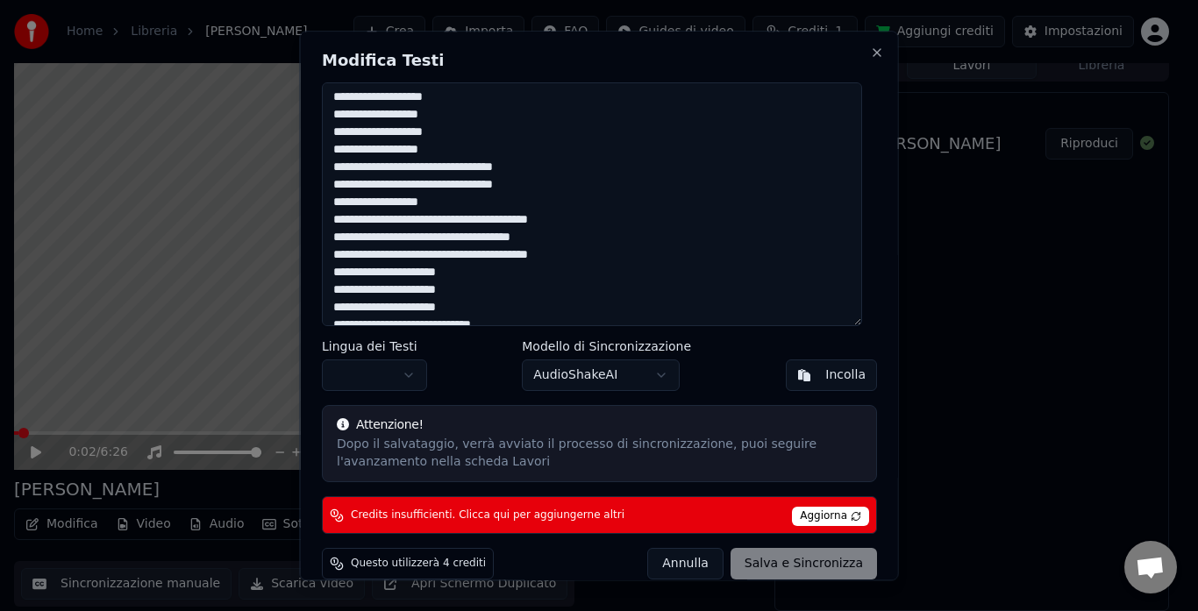
click at [319, 195] on div "Modifica Testi Lingua dei Testi Modello di Sincronizzazione AudioShakeAI Incoll…" at bounding box center [599, 306] width 599 height 550
click at [434, 209] on textarea at bounding box center [592, 204] width 540 height 245
paste textarea "**********"
drag, startPoint x: 433, startPoint y: 221, endPoint x: 309, endPoint y: 217, distance: 124.6
click at [309, 217] on div "Modifica Testi Lingua dei Testi Modello di Sincronizzazione AudioShakeAI Incoll…" at bounding box center [599, 306] width 599 height 550
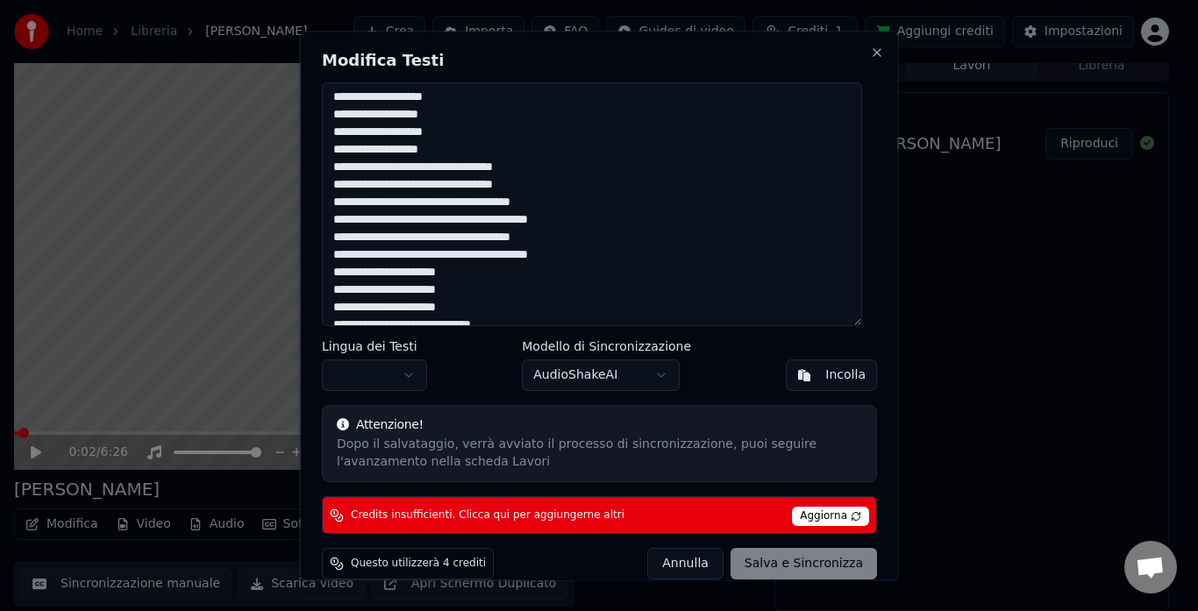
paste textarea
drag, startPoint x: 561, startPoint y: 223, endPoint x: 438, endPoint y: 221, distance: 123.7
click at [438, 221] on textarea at bounding box center [592, 204] width 540 height 245
drag, startPoint x: 334, startPoint y: 197, endPoint x: 418, endPoint y: 209, distance: 85.0
click at [417, 209] on textarea at bounding box center [592, 204] width 540 height 245
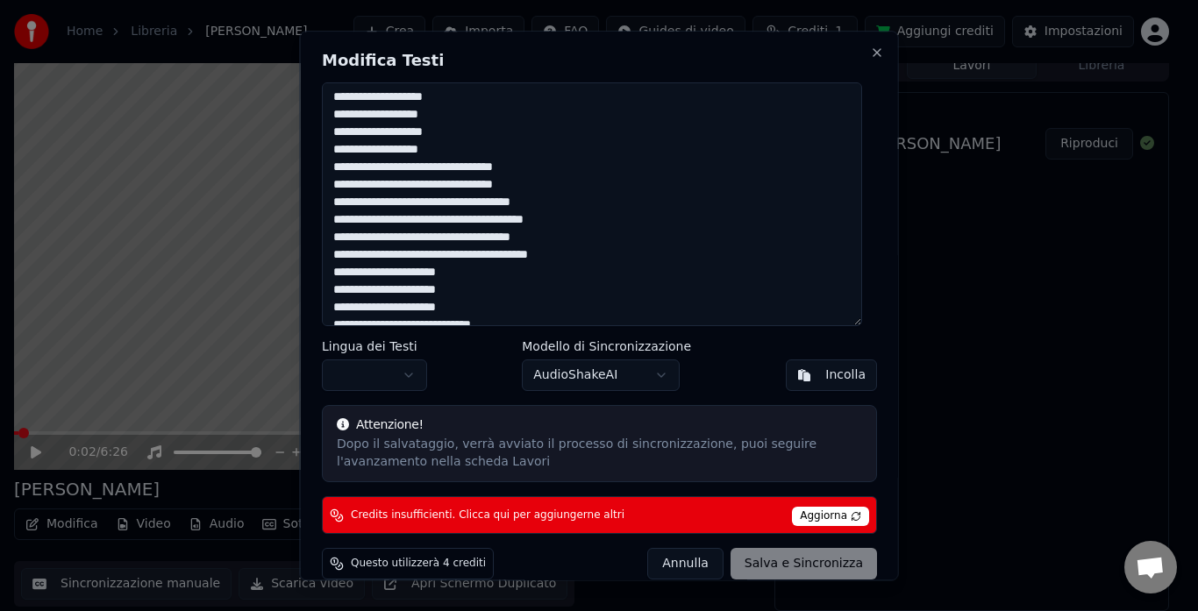
click at [418, 209] on textarea at bounding box center [592, 204] width 540 height 245
drag, startPoint x: 429, startPoint y: 202, endPoint x: 374, endPoint y: 203, distance: 54.4
click at [371, 201] on textarea at bounding box center [592, 204] width 540 height 245
click at [429, 203] on textarea at bounding box center [592, 204] width 540 height 245
drag, startPoint x: 429, startPoint y: 203, endPoint x: 324, endPoint y: 209, distance: 104.5
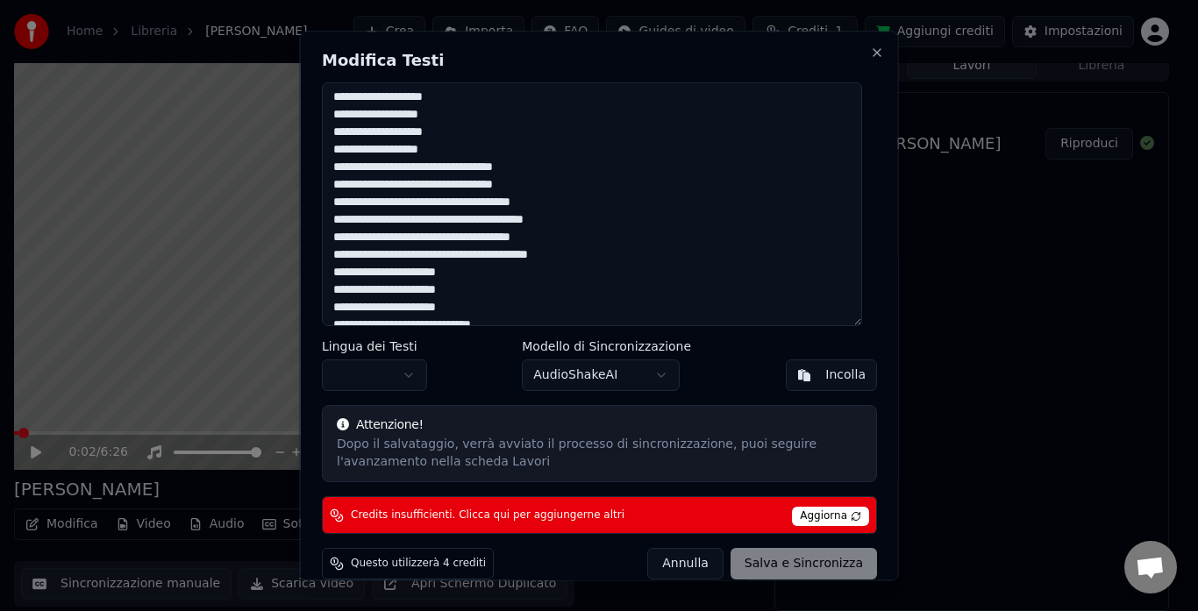
click at [314, 203] on div "Modifica Testi Lingua dei Testi Modello di Sincronizzazione AudioShakeAI Incoll…" at bounding box center [599, 306] width 599 height 550
drag, startPoint x: 330, startPoint y: 217, endPoint x: 430, endPoint y: 227, distance: 100.5
click at [430, 227] on textarea at bounding box center [592, 204] width 540 height 245
drag, startPoint x: 331, startPoint y: 244, endPoint x: 431, endPoint y: 243, distance: 100.0
click at [431, 243] on textarea at bounding box center [592, 204] width 540 height 245
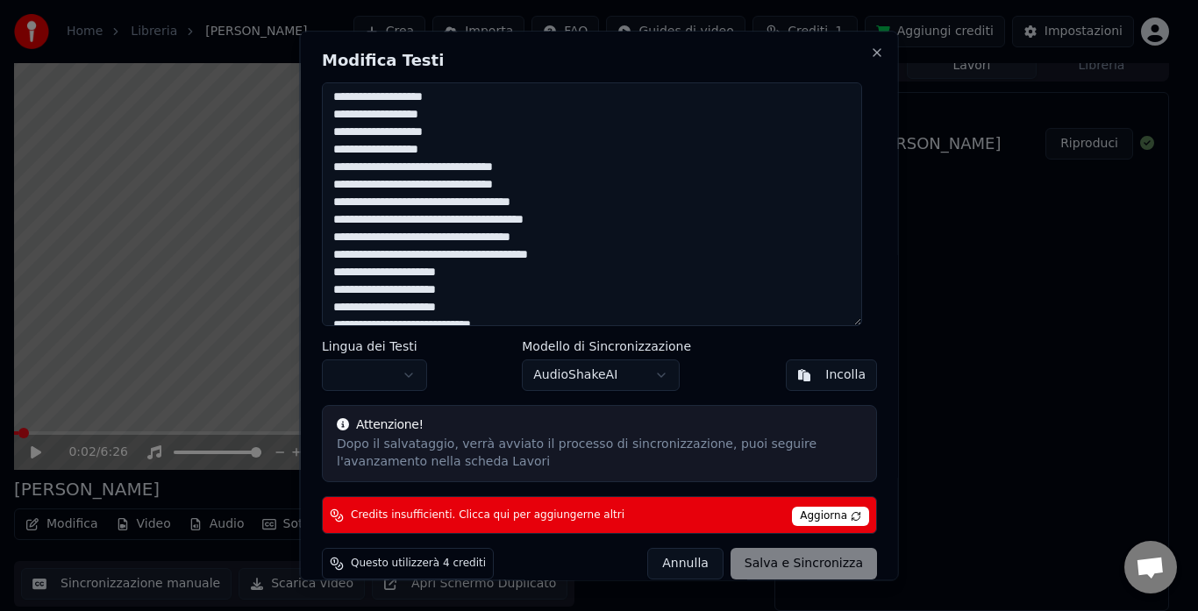
paste textarea
drag, startPoint x: 538, startPoint y: 238, endPoint x: 436, endPoint y: 241, distance: 101.8
click at [436, 241] on textarea at bounding box center [592, 204] width 540 height 245
paste textarea
drag, startPoint x: 331, startPoint y: 258, endPoint x: 434, endPoint y: 259, distance: 103.5
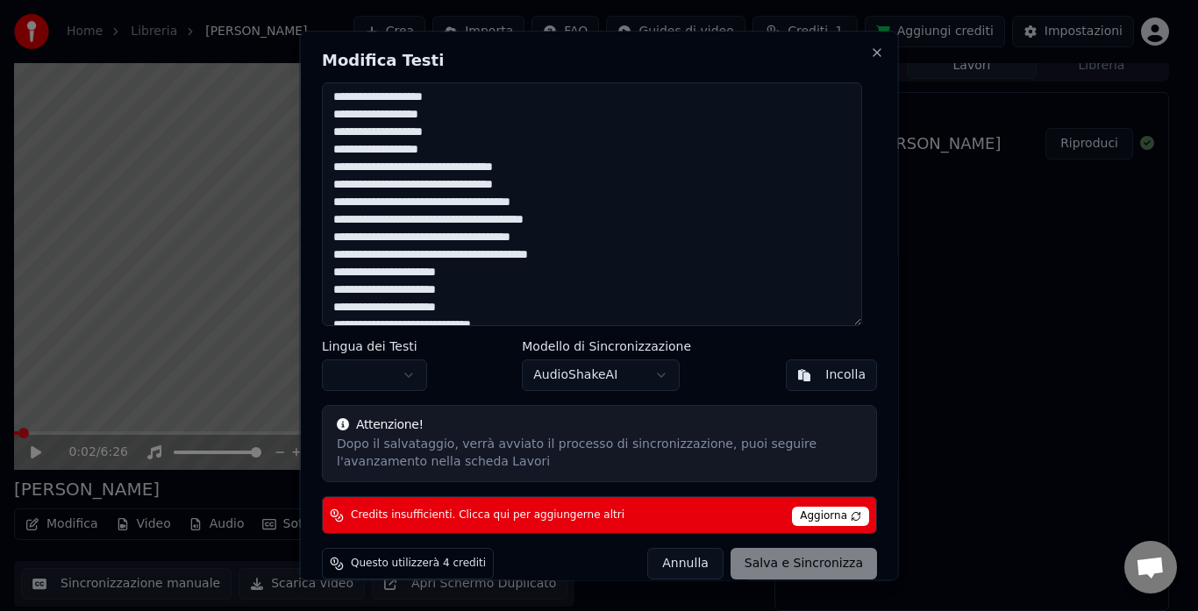
click at [434, 259] on textarea at bounding box center [592, 204] width 540 height 245
paste textarea
drag, startPoint x: 558, startPoint y: 253, endPoint x: 435, endPoint y: 261, distance: 123.1
click at [435, 261] on textarea at bounding box center [592, 204] width 540 height 245
paste textarea
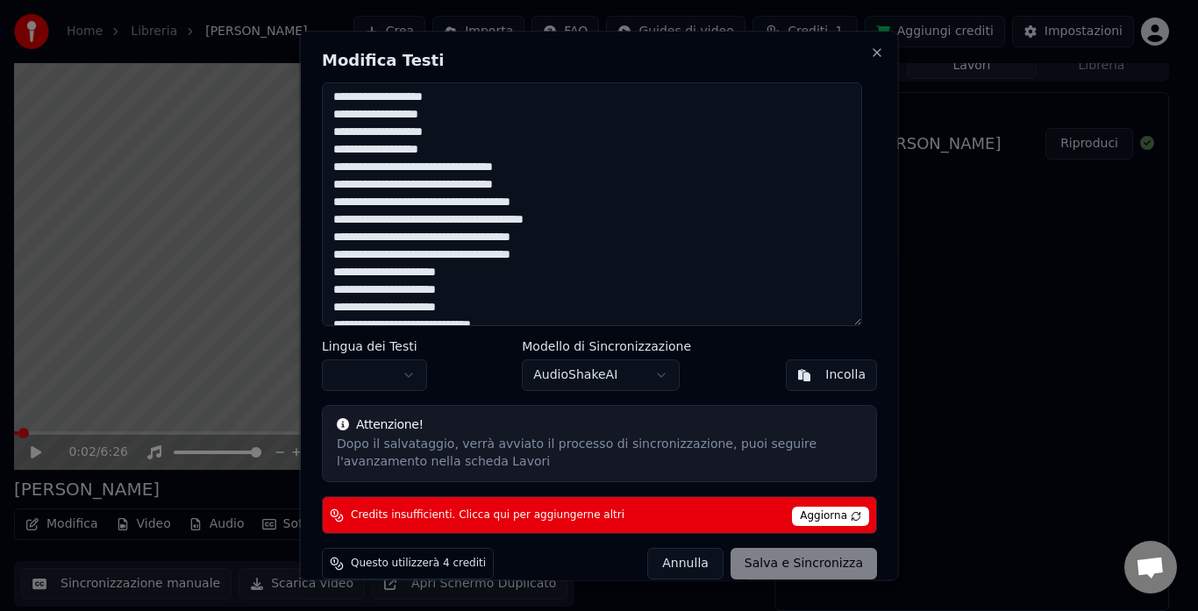
drag, startPoint x: 563, startPoint y: 219, endPoint x: 434, endPoint y: 225, distance: 129.0
click at [434, 225] on textarea at bounding box center [592, 204] width 540 height 245
drag, startPoint x: 531, startPoint y: 259, endPoint x: 438, endPoint y: 261, distance: 92.1
click at [438, 261] on textarea at bounding box center [592, 204] width 540 height 245
paste textarea "***"
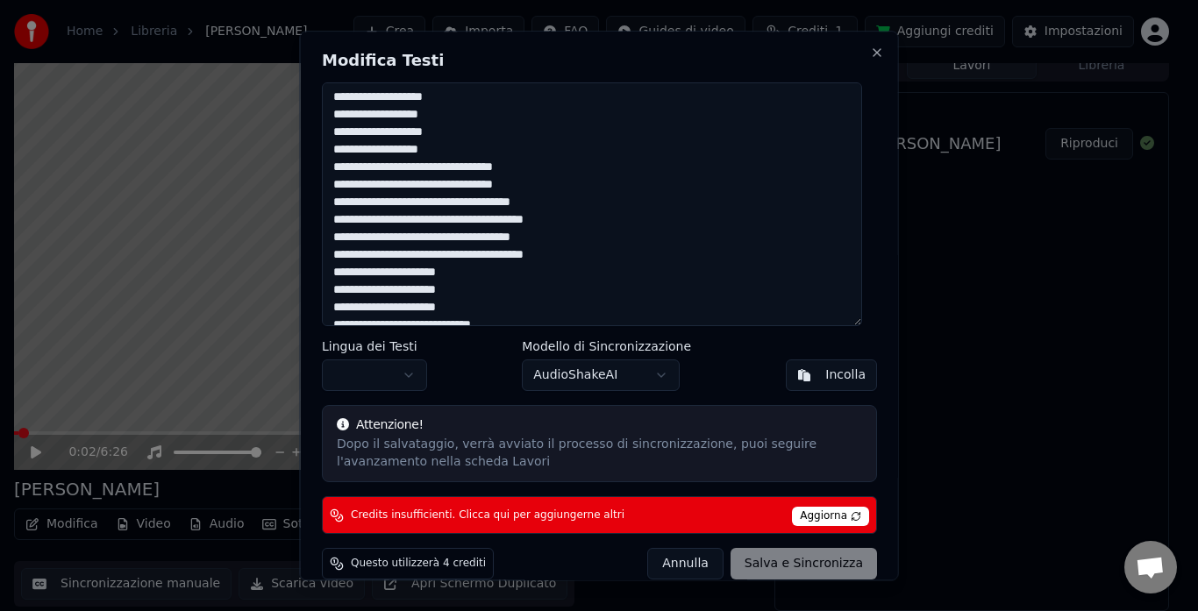
click at [506, 261] on textarea at bounding box center [592, 204] width 540 height 245
click at [508, 219] on textarea at bounding box center [592, 204] width 540 height 245
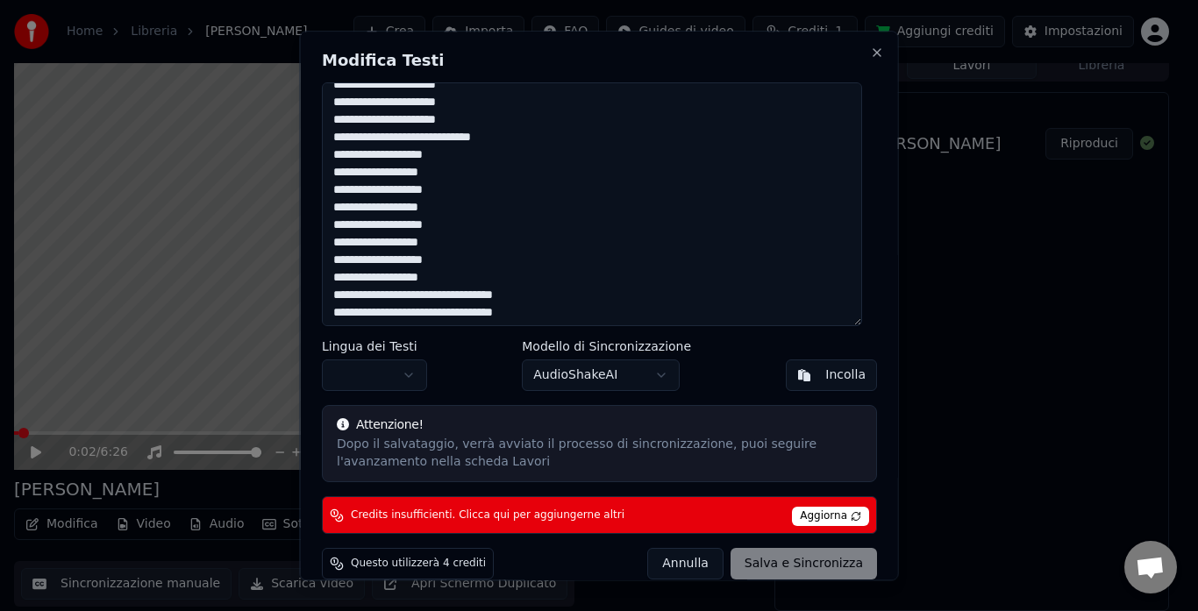
scroll to position [1403, 0]
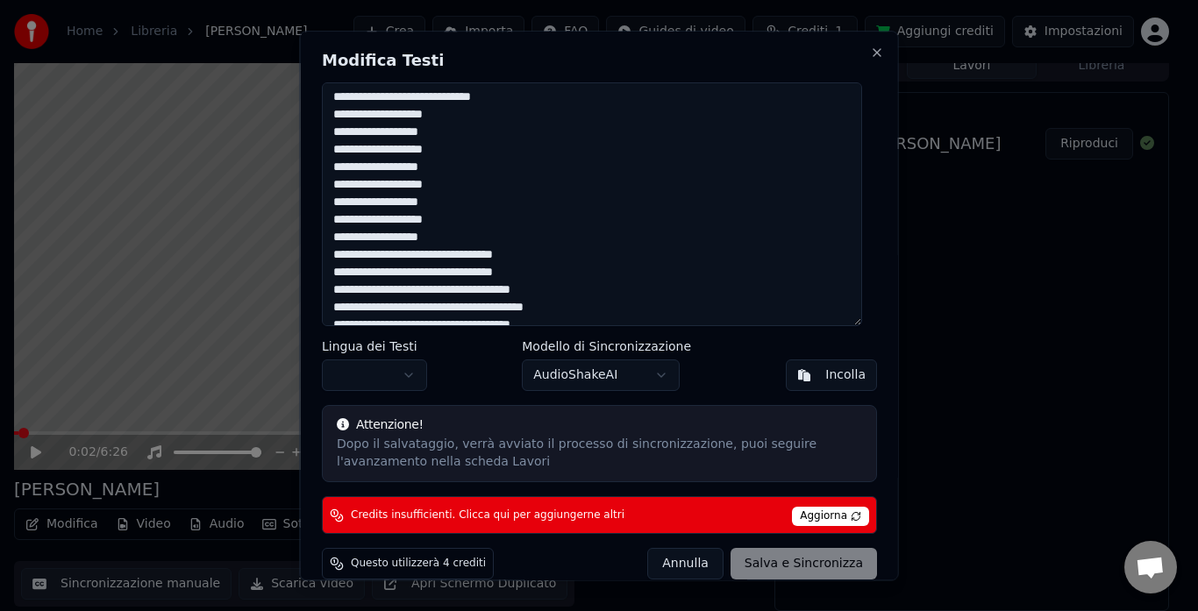
drag, startPoint x: 334, startPoint y: 186, endPoint x: 460, endPoint y: 240, distance: 136.7
click at [460, 240] on textarea at bounding box center [592, 204] width 540 height 245
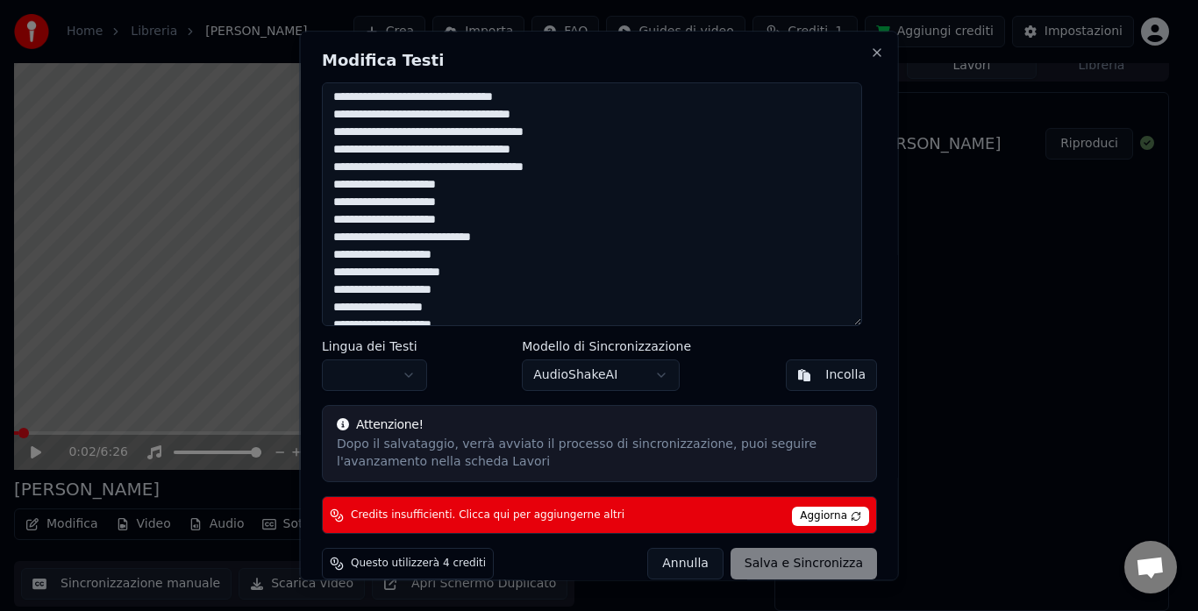
scroll to position [1666, 0]
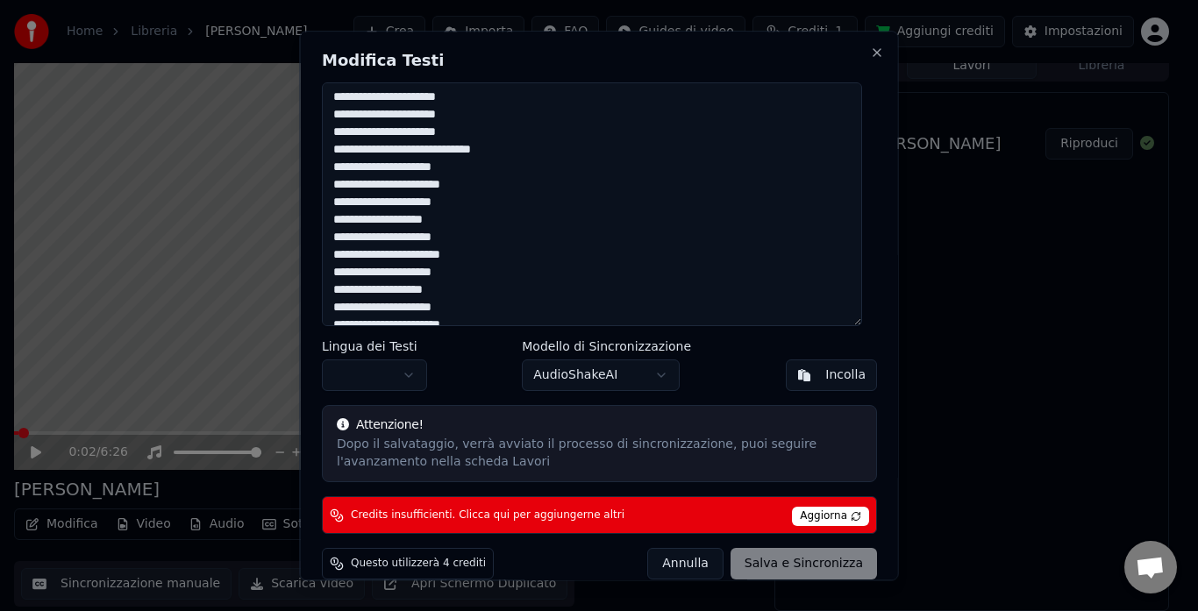
drag, startPoint x: 331, startPoint y: 152, endPoint x: 472, endPoint y: 292, distance: 199.1
click at [472, 292] on textarea at bounding box center [592, 204] width 540 height 245
paste textarea "**********"
drag, startPoint x: 330, startPoint y: 151, endPoint x: 455, endPoint y: 210, distance: 138.5
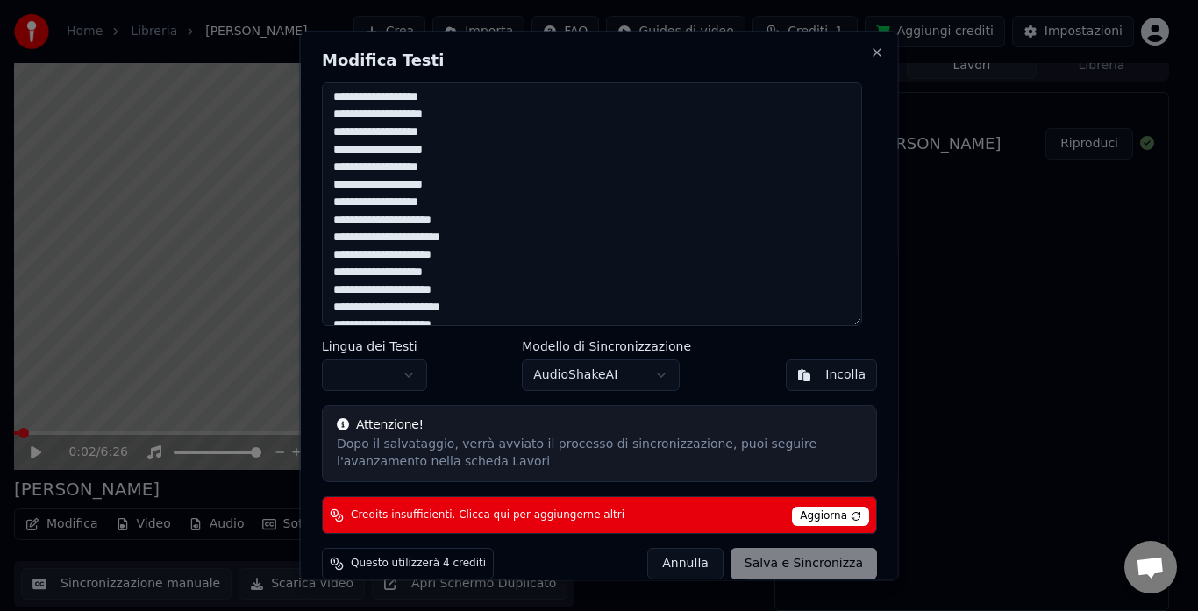
click at [455, 210] on textarea at bounding box center [592, 204] width 540 height 245
drag, startPoint x: 335, startPoint y: 216, endPoint x: 456, endPoint y: 278, distance: 136.1
click at [456, 278] on textarea at bounding box center [592, 204] width 540 height 245
paste textarea "**********"
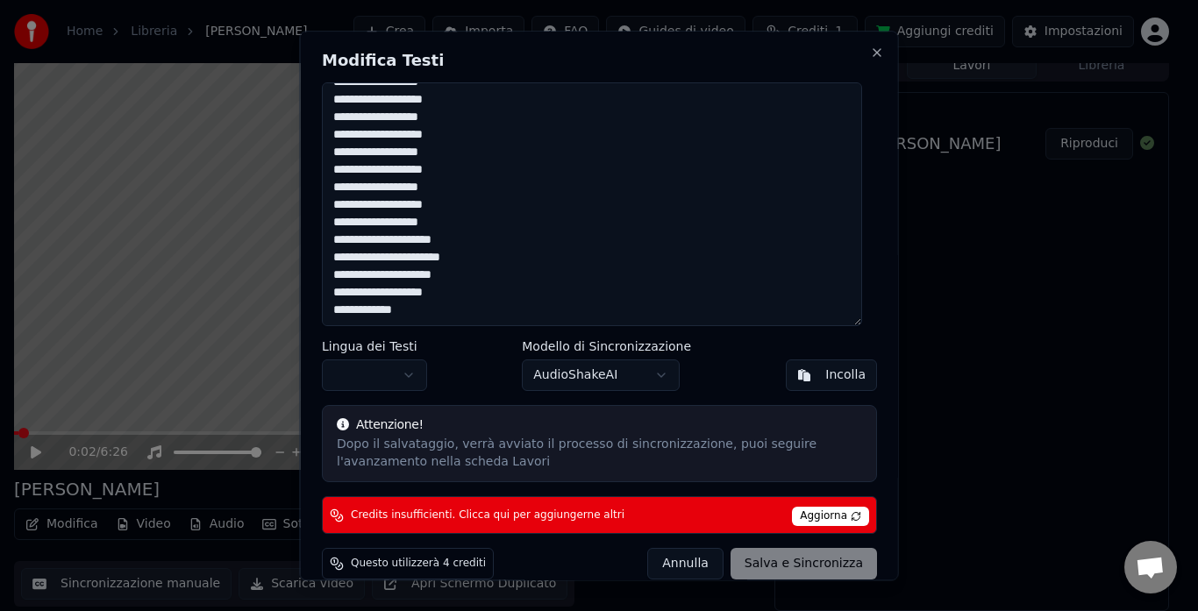
drag, startPoint x: 331, startPoint y: 238, endPoint x: 473, endPoint y: 314, distance: 161.3
click at [473, 314] on textarea at bounding box center [592, 204] width 540 height 245
paste textarea "**********"
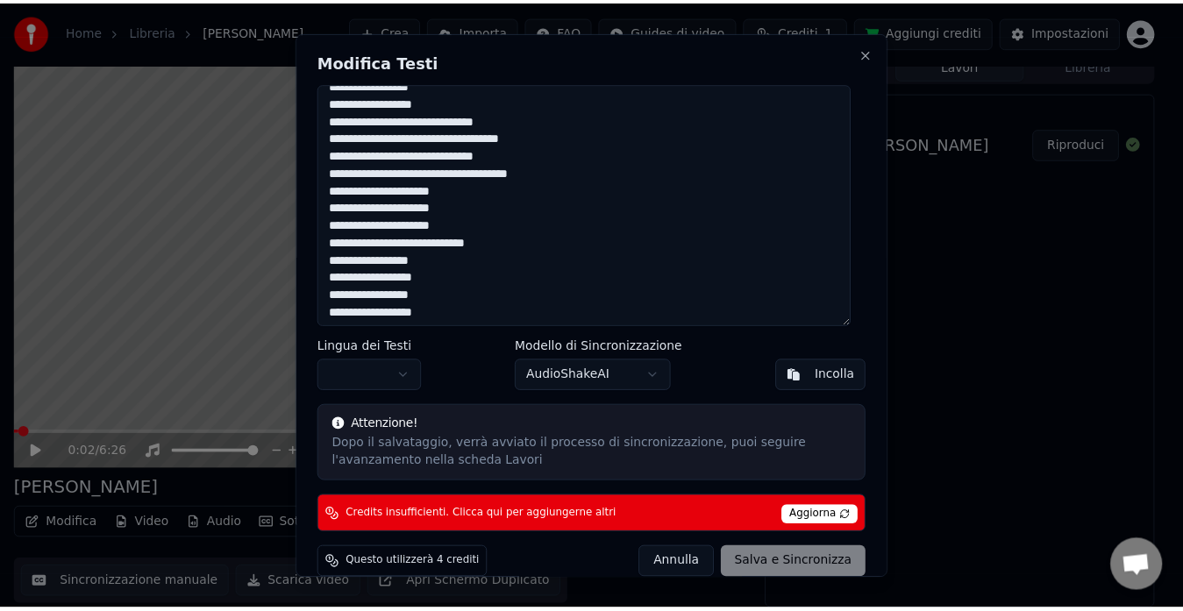
scroll to position [0, 0]
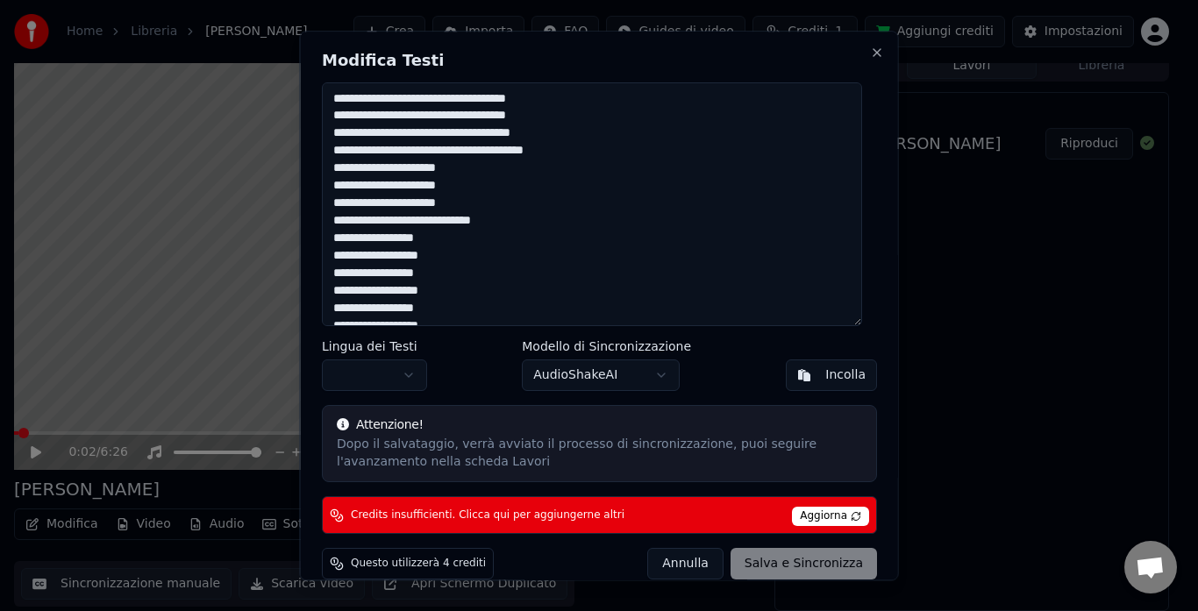
drag, startPoint x: 474, startPoint y: 314, endPoint x: 300, endPoint y: -15, distance: 371.9
click at [300, 0] on html "Home Libreria [PERSON_NAME] Crea Importa FAQ Guides di video Crediti 1 Aggiungi…" at bounding box center [599, 292] width 1198 height 611
click at [870, 59] on button "Close" at bounding box center [877, 53] width 14 height 14
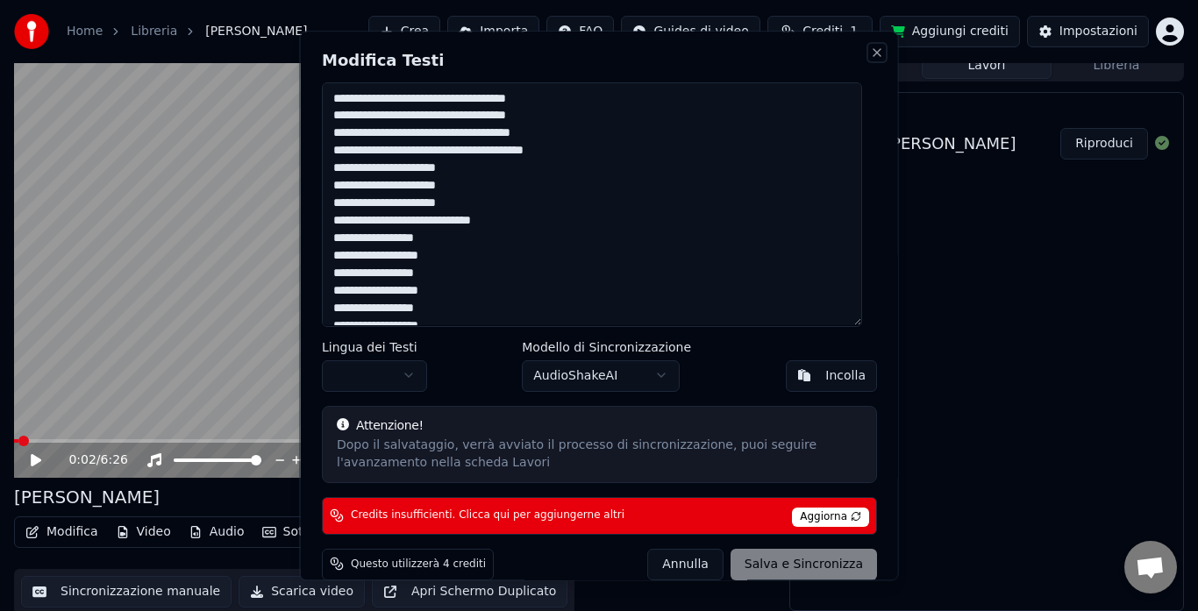
type textarea "**********"
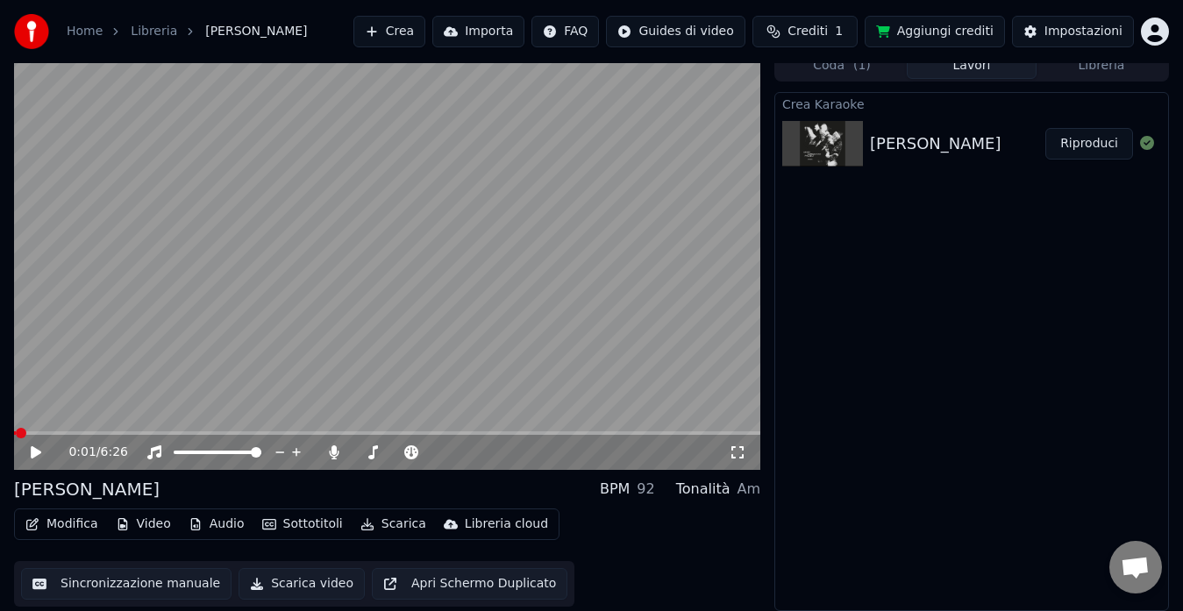
click at [16, 435] on span at bounding box center [21, 433] width 11 height 11
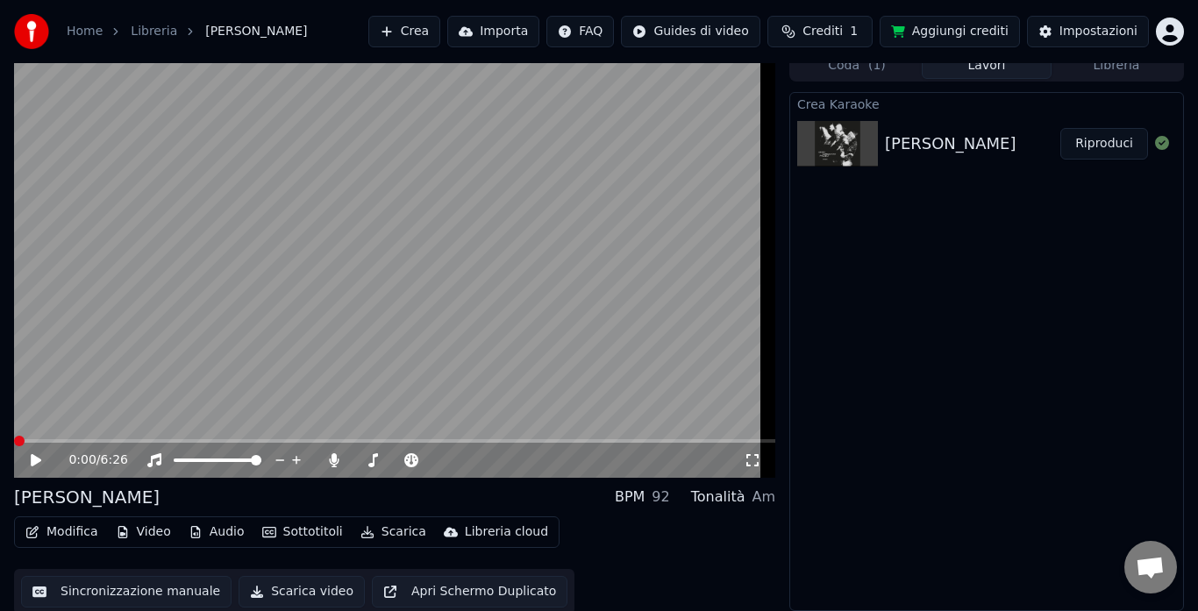
click at [1154, 33] on html "Home Libreria [PERSON_NAME] Crea Importa FAQ Guides di video Crediti 1 Aggiungi…" at bounding box center [599, 292] width 1198 height 611
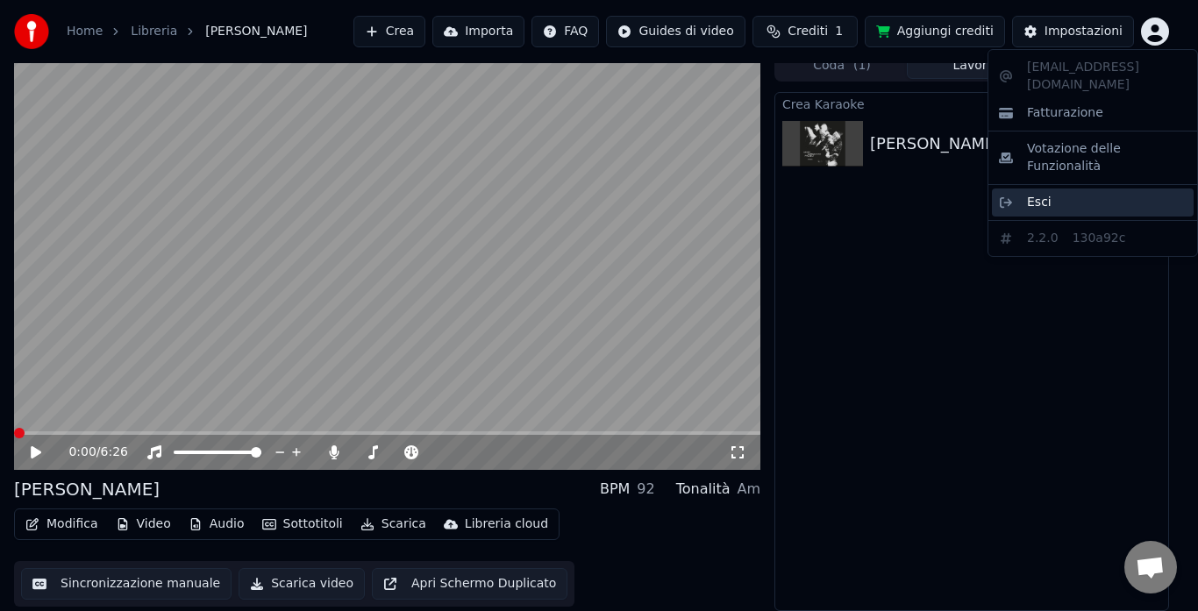
click at [1029, 194] on span "Esci" at bounding box center [1039, 203] width 25 height 18
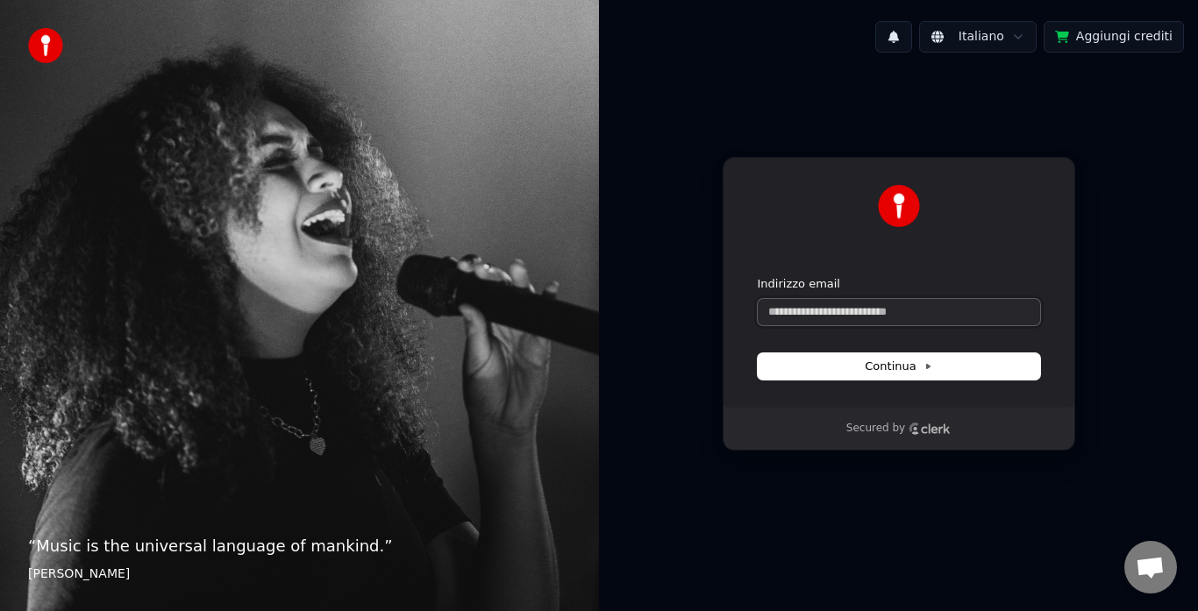
click at [906, 307] on input "Indirizzo email" at bounding box center [899, 312] width 282 height 26
click at [908, 354] on button "Continua" at bounding box center [899, 366] width 282 height 26
type input "**********"
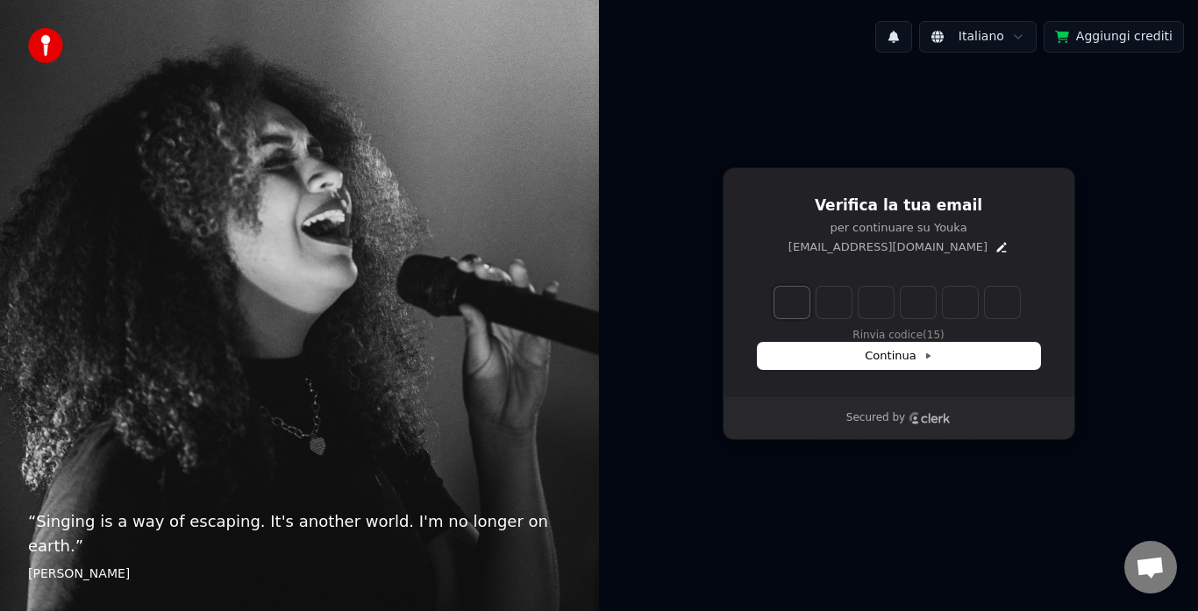
type input "*"
type input "**"
type input "*"
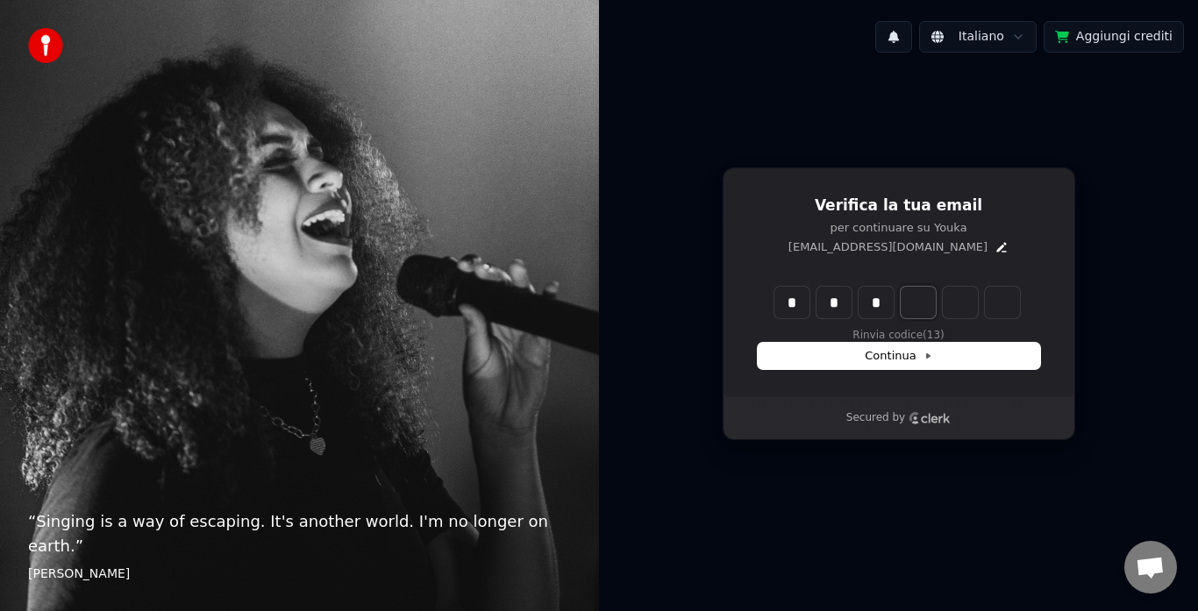
type input "***"
type input "*"
type input "****"
type input "*"
type input "******"
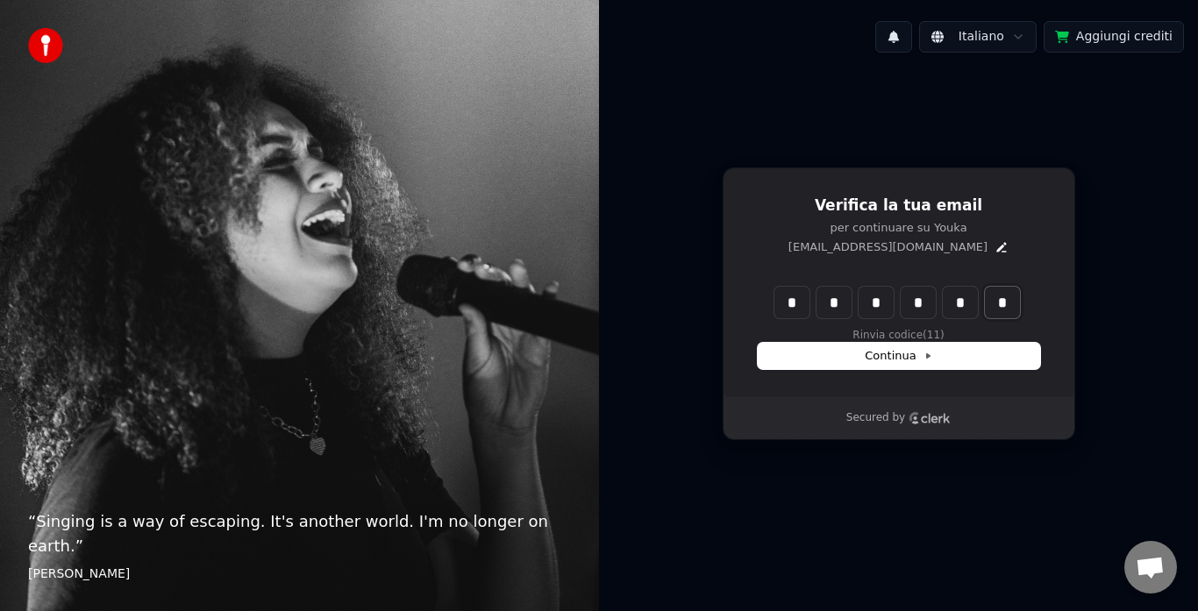
type input "*"
